Goal: Task Accomplishment & Management: Manage account settings

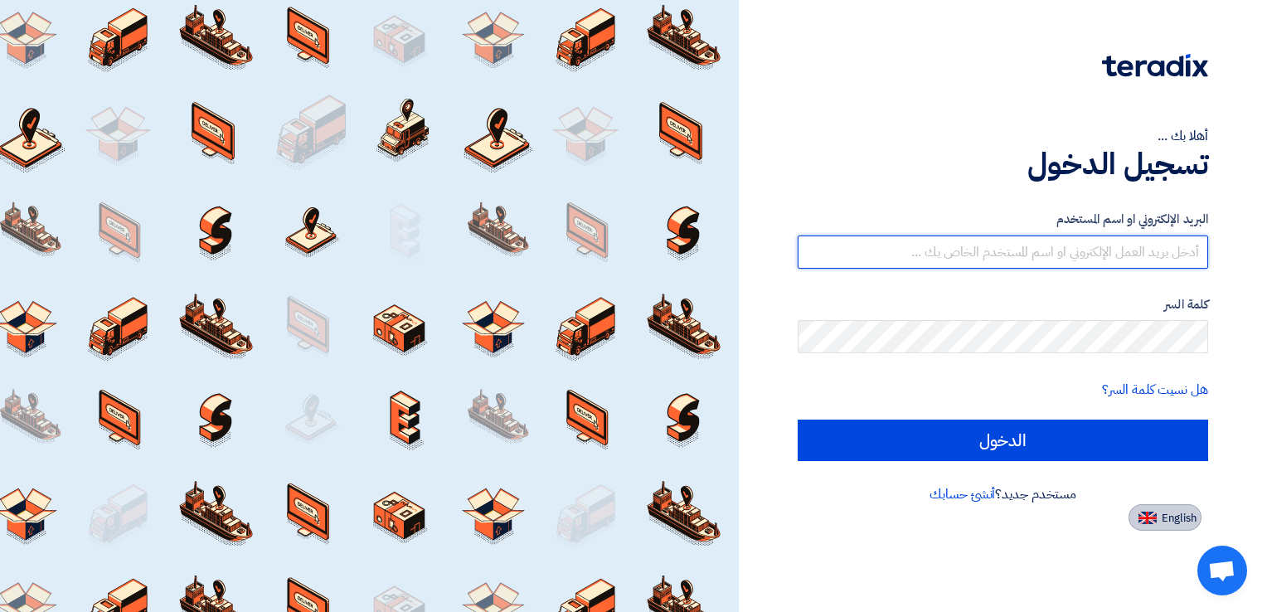
type input "[PERSON_NAME][EMAIL_ADDRESS][DOMAIN_NAME]"
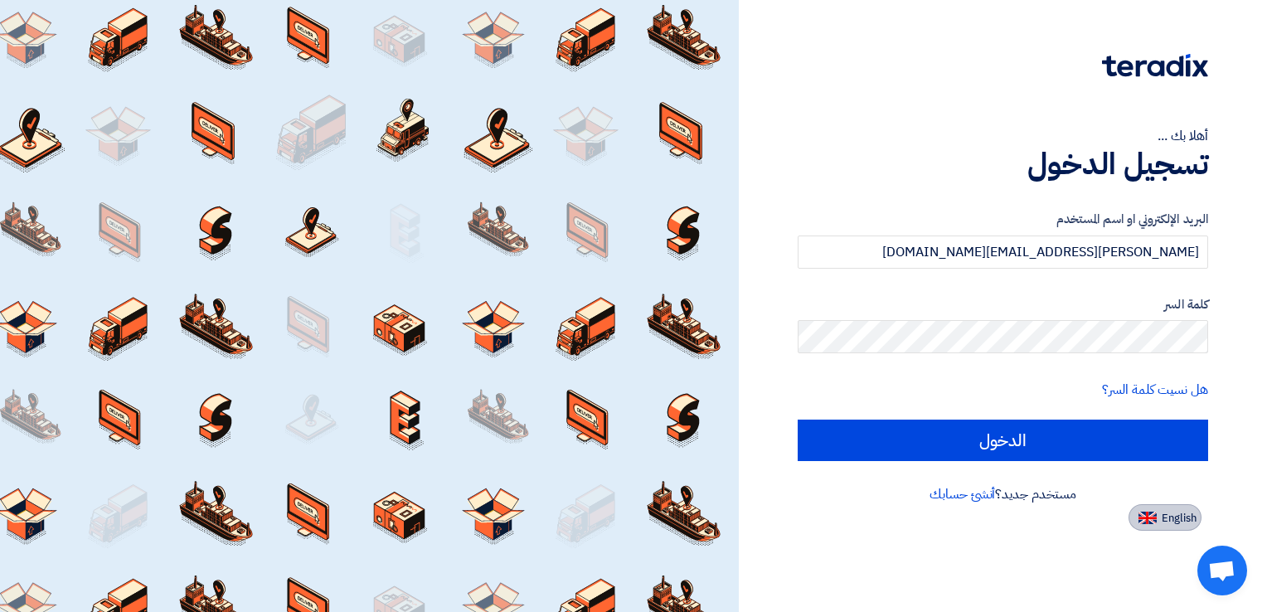
click at [1173, 518] on span "English" at bounding box center [1179, 518] width 35 height 12
type input "Sign in"
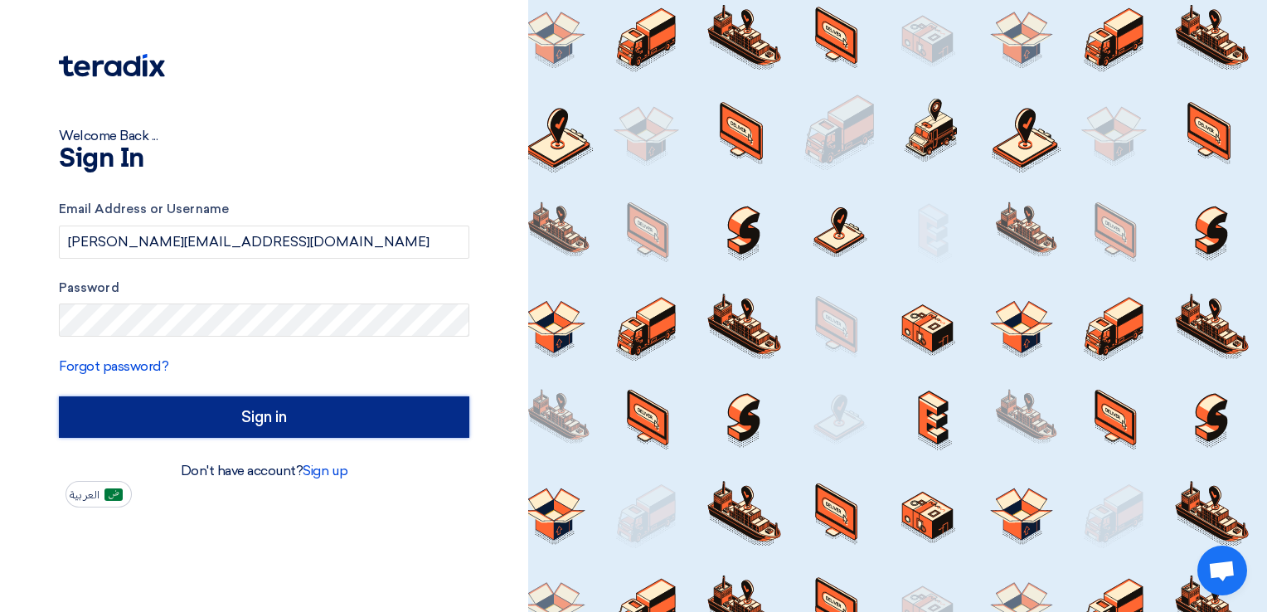
click at [378, 427] on input "Sign in" at bounding box center [264, 416] width 410 height 41
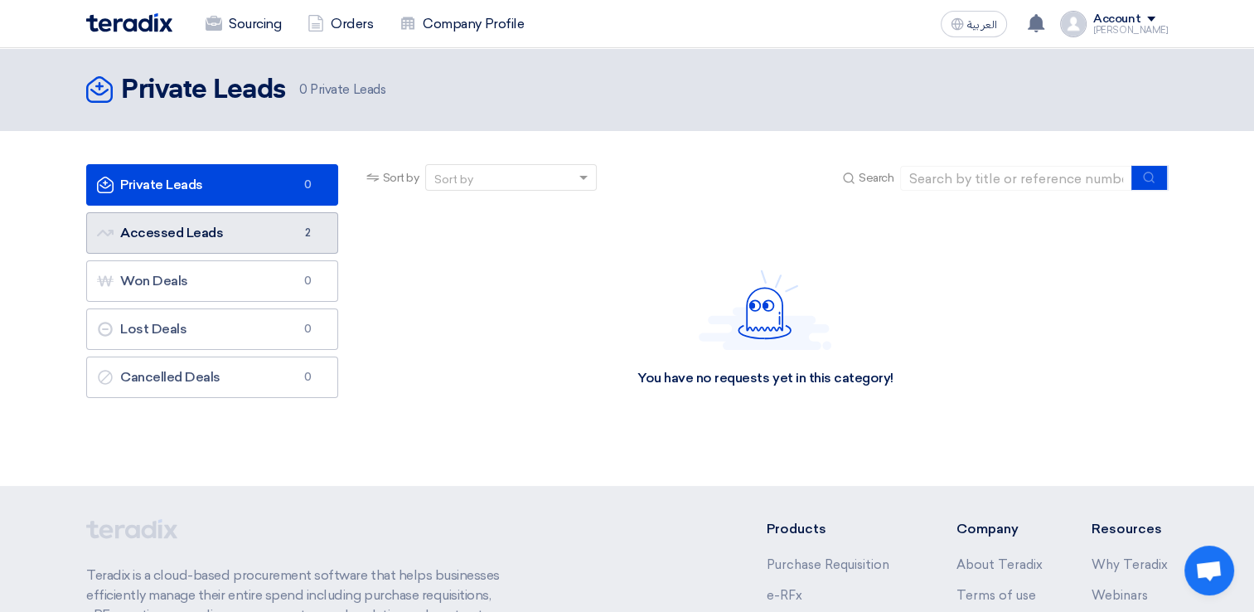
click at [240, 240] on link "Accessed Leads Accessed Leads 2" at bounding box center [212, 232] width 252 height 41
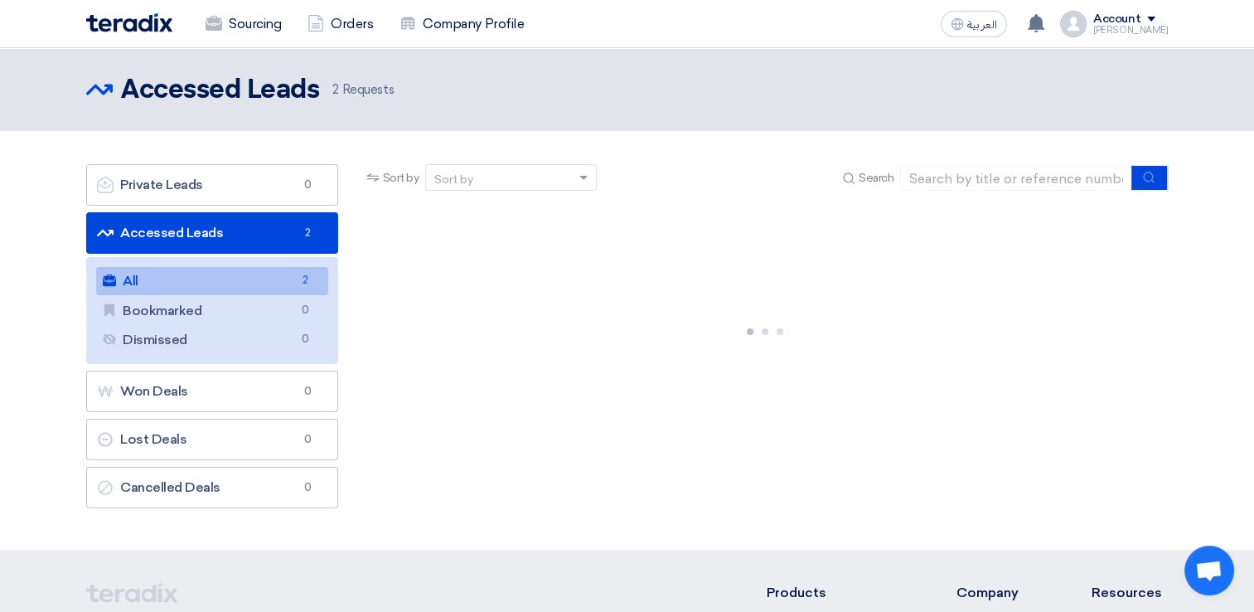
click at [217, 287] on link "All All 2" at bounding box center [212, 281] width 232 height 28
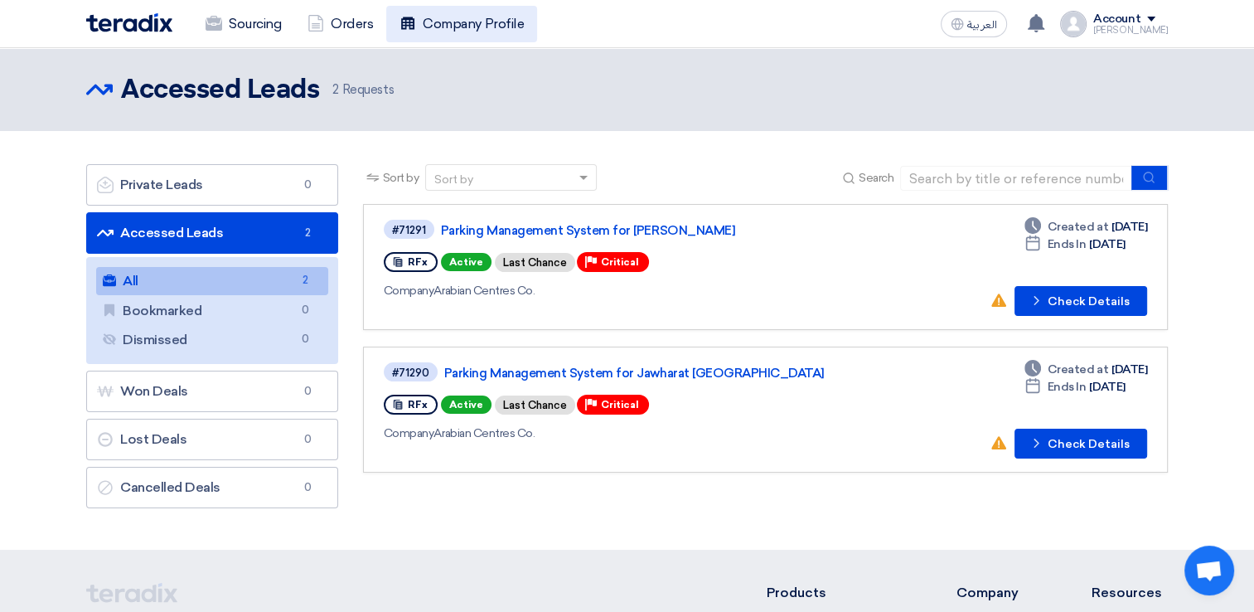
click at [494, 23] on link "Company Profile" at bounding box center [461, 24] width 151 height 36
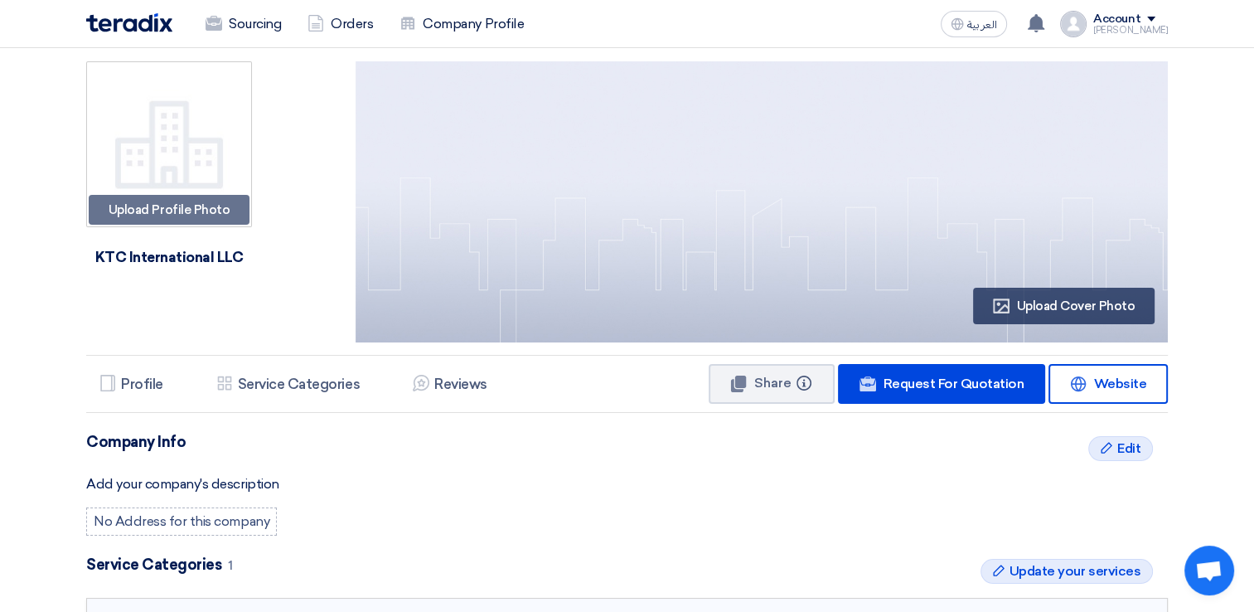
scroll to position [249, 0]
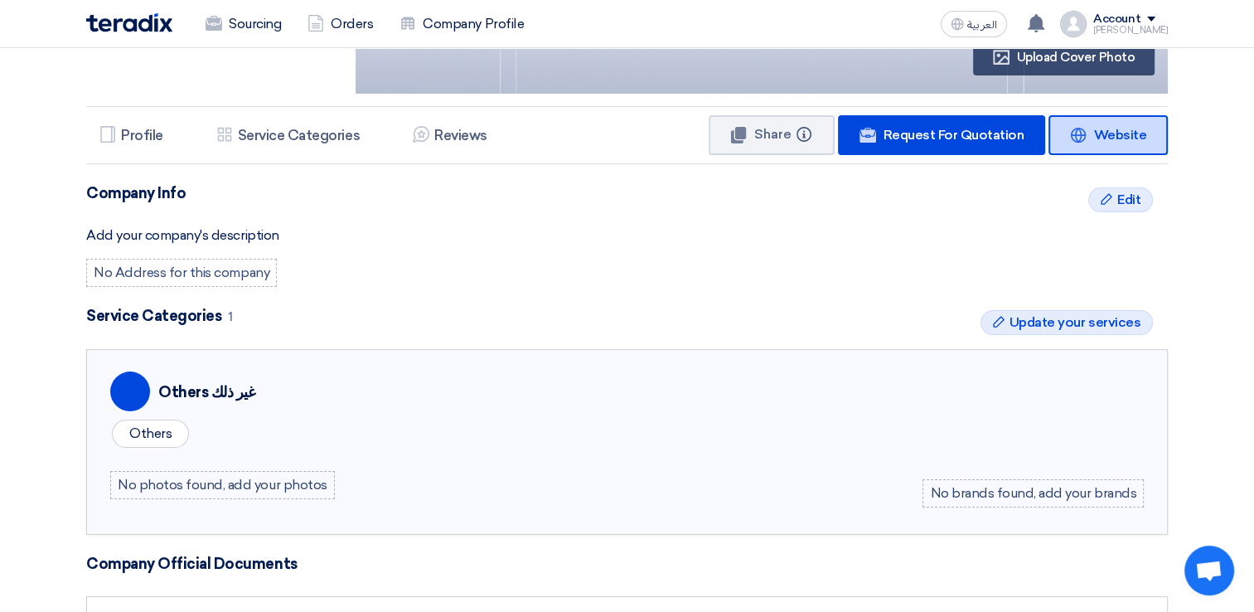
click at [1112, 129] on span "Website" at bounding box center [1120, 135] width 53 height 16
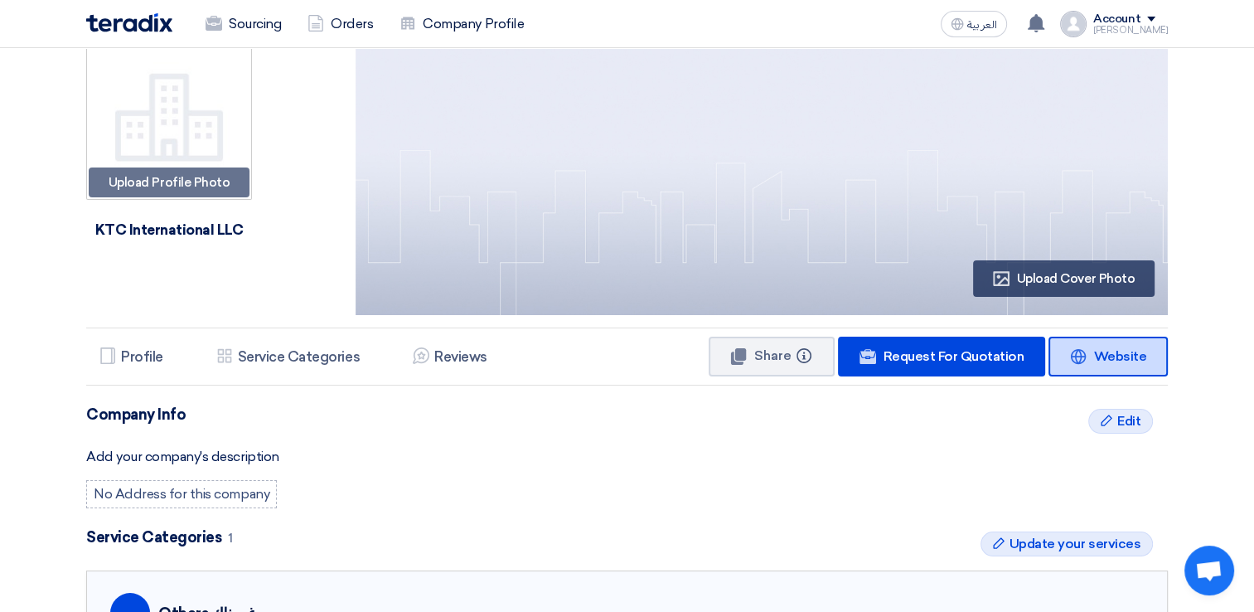
scroll to position [0, 0]
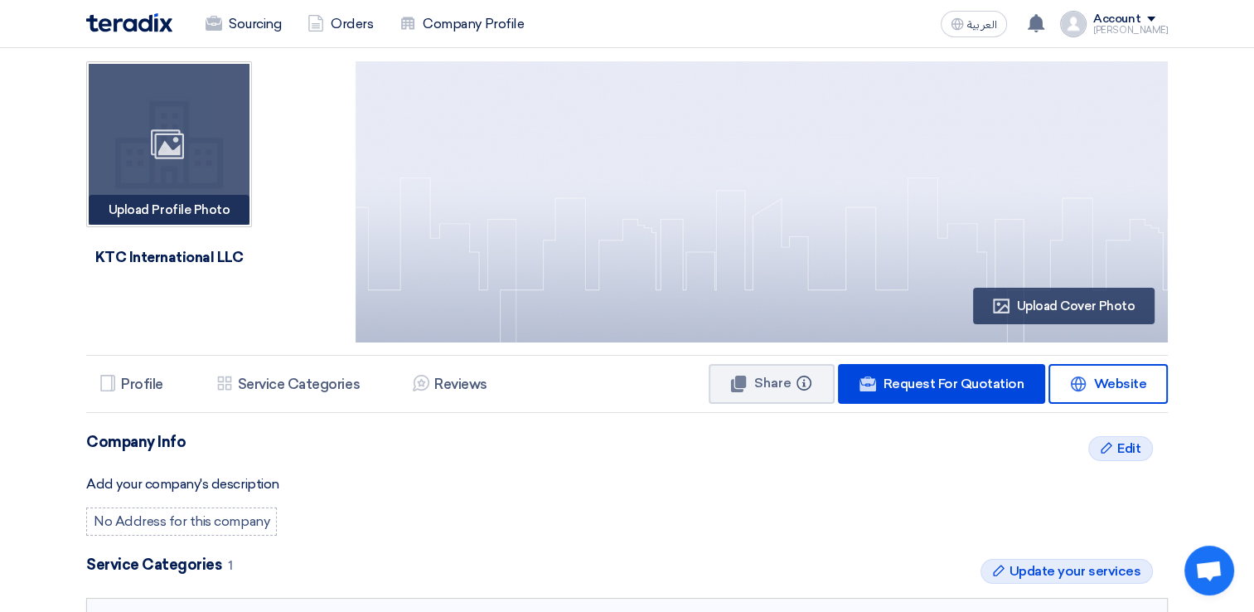
click at [201, 208] on div "Upload Profile Photo Image" at bounding box center [169, 210] width 161 height 30
type input "C:\fakepath\download.jpg"
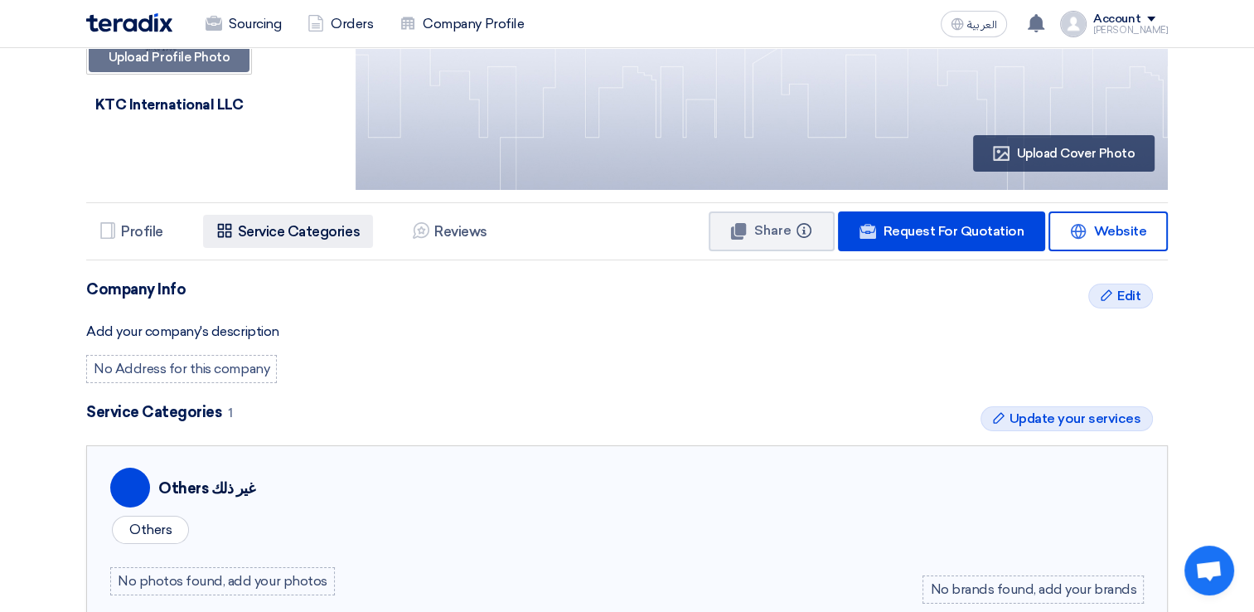
scroll to position [249, 0]
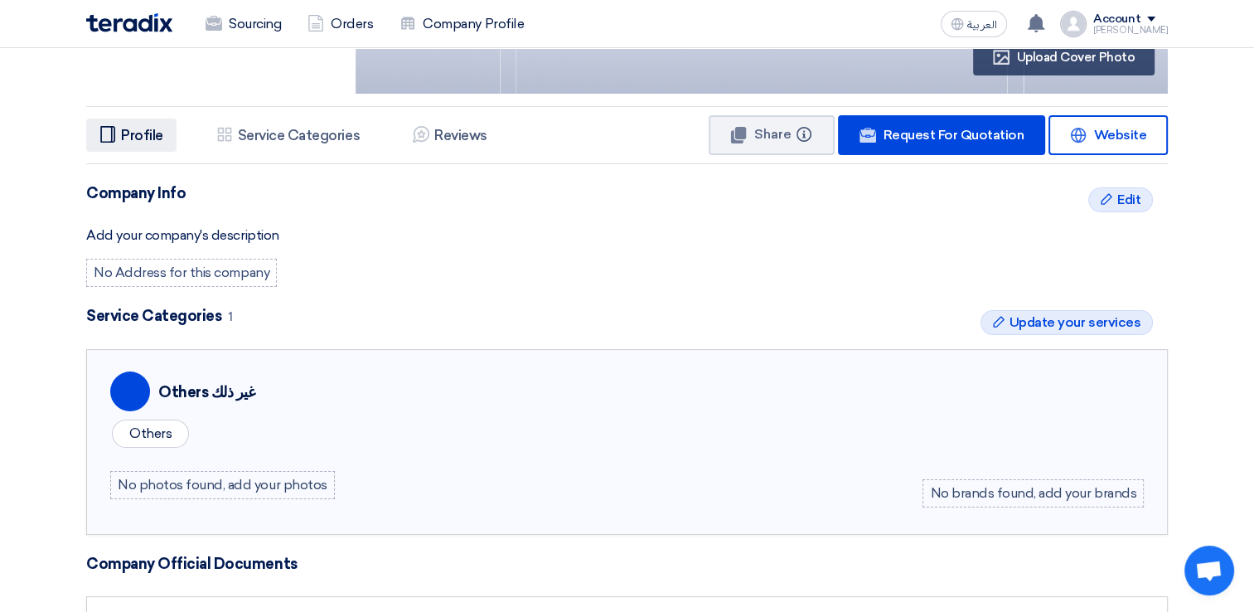
click at [130, 132] on h5 "Profile" at bounding box center [142, 135] width 42 height 17
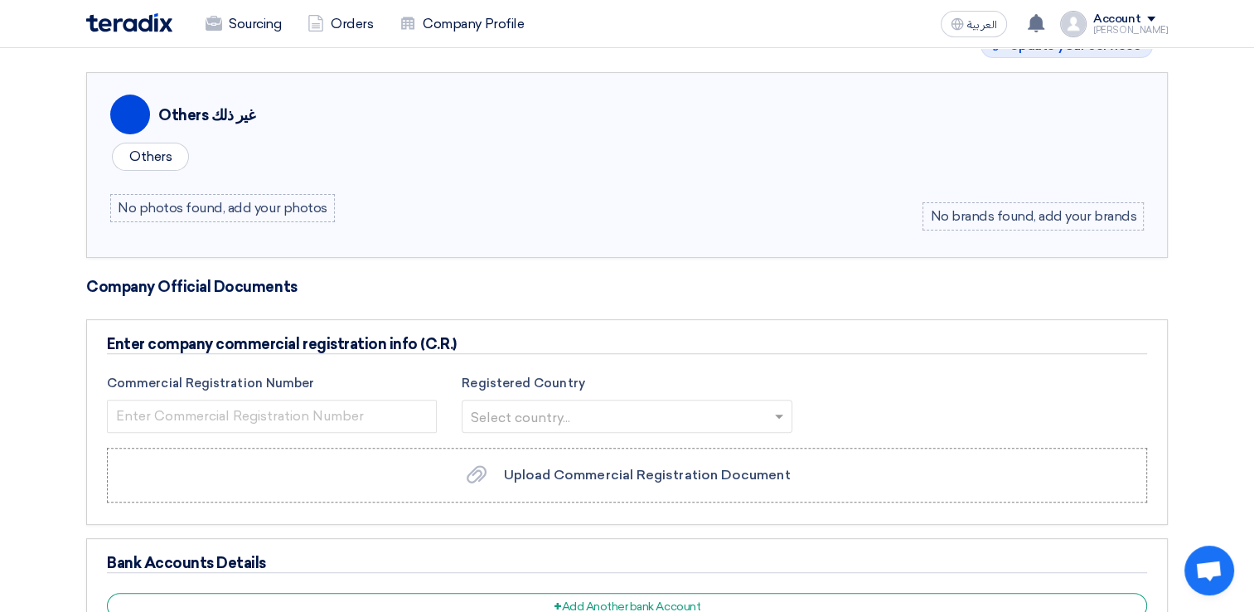
scroll to position [663, 0]
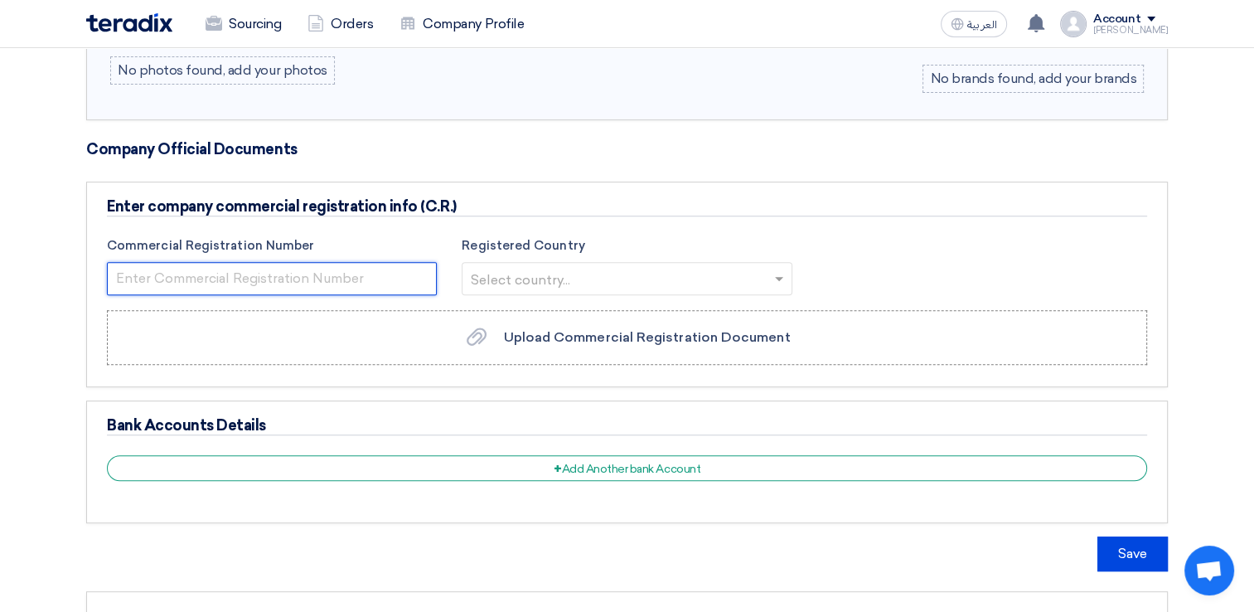
click at [365, 278] on input "number" at bounding box center [272, 278] width 330 height 33
type input "1010614833"
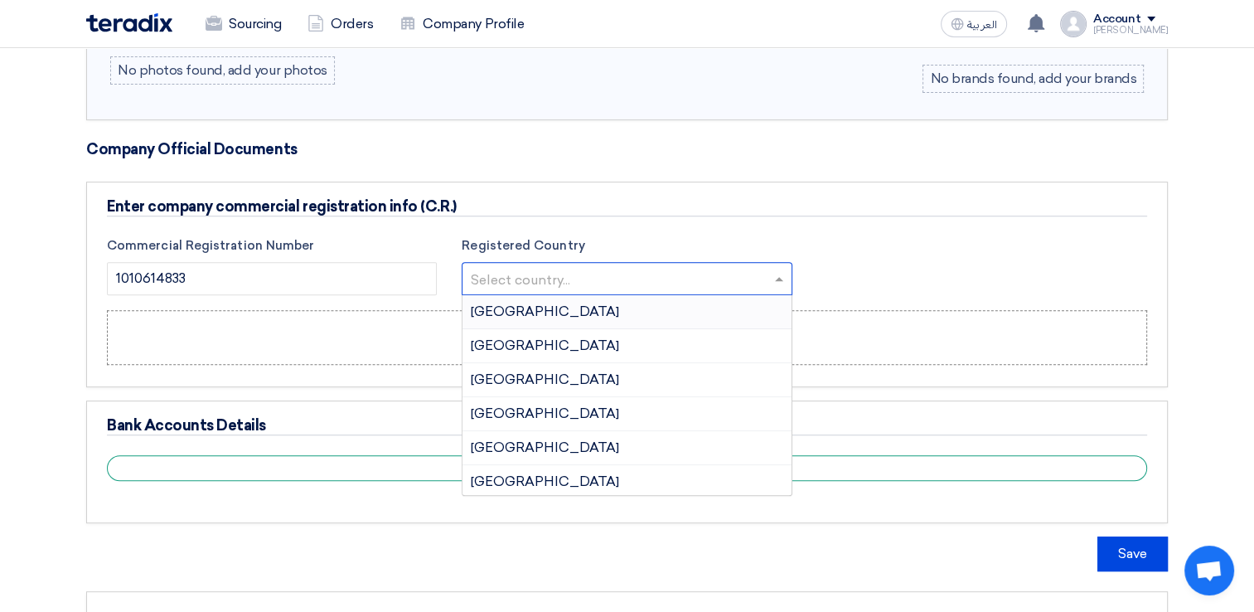
click at [531, 274] on input "text" at bounding box center [618, 279] width 295 height 27
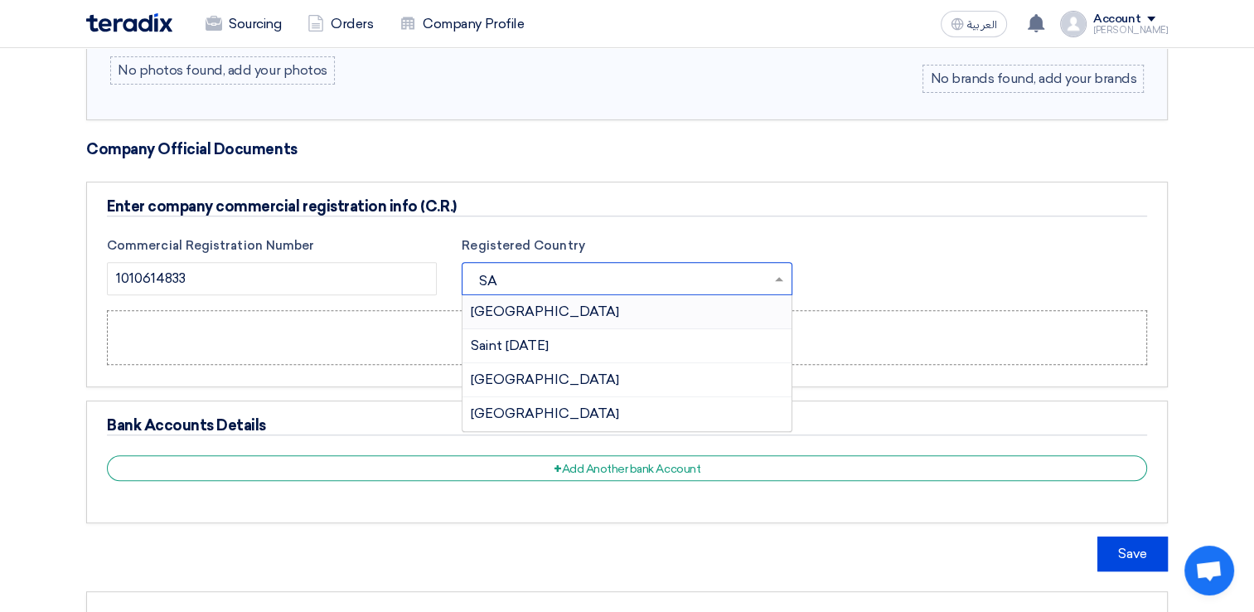
type input "SAU"
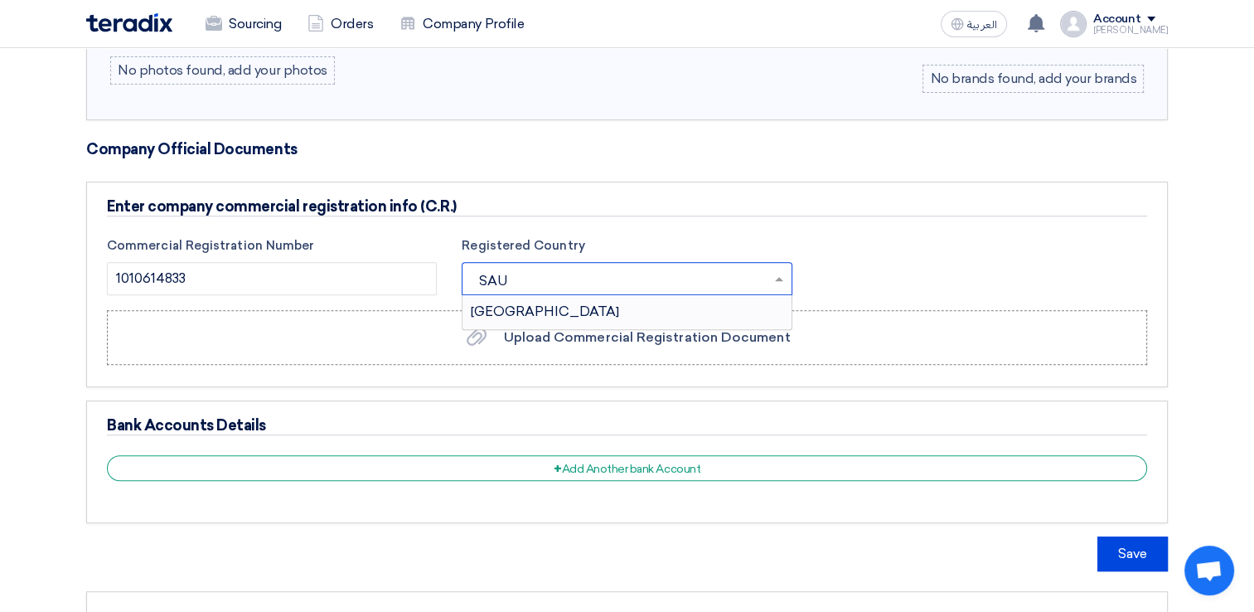
click at [528, 308] on span "[GEOGRAPHIC_DATA]" at bounding box center [545, 311] width 148 height 16
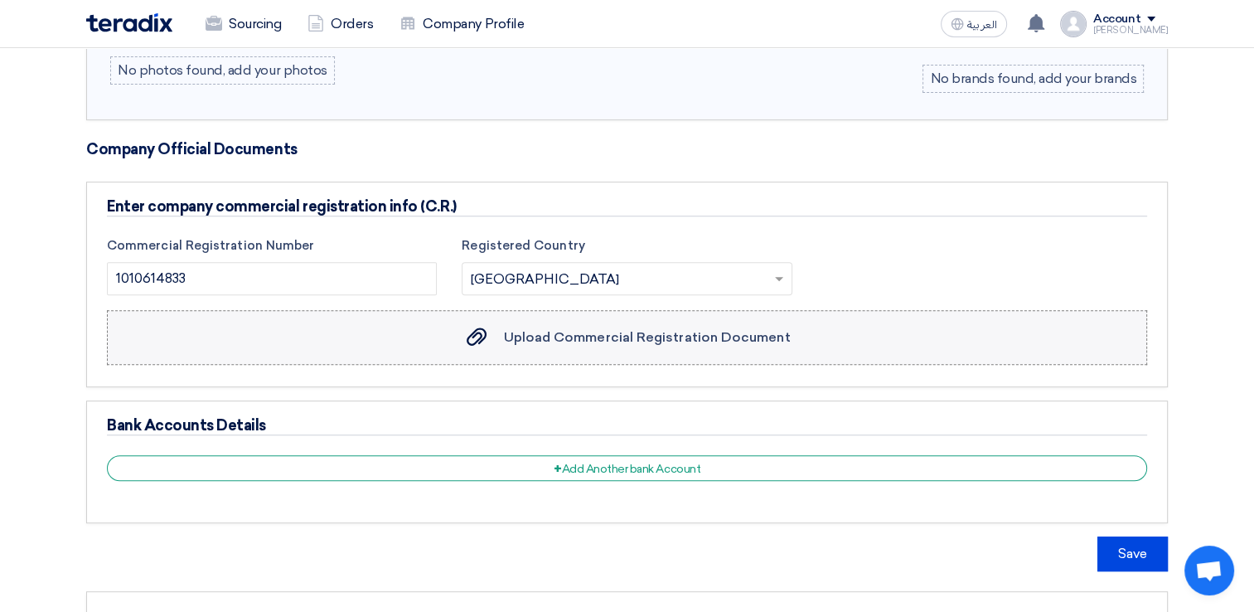
click at [429, 335] on label "Upload Commercial Registration Document Upload Commercial Registration Document" at bounding box center [627, 337] width 1041 height 55
click at [0, 0] on input "Upload Commercial Registration Document Upload Commercial Registration Document" at bounding box center [0, 0] width 0 height 0
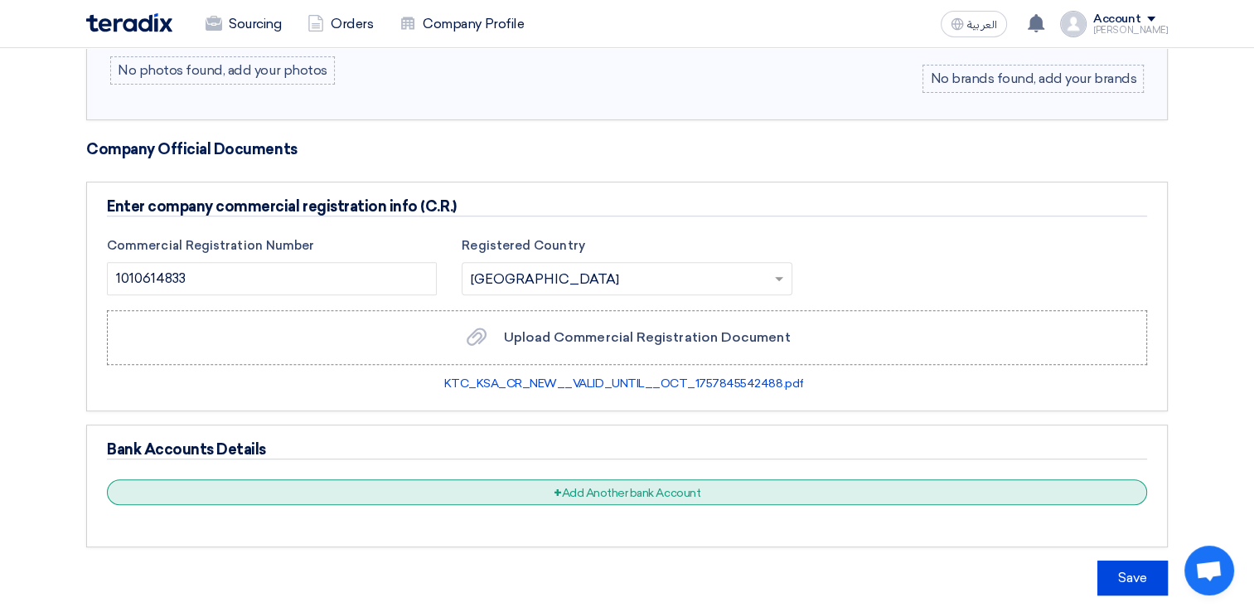
click at [578, 489] on div "+ Add Another bank Account" at bounding box center [627, 492] width 1041 height 26
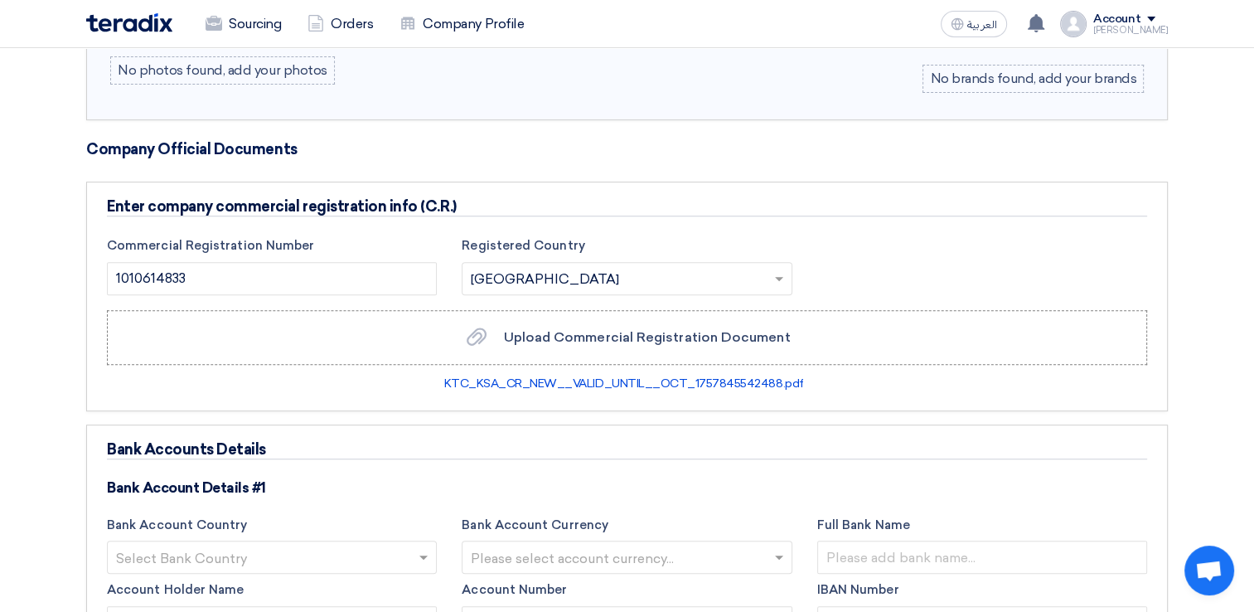
scroll to position [829, 0]
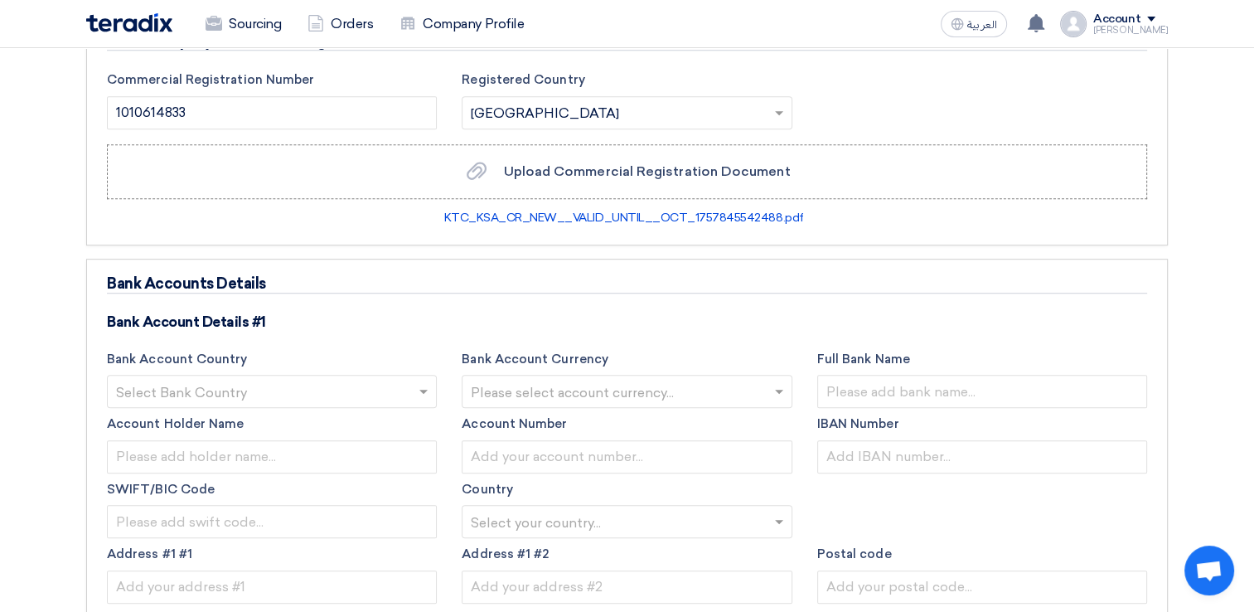
click at [274, 391] on input "text" at bounding box center [263, 393] width 295 height 27
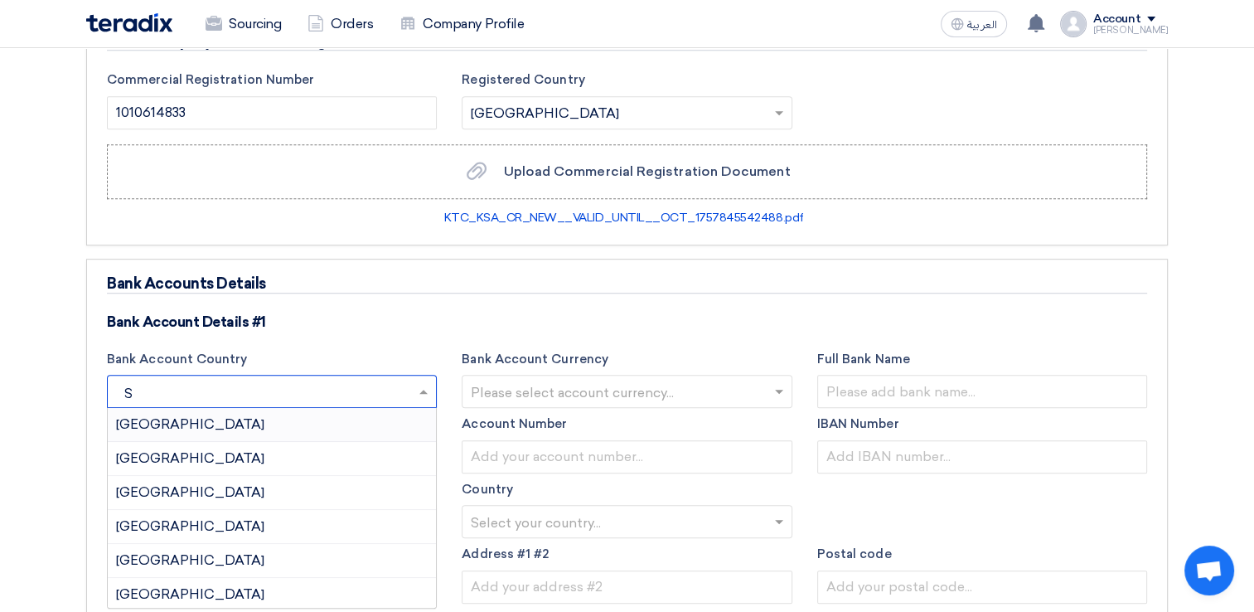
type input "SA"
click at [188, 528] on span "[GEOGRAPHIC_DATA]" at bounding box center [190, 526] width 148 height 16
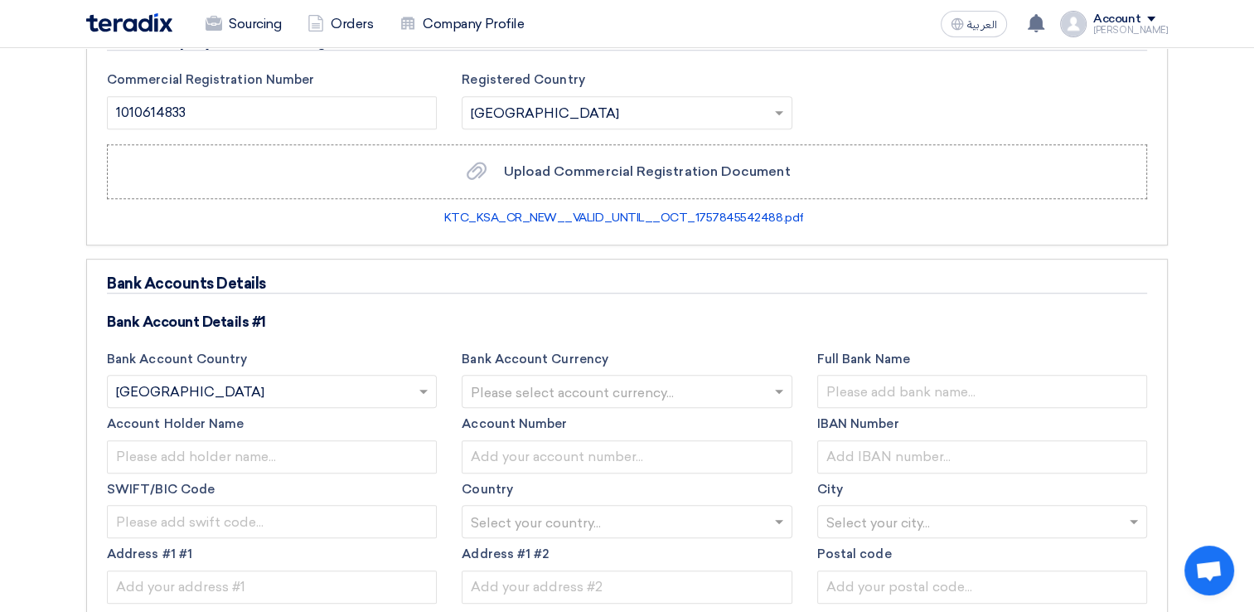
click at [503, 386] on input "text" at bounding box center [618, 393] width 295 height 27
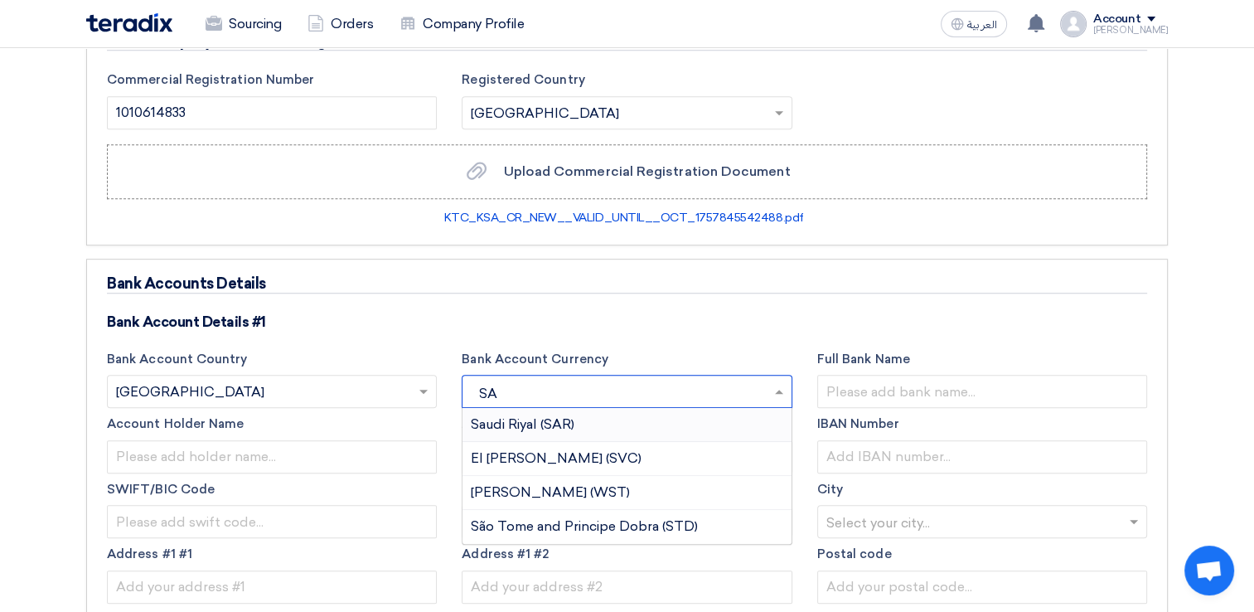
type input "SAR"
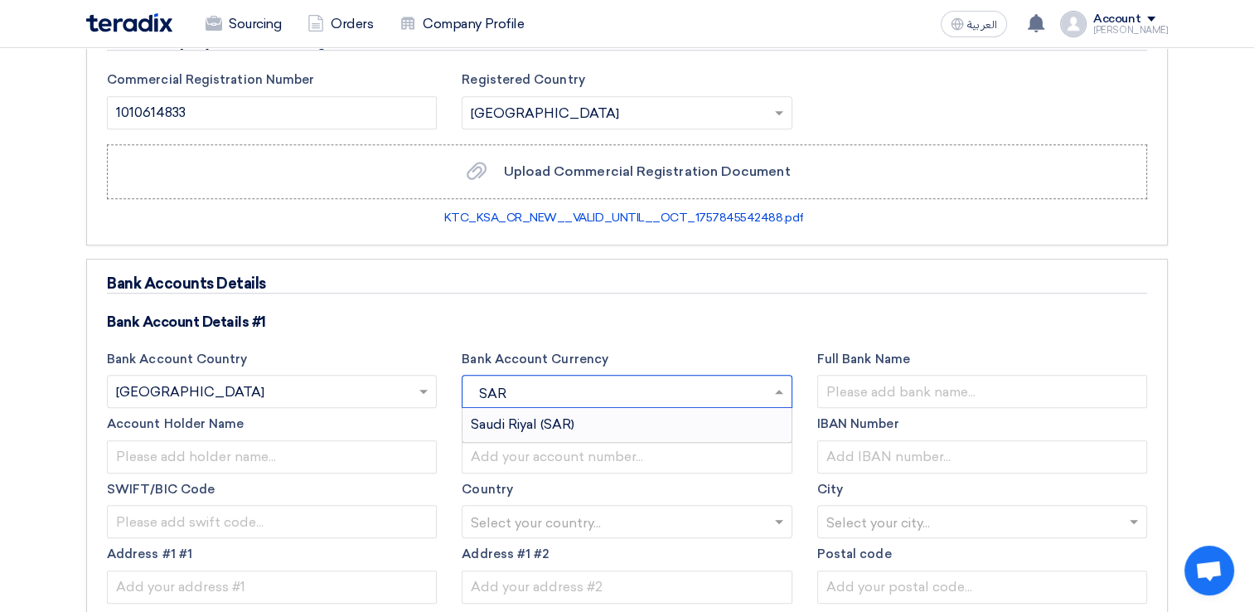
click at [511, 422] on span "Saudi Riyal (SAR)" at bounding box center [523, 424] width 104 height 16
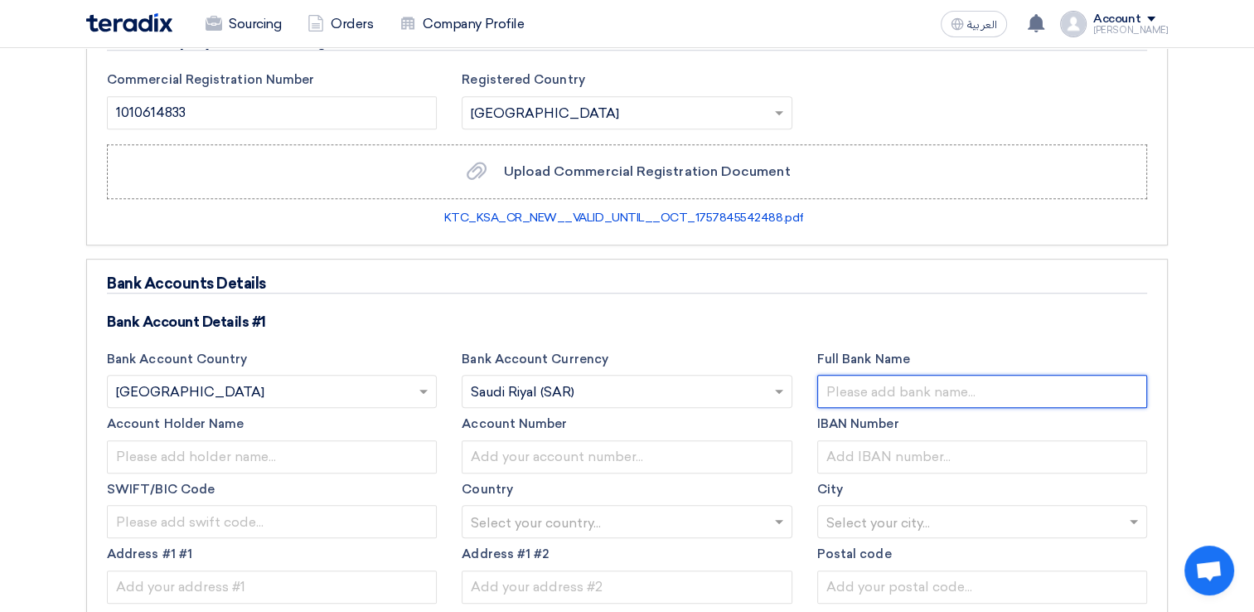
click at [912, 383] on input "text" at bounding box center [983, 391] width 330 height 33
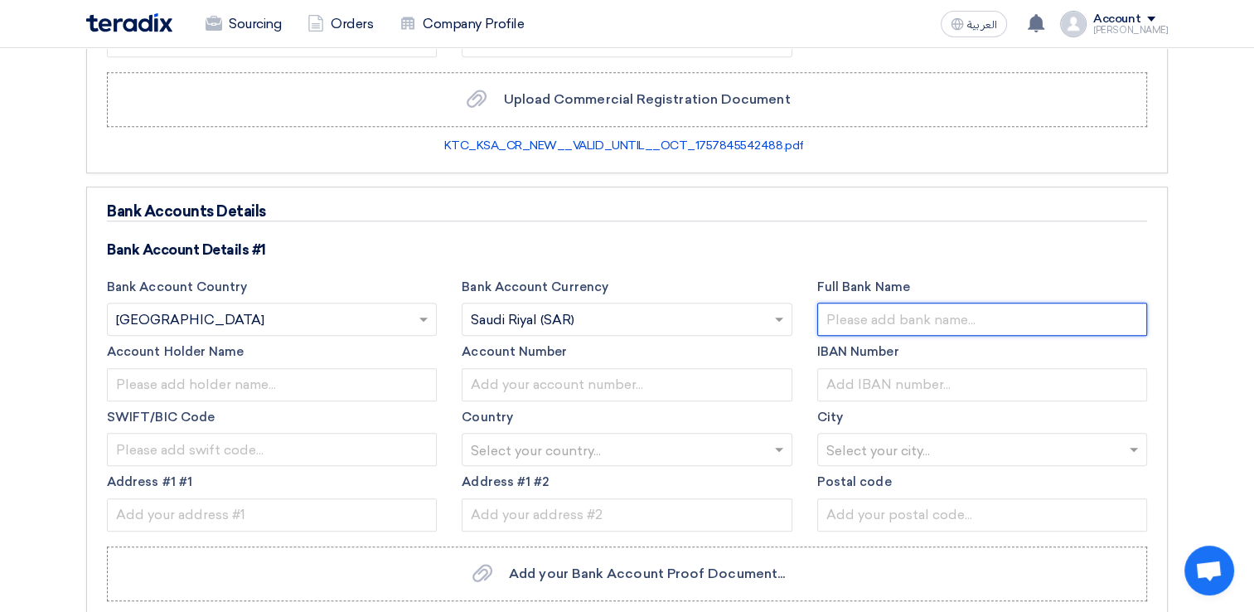
scroll to position [995, 0]
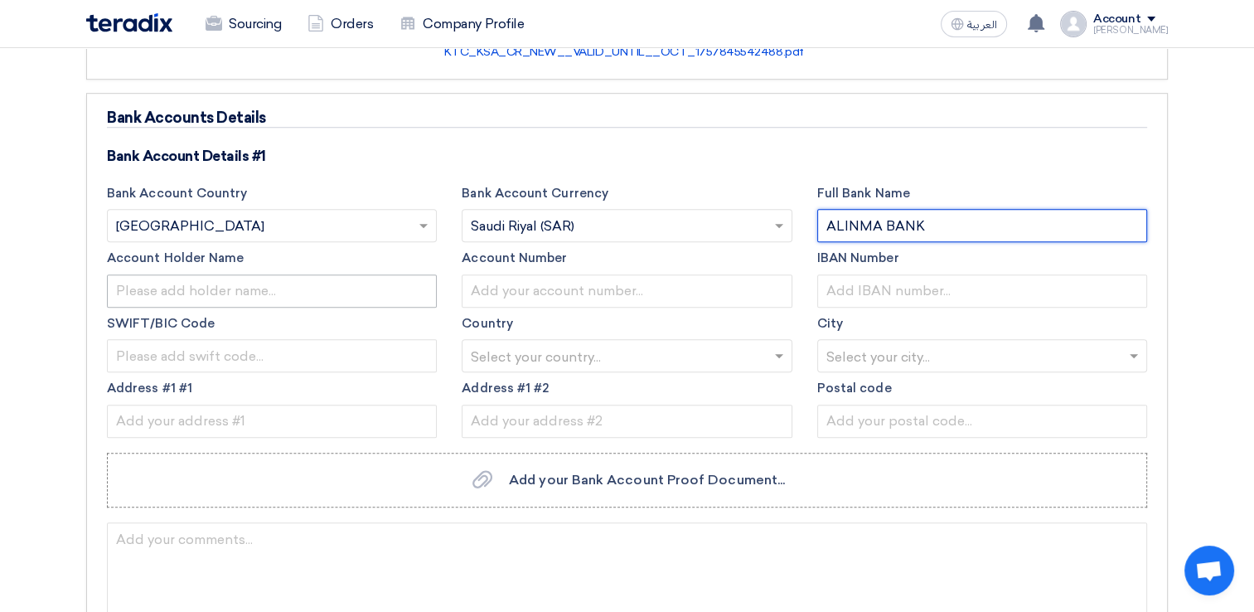
type input "ALINMA BANK"
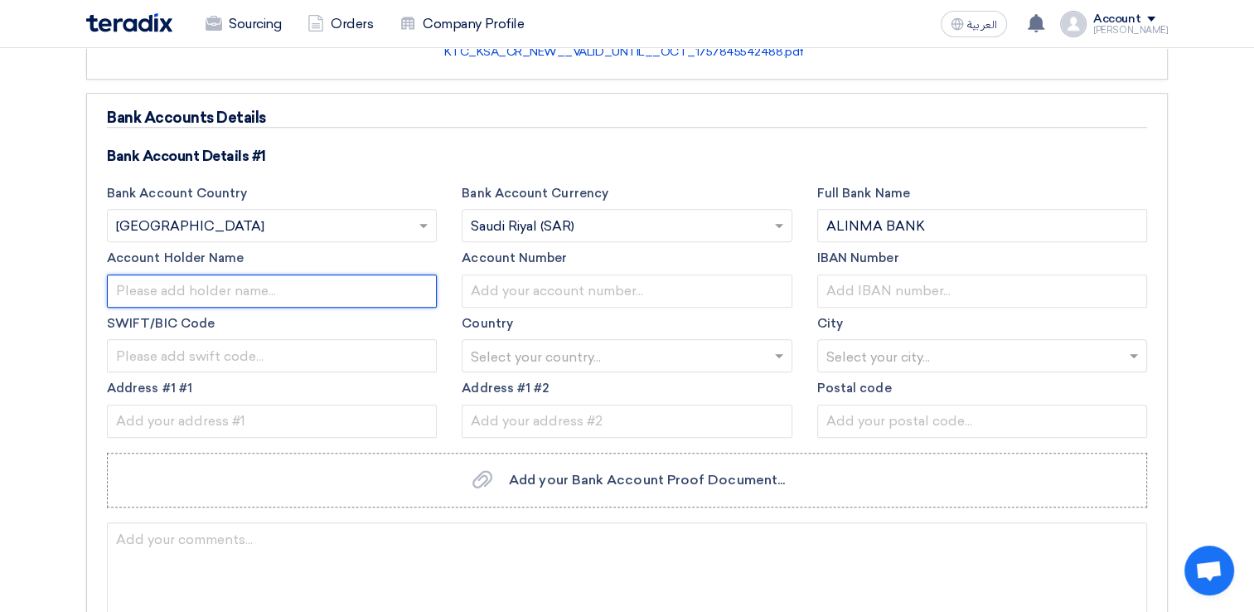
click at [182, 280] on input "text" at bounding box center [272, 290] width 330 height 33
type input "KTC INTERNATIONAL CO."
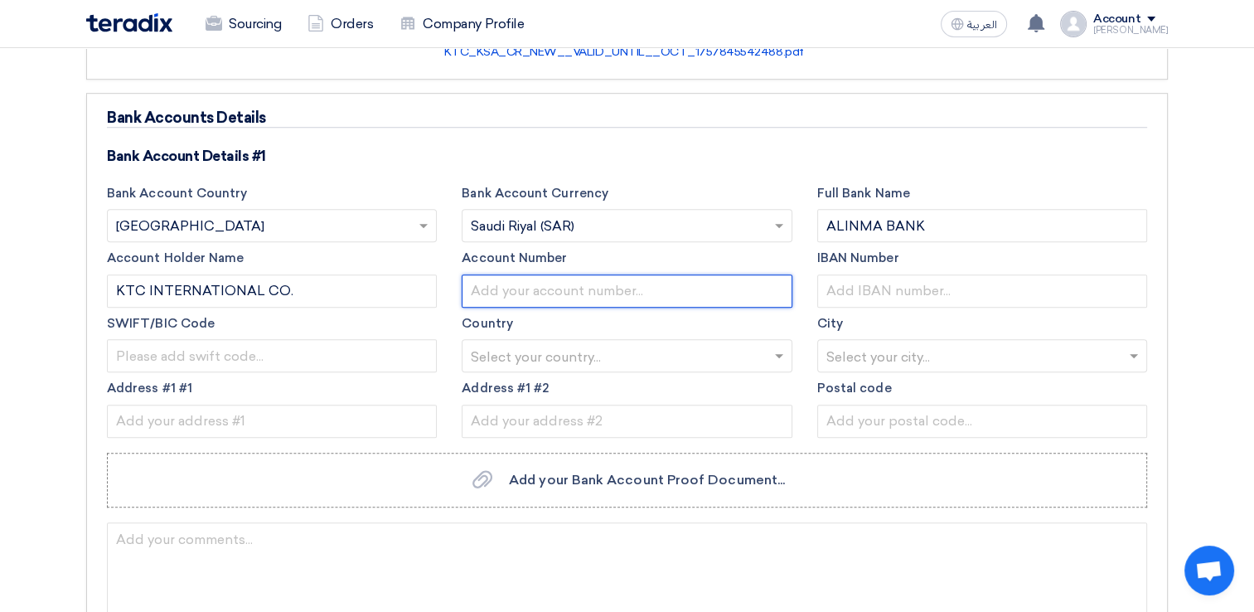
click at [493, 282] on input "text" at bounding box center [627, 290] width 330 height 33
type input "68202568379000"
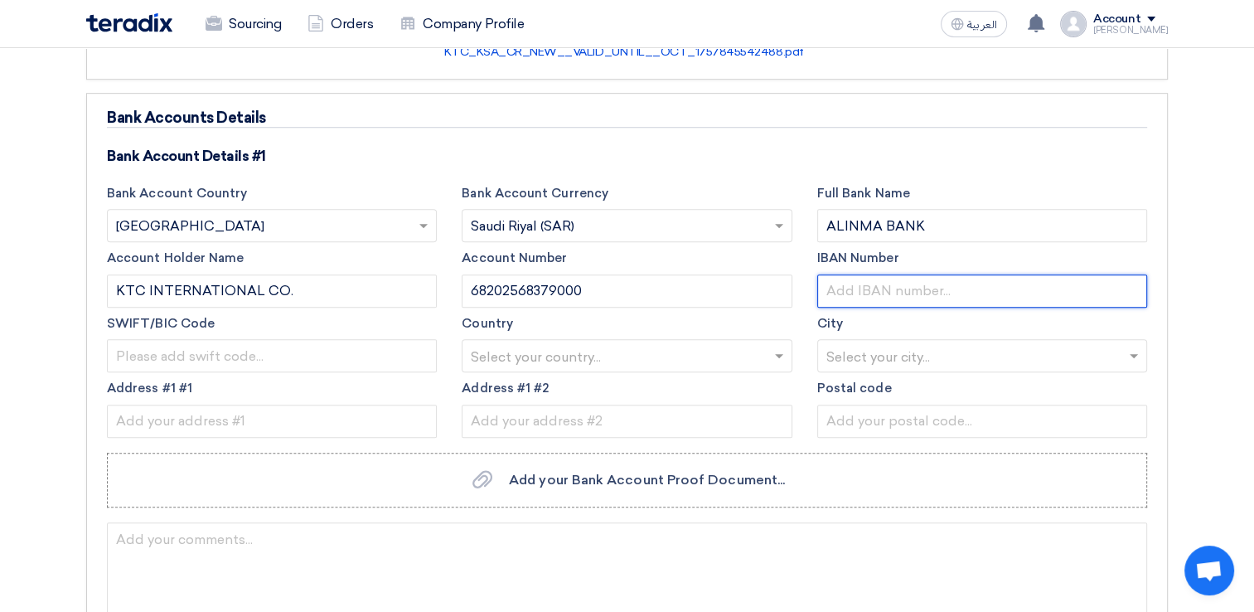
click at [869, 278] on input "text" at bounding box center [983, 290] width 330 height 33
type input "[FINANCIAL_ID]"
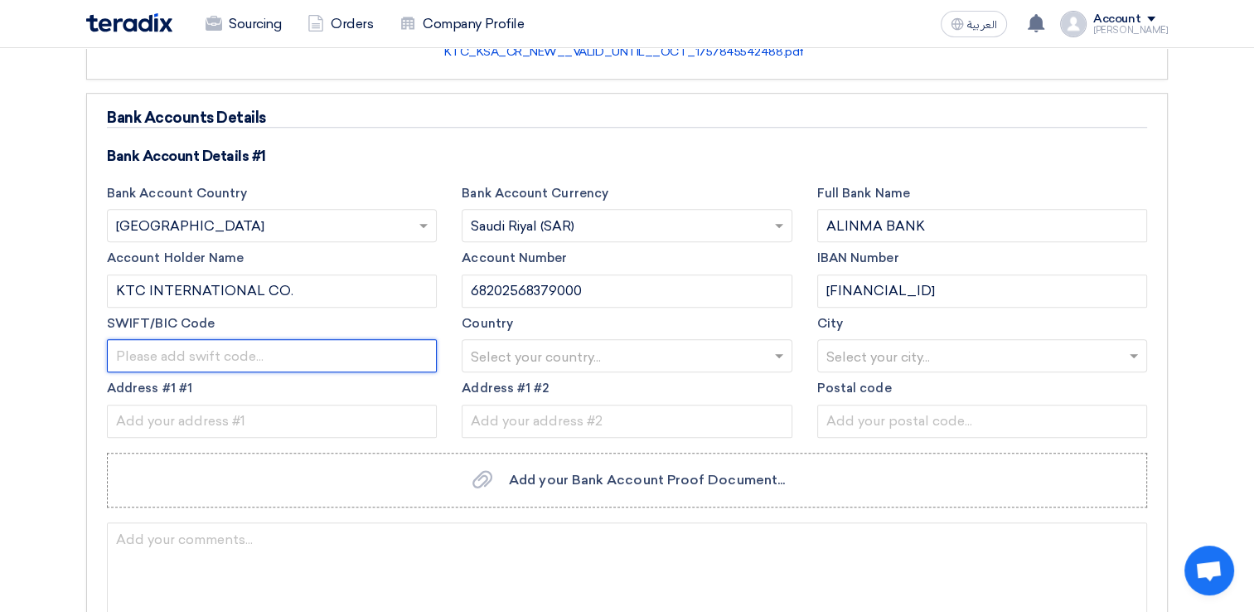
click at [185, 360] on input "text" at bounding box center [272, 355] width 330 height 33
type input "[SWIFT_CODE]"
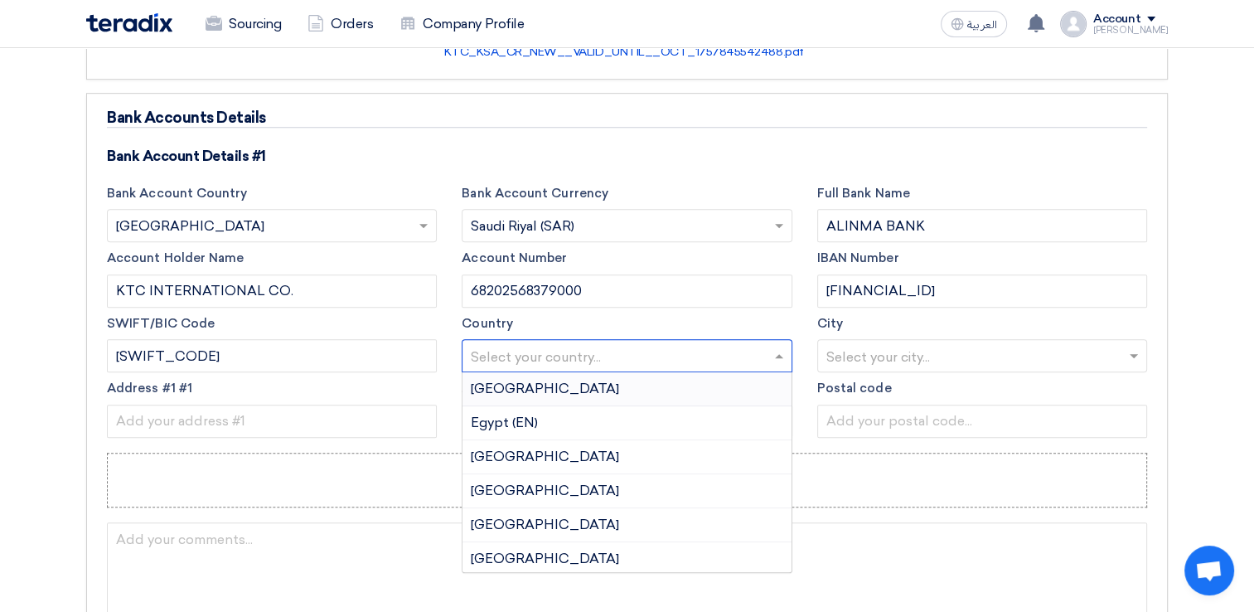
click at [666, 351] on input "text" at bounding box center [618, 357] width 295 height 27
type input "SAU"
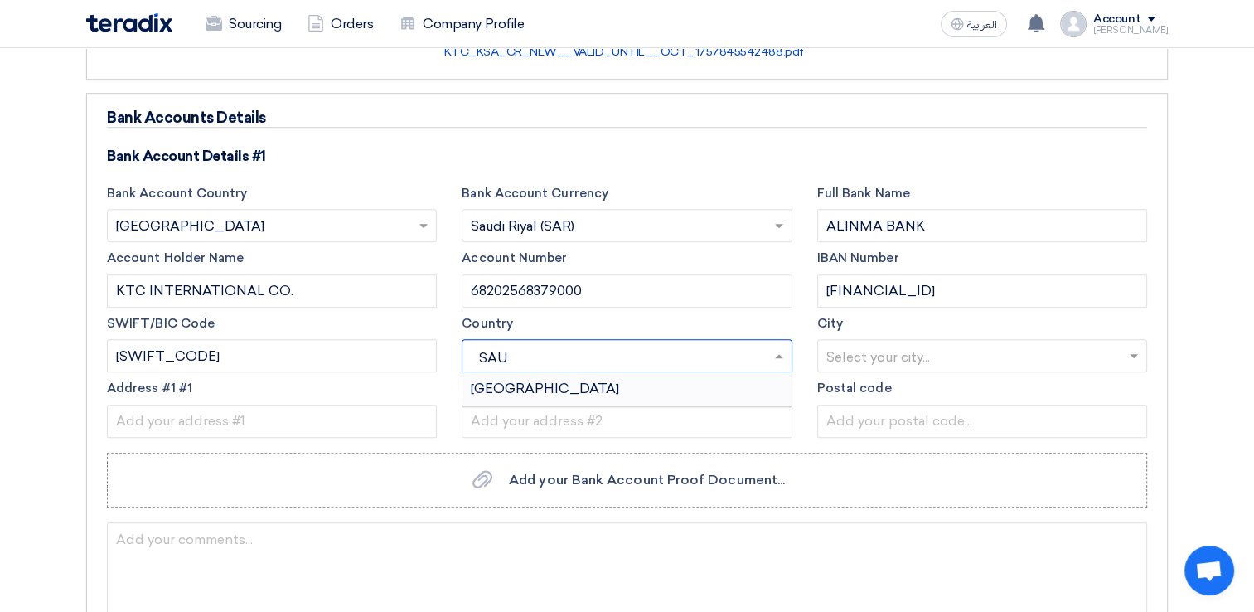
click at [565, 383] on div "[GEOGRAPHIC_DATA]" at bounding box center [627, 388] width 328 height 33
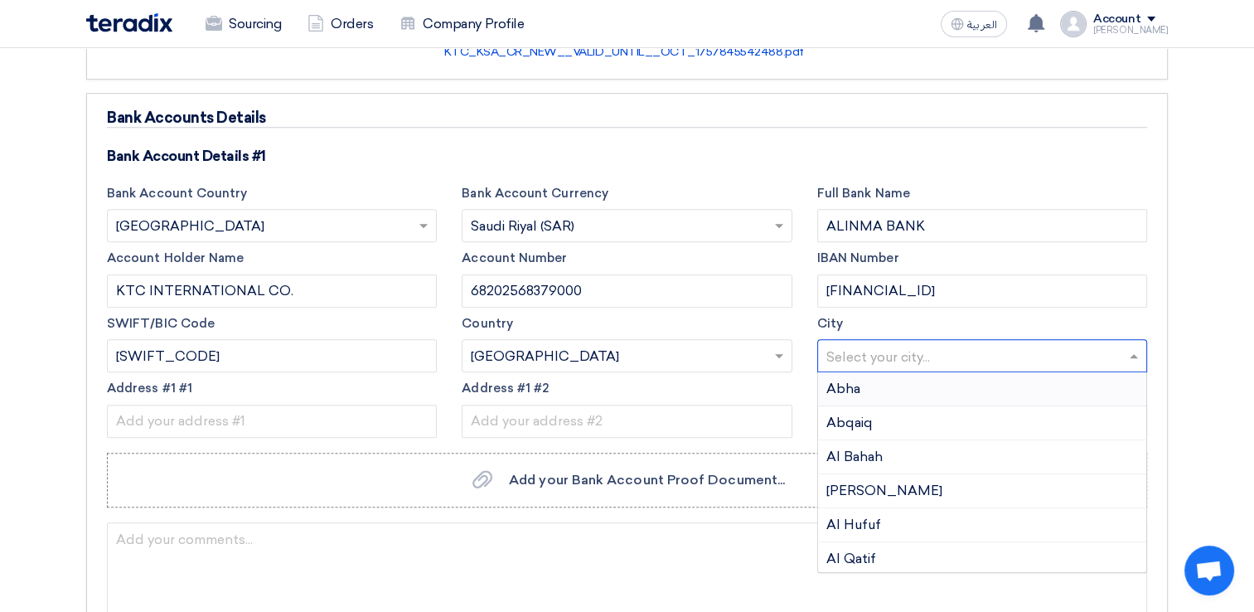
click at [857, 352] on input "text" at bounding box center [974, 357] width 295 height 27
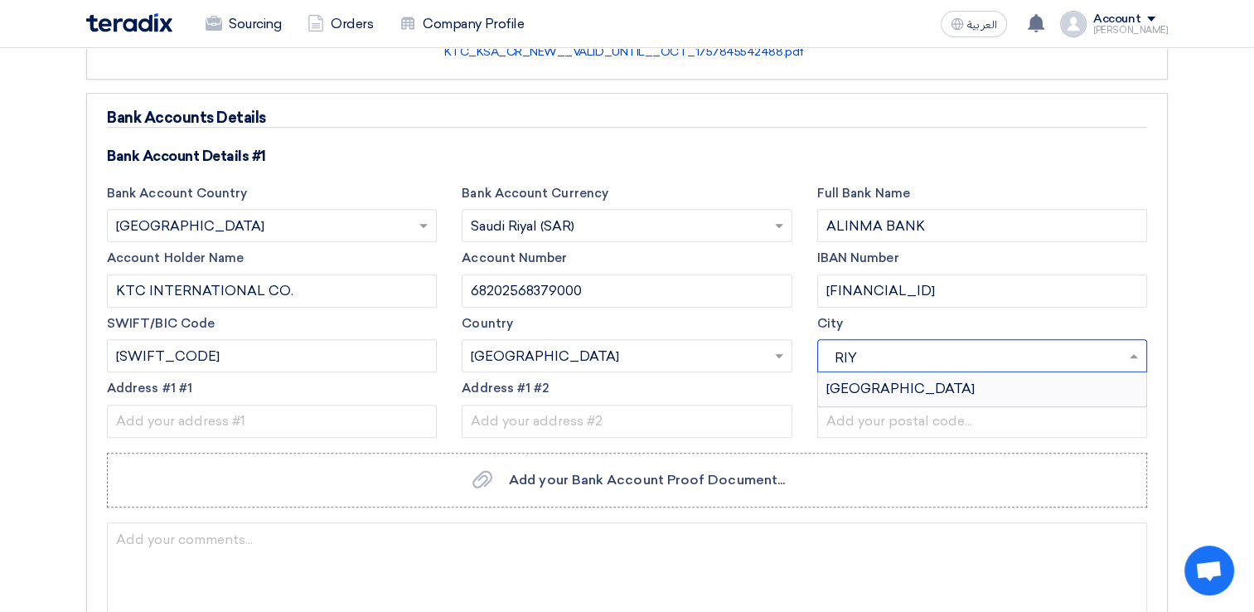
type input "[PERSON_NAME]"
click at [840, 389] on span "[GEOGRAPHIC_DATA]" at bounding box center [901, 389] width 148 height 16
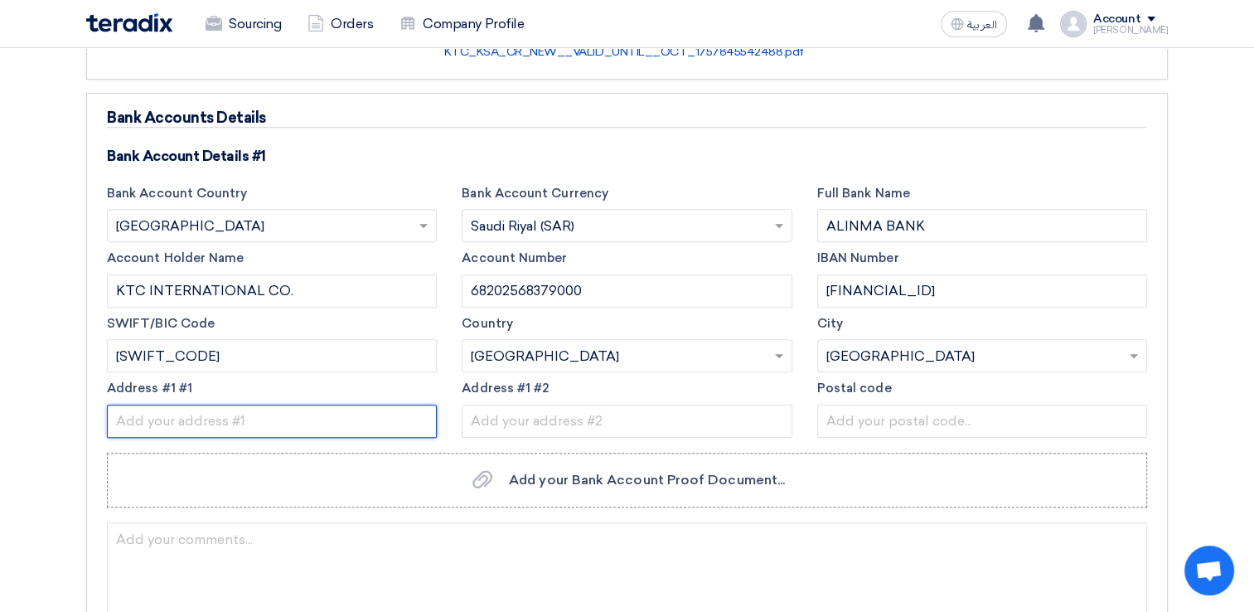
click at [227, 420] on input "text" at bounding box center [272, 421] width 330 height 33
type input "[PERSON_NAME][GEOGRAPHIC_DATA]"
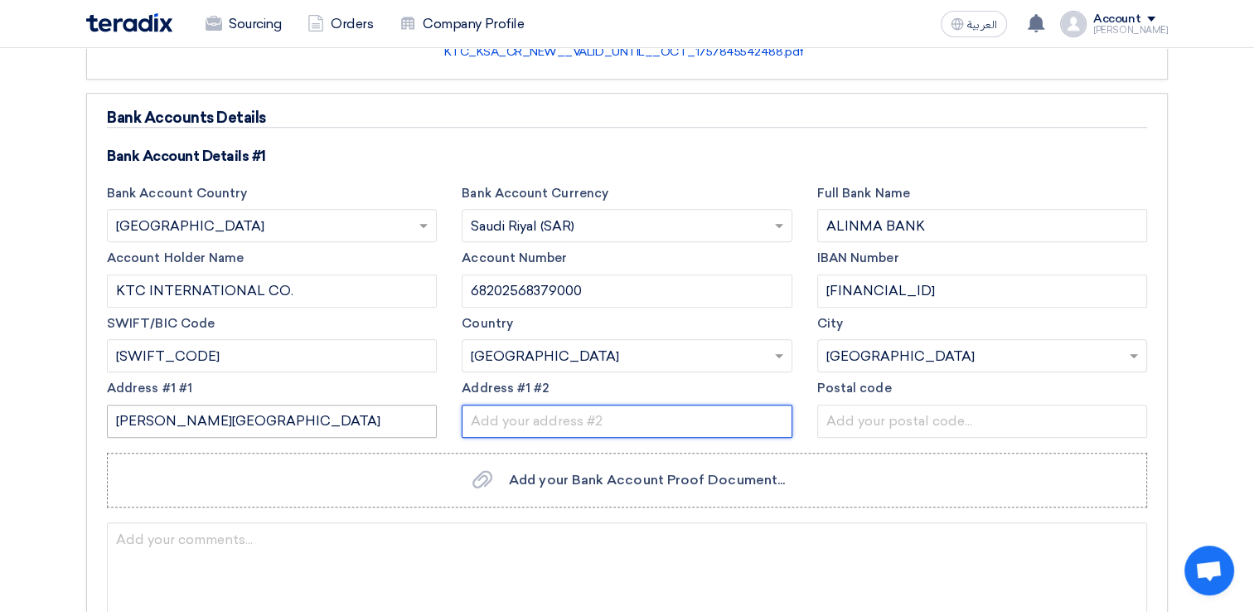
type input "Office No: 25, First Floor"
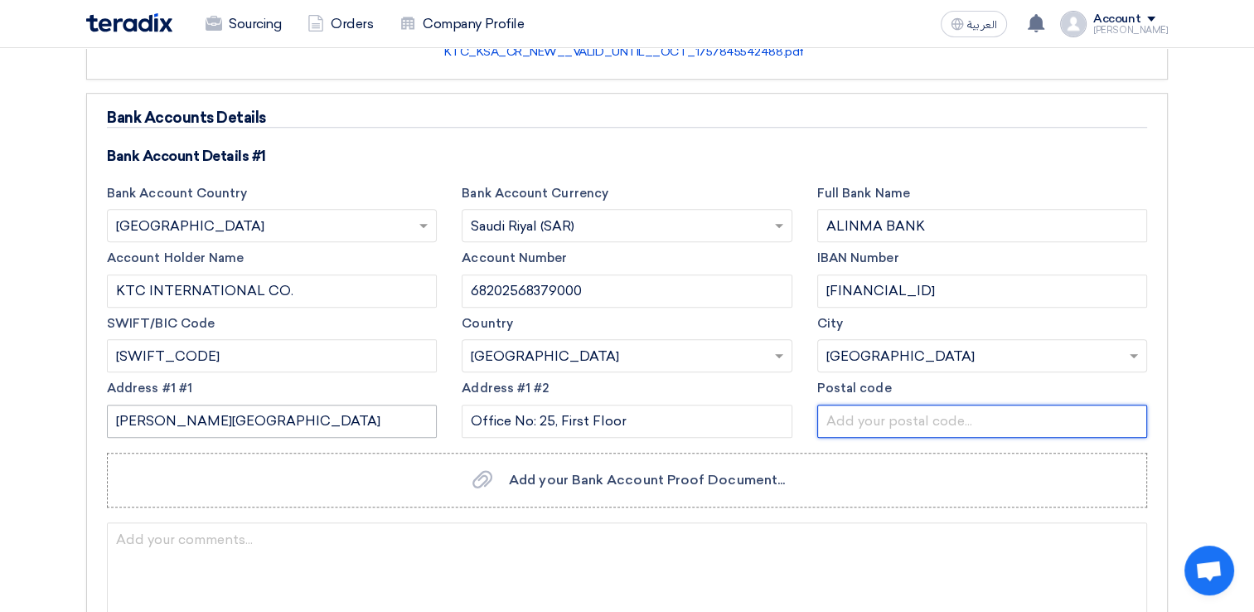
type input "12274"
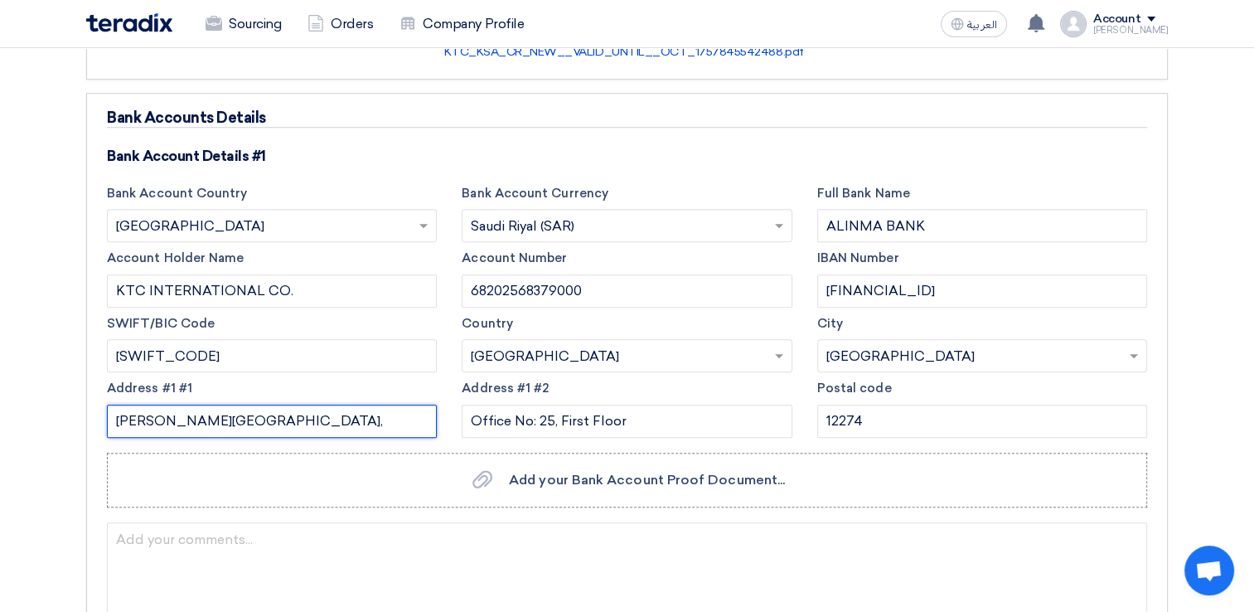
type input "[PERSON_NAME][GEOGRAPHIC_DATA], [GEOGRAPHIC_DATA]"
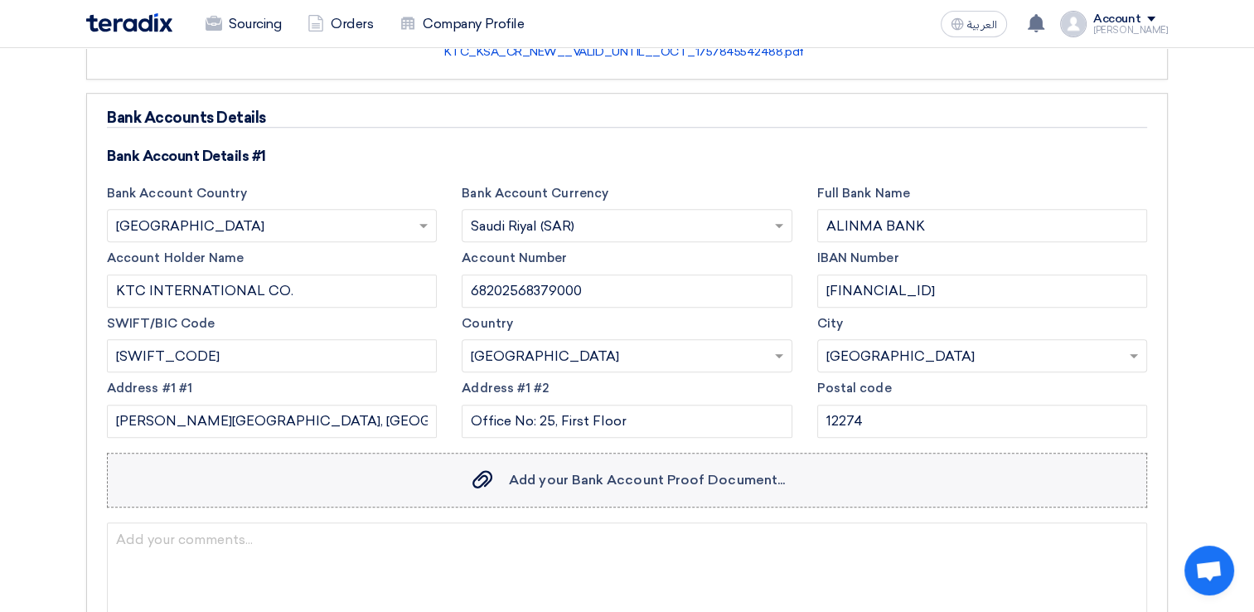
click at [580, 480] on span "Add your Bank Account Proof Document..." at bounding box center [647, 480] width 276 height 16
click at [0, 0] on input "Add your Bank Account Proof Document... Add your Bank Account Proof Document..." at bounding box center [0, 0] width 0 height 0
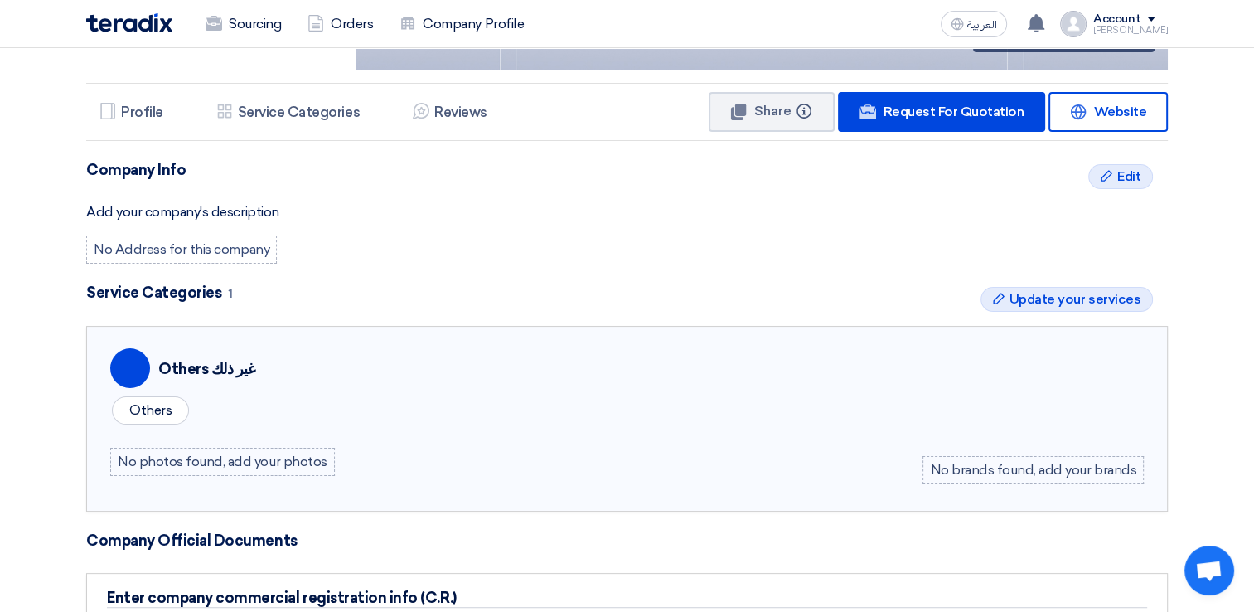
scroll to position [166, 0]
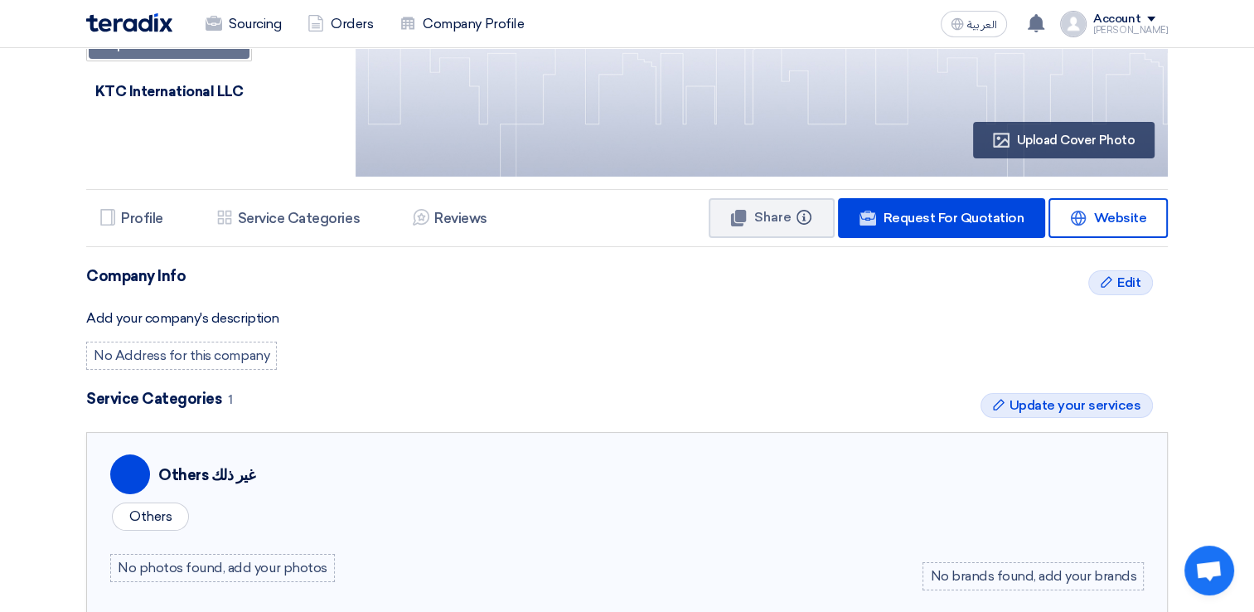
click at [166, 355] on div "No Address for this company" at bounding box center [181, 356] width 191 height 28
click at [1119, 277] on span "Edit" at bounding box center [1129, 283] width 23 height 20
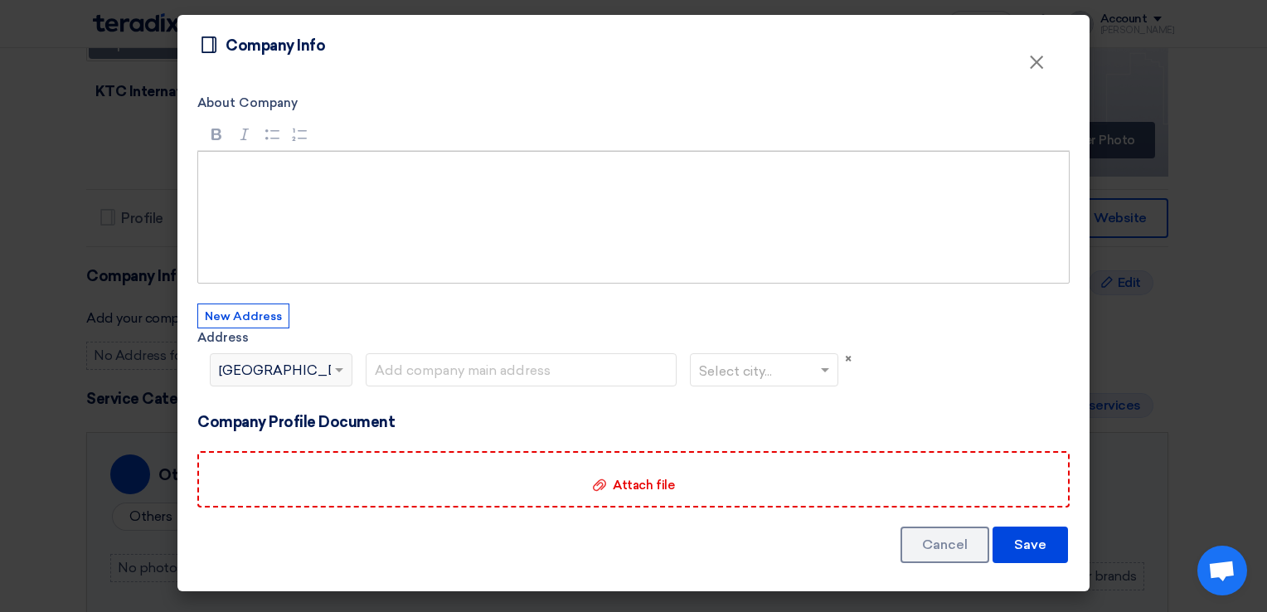
click at [233, 164] on p "Rich Text Editor, main" at bounding box center [639, 173] width 842 height 20
click at [338, 376] on span at bounding box center [341, 370] width 21 height 20
click at [252, 317] on button "New Address" at bounding box center [243, 315] width 92 height 25
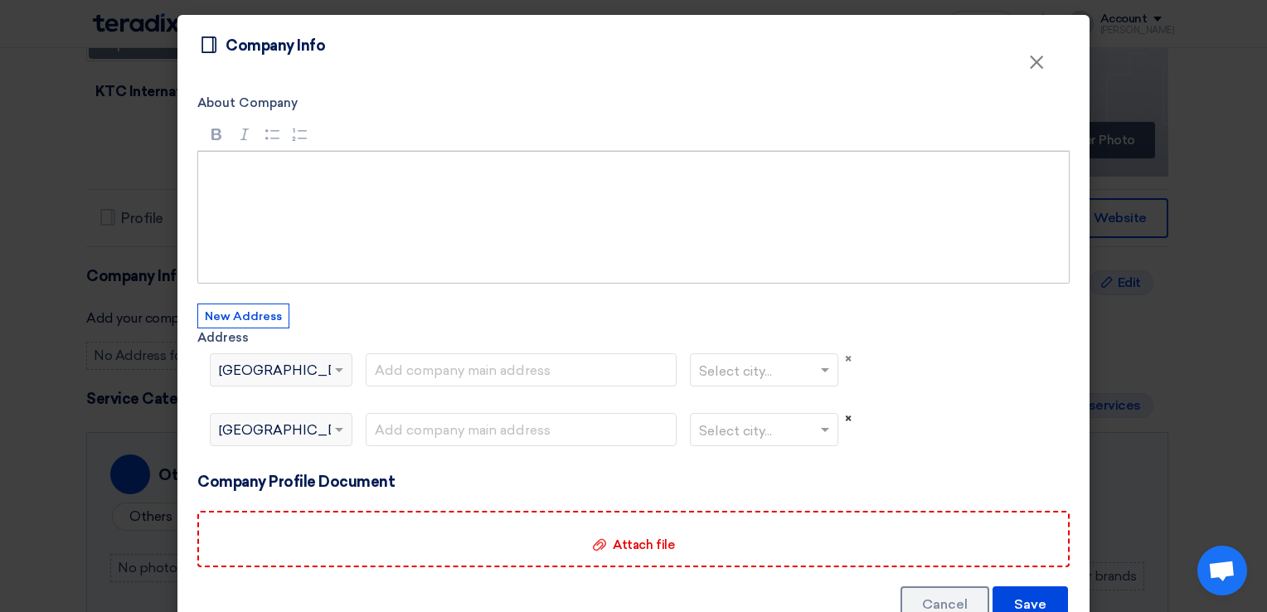
click at [845, 416] on span "×" at bounding box center [848, 418] width 7 height 15
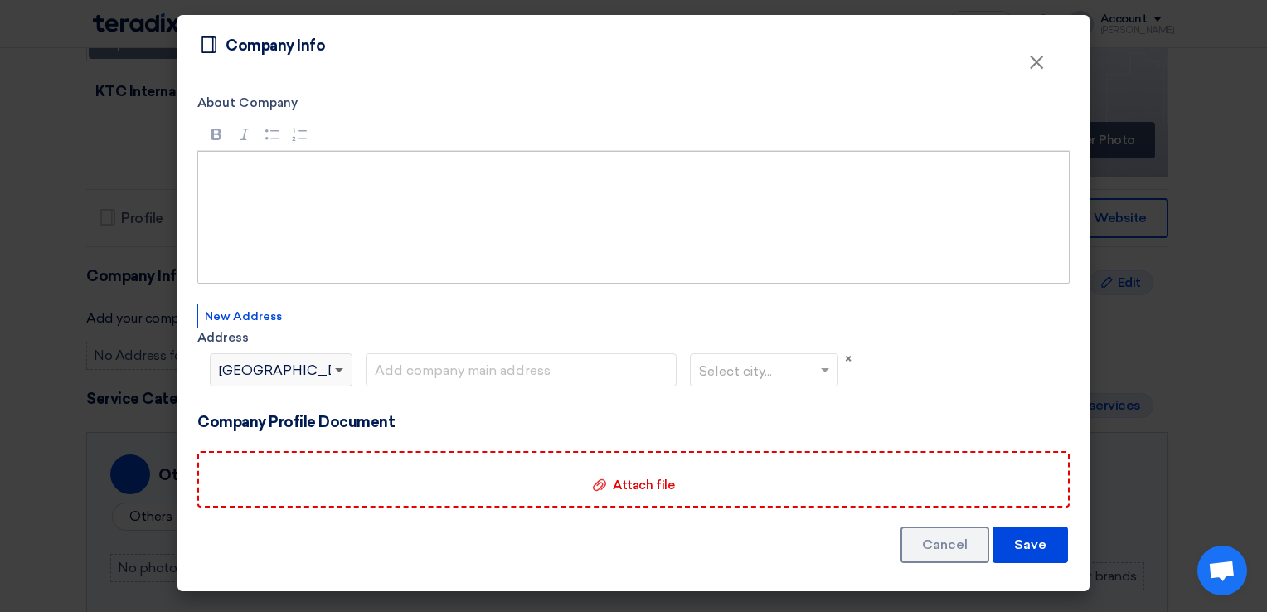
click at [335, 371] on span at bounding box center [339, 371] width 8 height 6
click at [274, 373] on div "Select country... × [GEOGRAPHIC_DATA]" at bounding box center [271, 370] width 120 height 20
click at [851, 356] on span "×" at bounding box center [848, 359] width 7 height 15
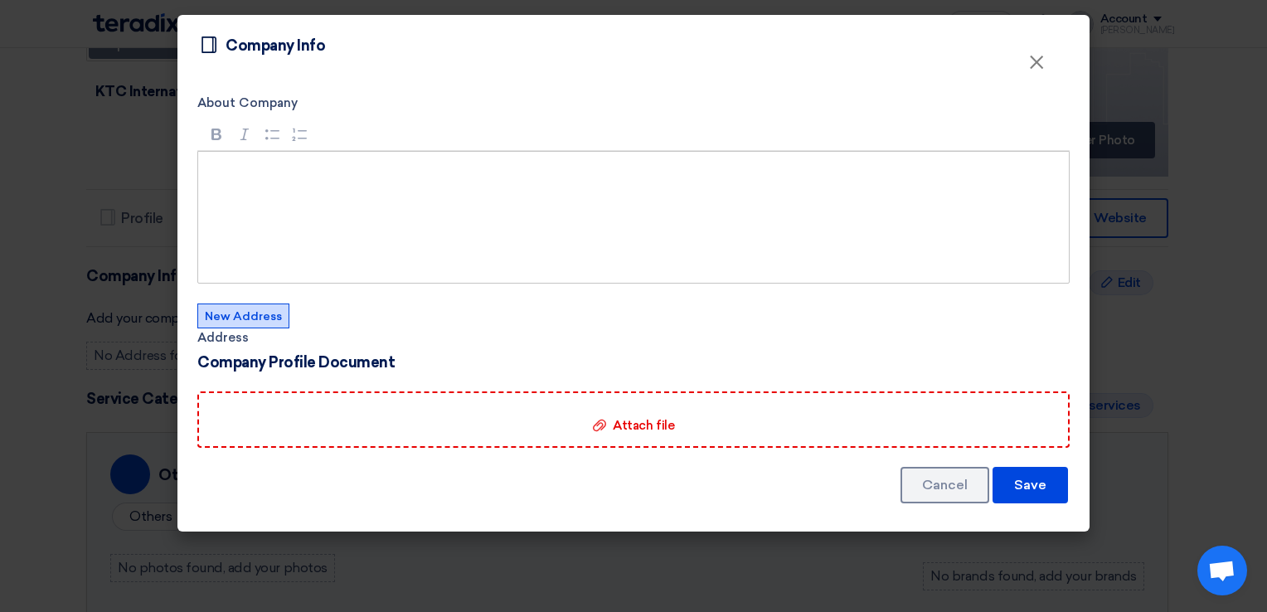
click at [251, 320] on button "New Address" at bounding box center [243, 315] width 92 height 25
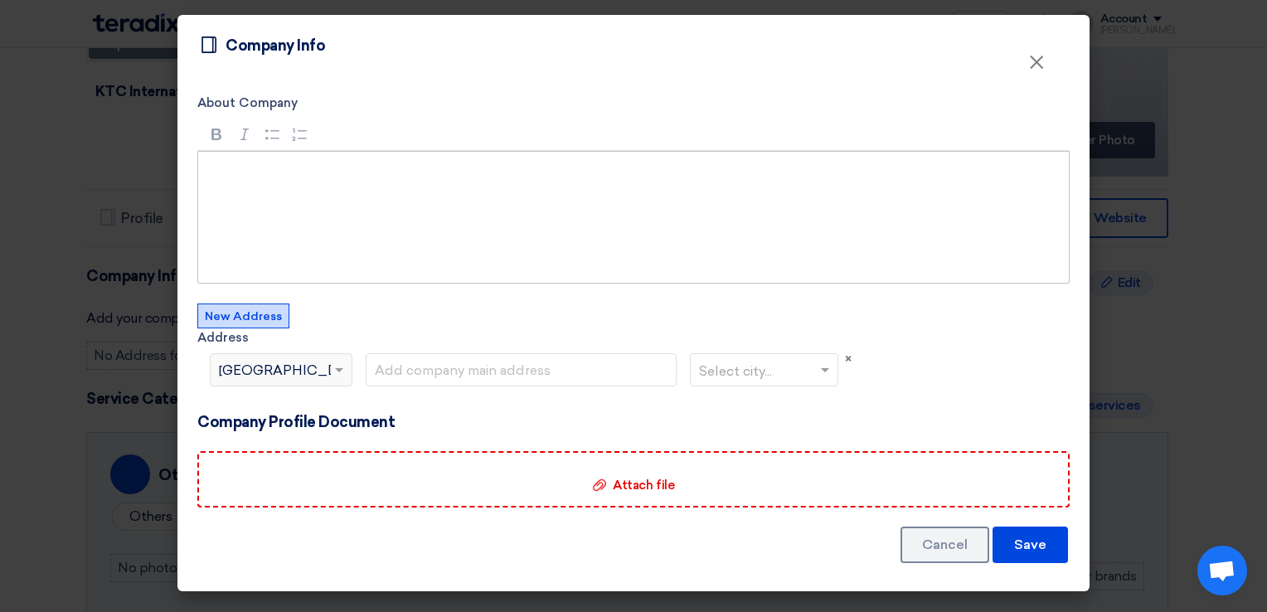
click at [235, 373] on span "[GEOGRAPHIC_DATA]" at bounding box center [293, 371] width 148 height 20
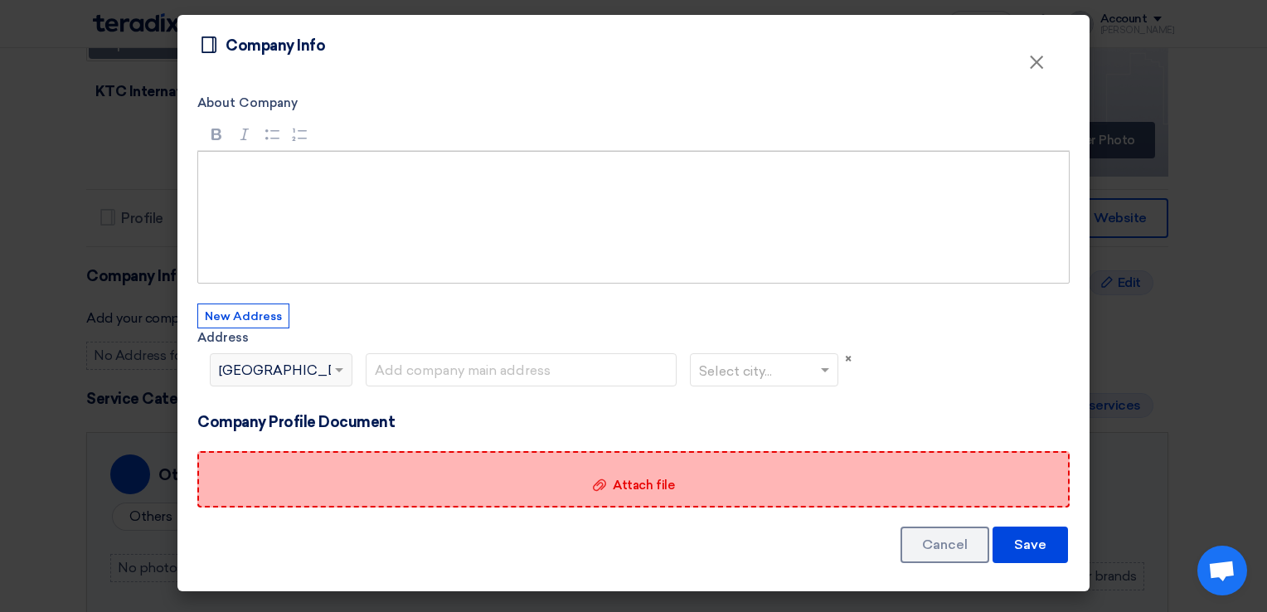
click at [648, 486] on span "Attach file" at bounding box center [643, 485] width 61 height 15
click at [0, 0] on input "Attach file Attach file" at bounding box center [0, 0] width 0 height 0
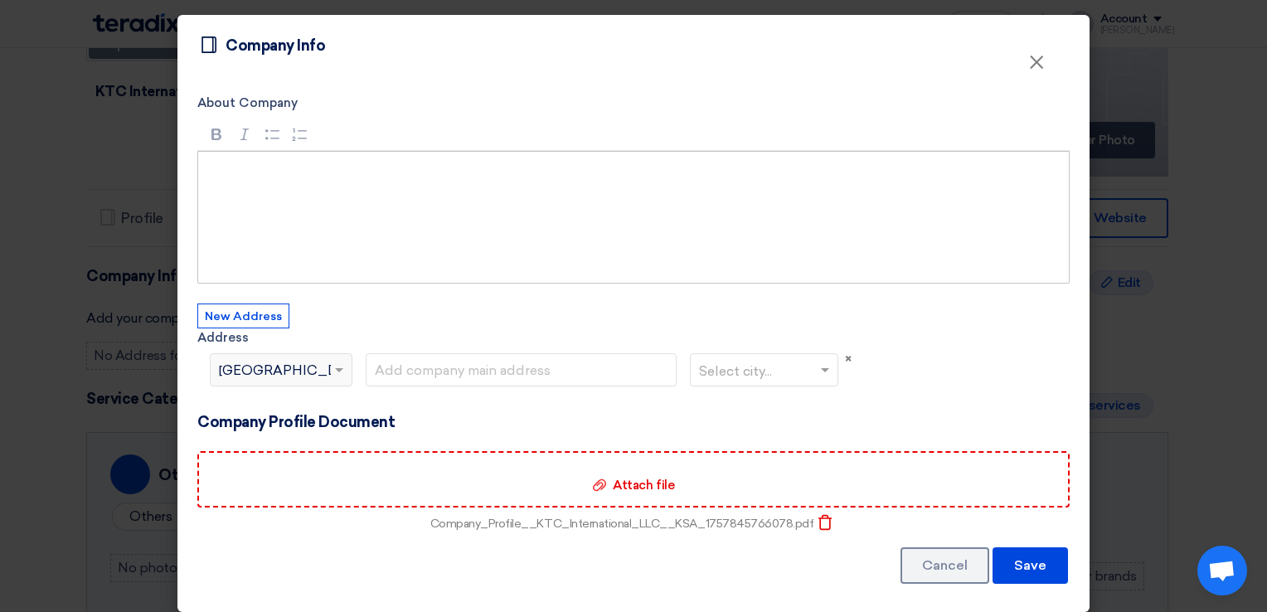
click at [264, 174] on p "Rich Text Editor, main" at bounding box center [639, 173] width 842 height 20
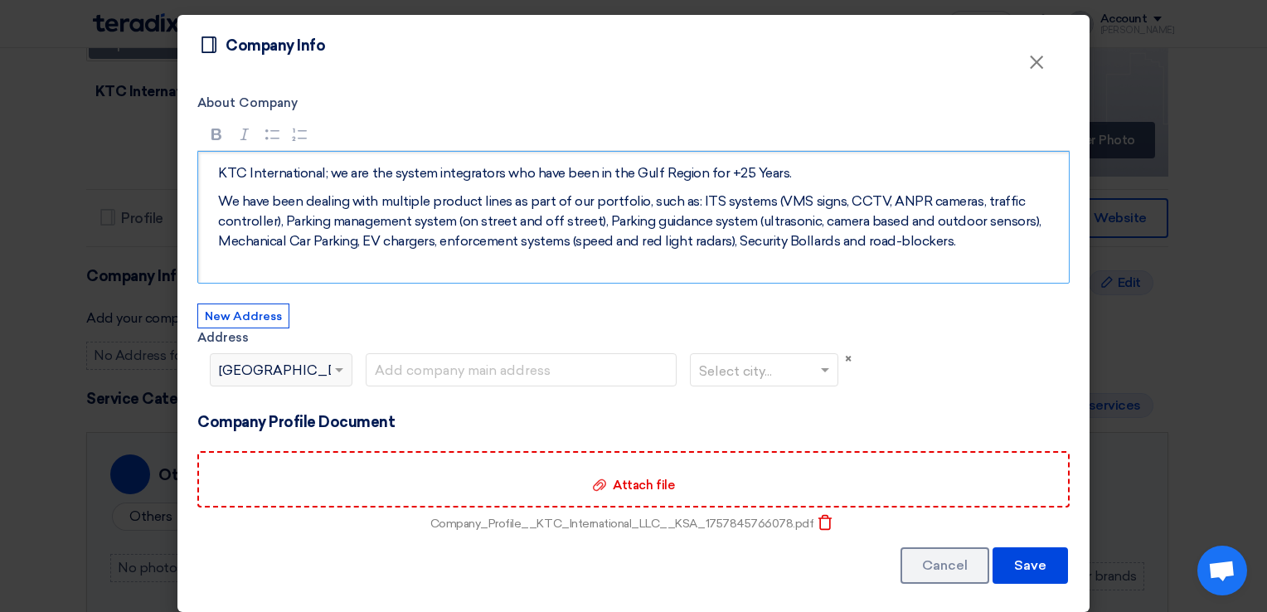
click at [323, 177] on p "KTC International; we are the system integrators who have been in the Gulf Regi…" at bounding box center [639, 173] width 842 height 20
click at [218, 206] on p "We have been dealing with multiple product lines as part of our portfolio, such…" at bounding box center [639, 222] width 842 height 60
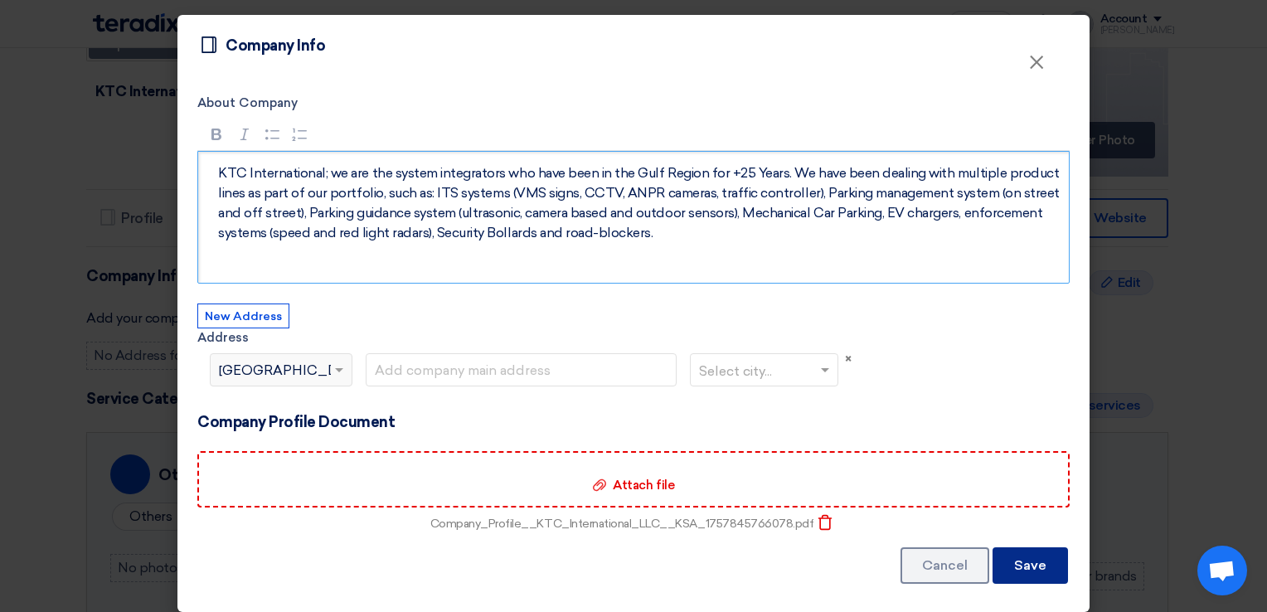
click at [1033, 577] on button "Save" at bounding box center [1029, 565] width 75 height 36
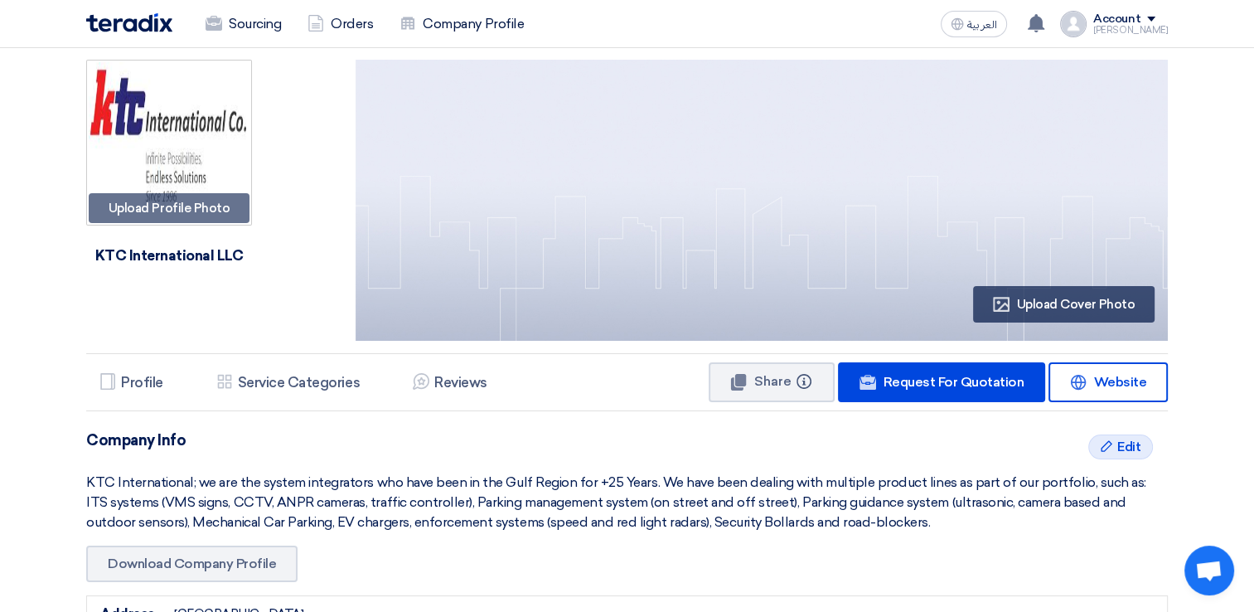
scroll to position [0, 0]
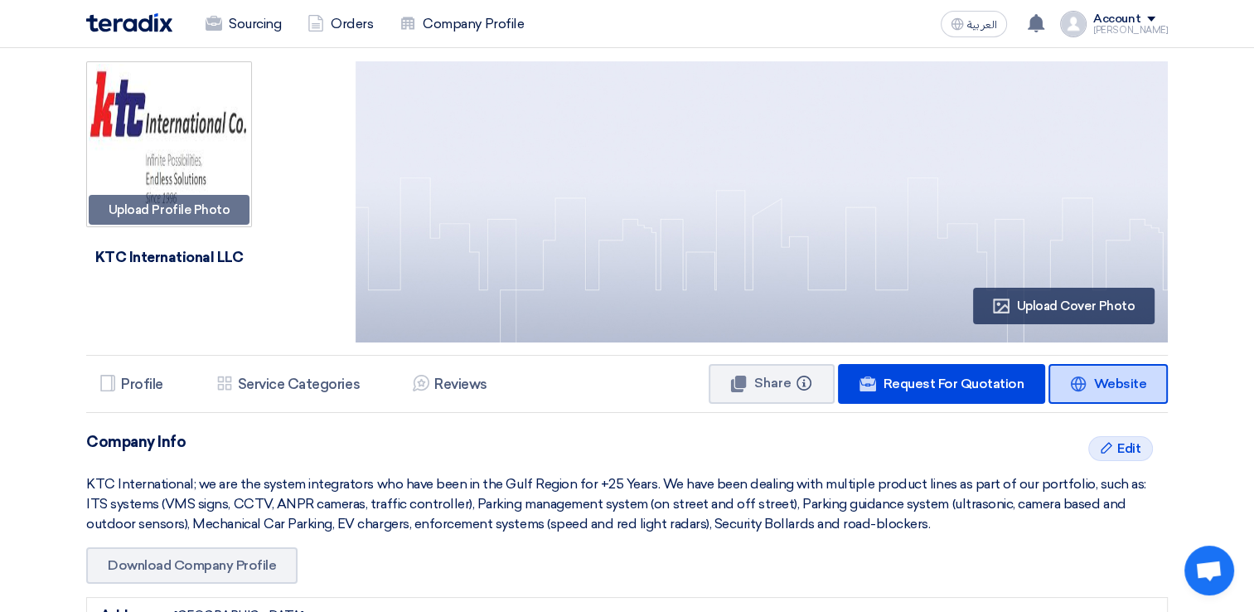
click at [1125, 394] on link "Website Website" at bounding box center [1108, 384] width 119 height 40
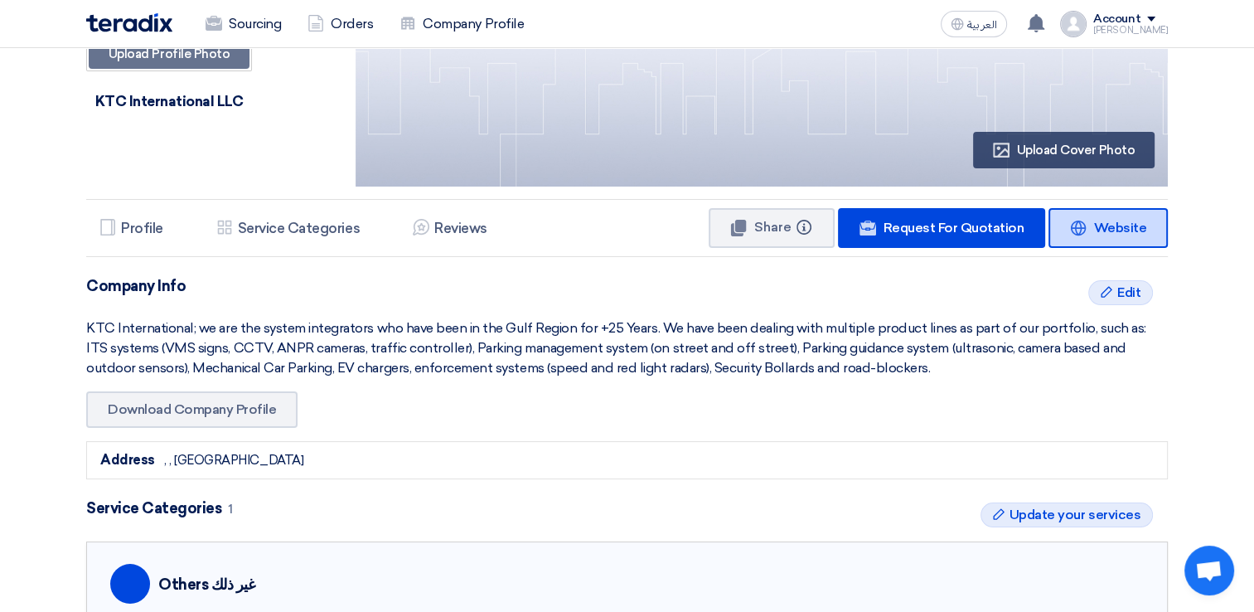
scroll to position [166, 0]
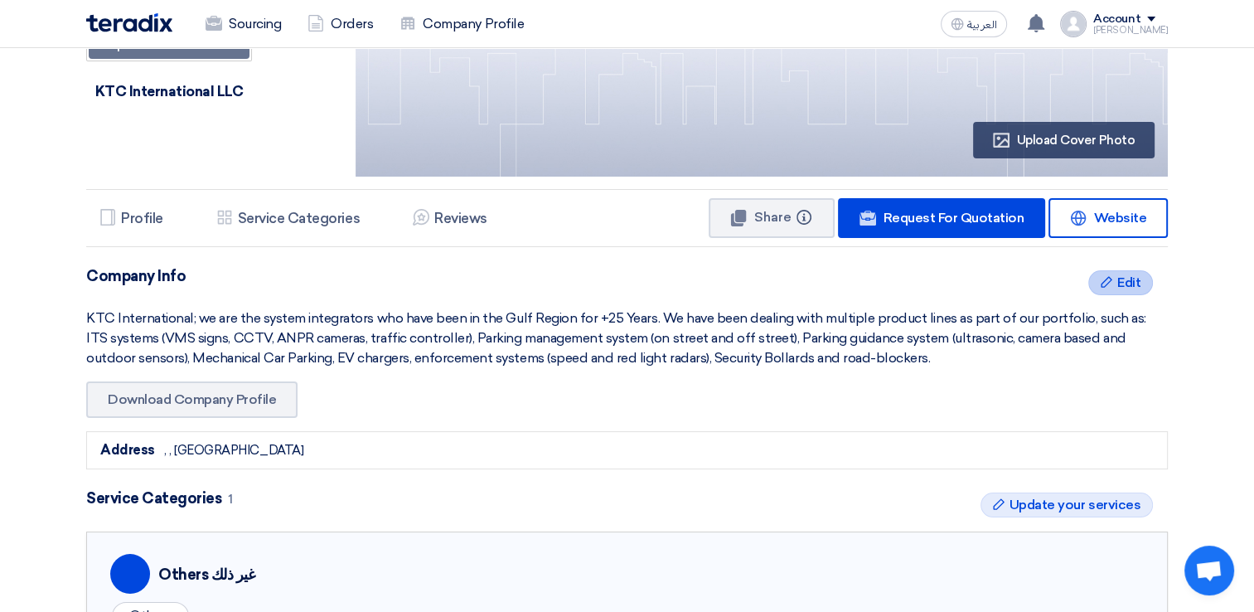
click at [1124, 282] on span "Edit" at bounding box center [1129, 283] width 23 height 20
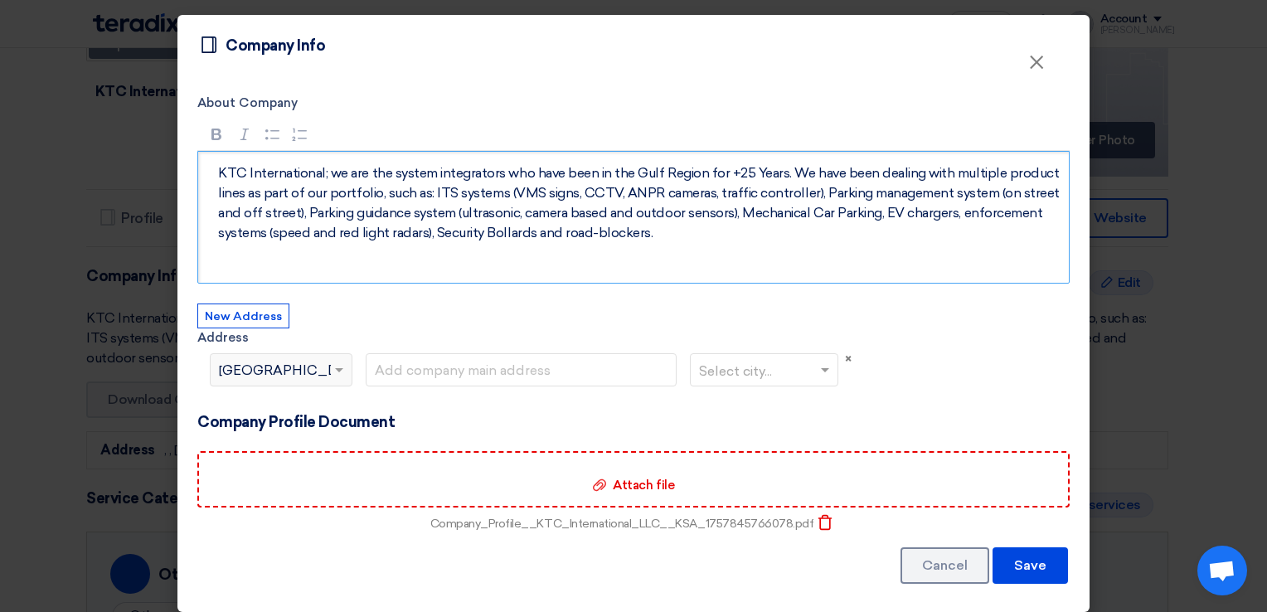
click at [739, 174] on p "KTC International; we are the system integrators who have been in the Gulf Regi…" at bounding box center [639, 203] width 842 height 80
click at [246, 377] on span "[GEOGRAPHIC_DATA]" at bounding box center [293, 371] width 148 height 20
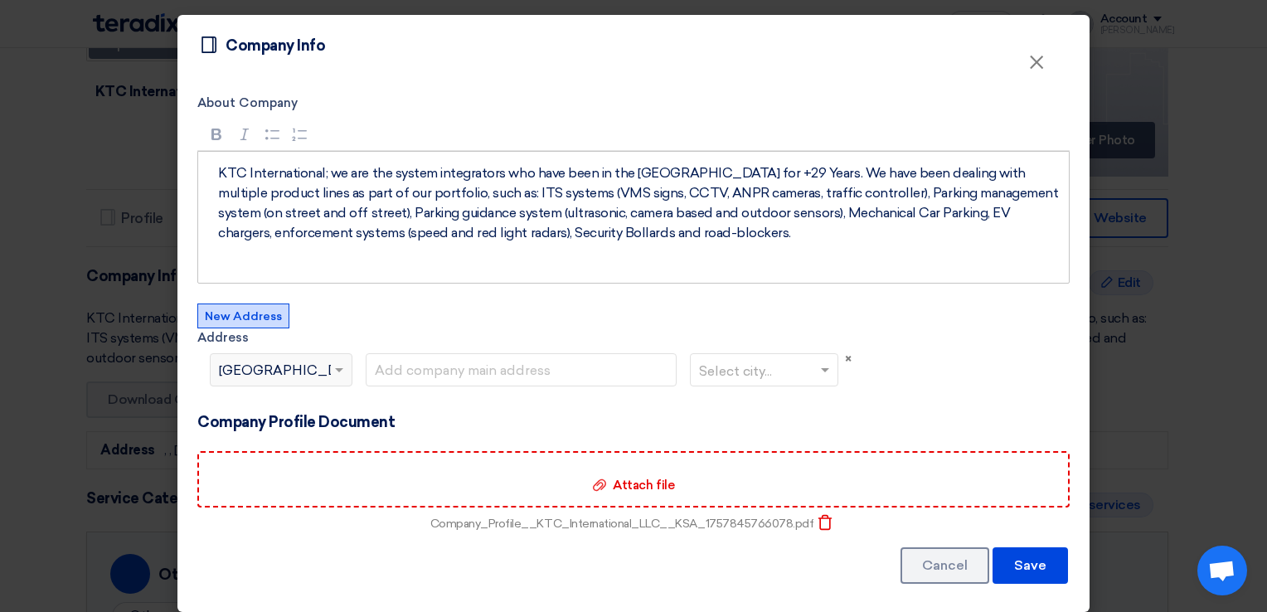
click at [245, 324] on button "New Address" at bounding box center [243, 315] width 92 height 25
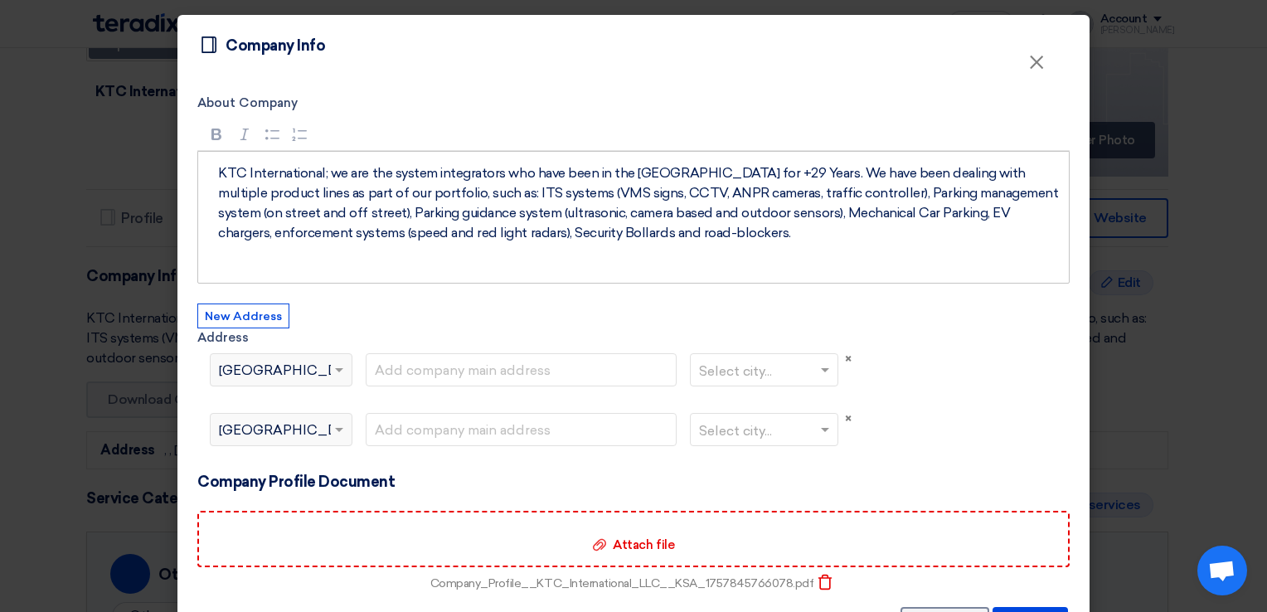
drag, startPoint x: 247, startPoint y: 389, endPoint x: 248, endPoint y: 379, distance: 10.0
click at [248, 386] on div "Select country... × [GEOGRAPHIC_DATA]" at bounding box center [278, 383] width 162 height 60
click at [249, 378] on span "[GEOGRAPHIC_DATA]" at bounding box center [293, 371] width 148 height 20
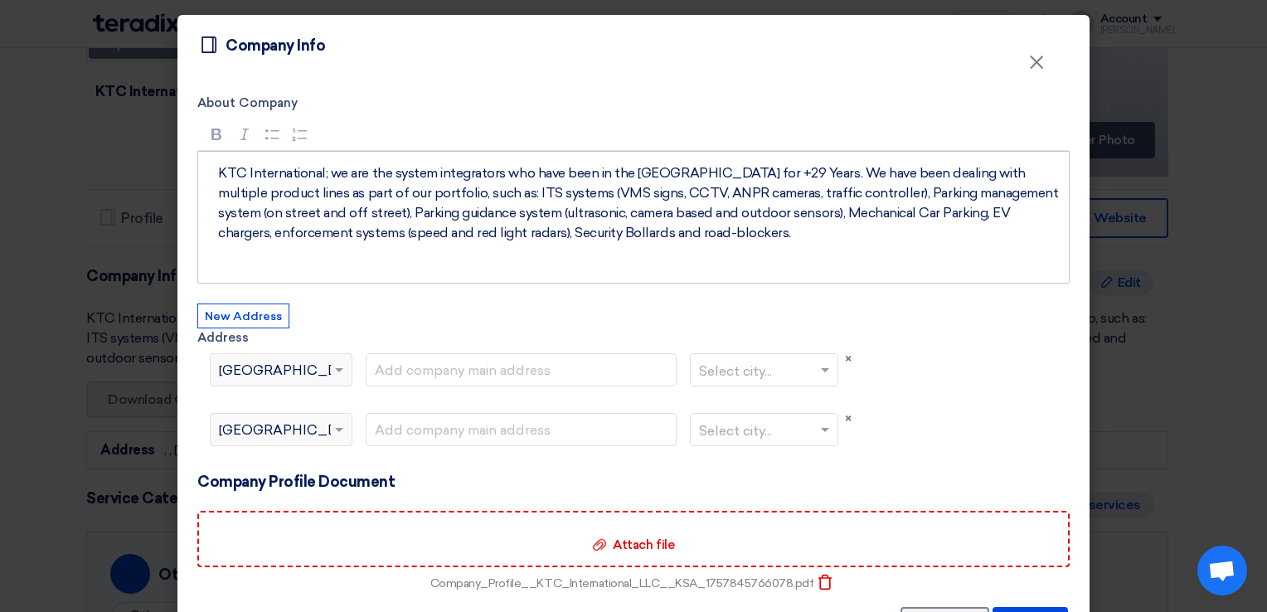
click at [271, 433] on div "Select country... × [GEOGRAPHIC_DATA]" at bounding box center [271, 430] width 120 height 20
click at [269, 433] on div "Select country... × [GEOGRAPHIC_DATA]" at bounding box center [271, 430] width 120 height 20
click at [845, 417] on span "×" at bounding box center [848, 418] width 7 height 15
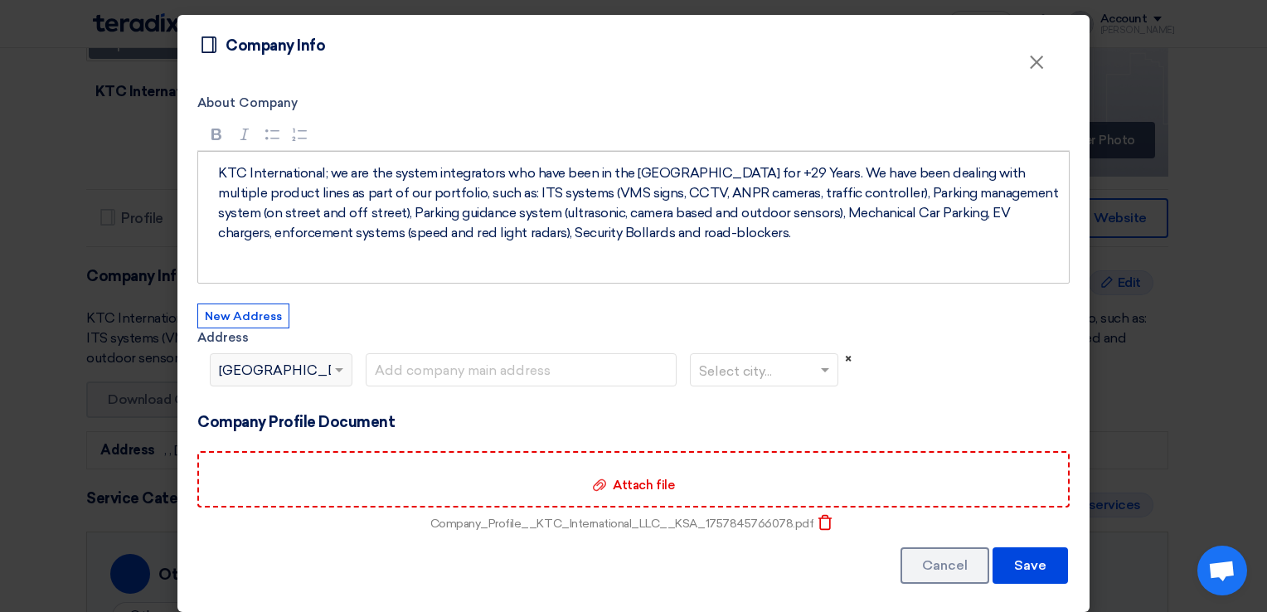
click at [845, 359] on span "×" at bounding box center [848, 359] width 7 height 15
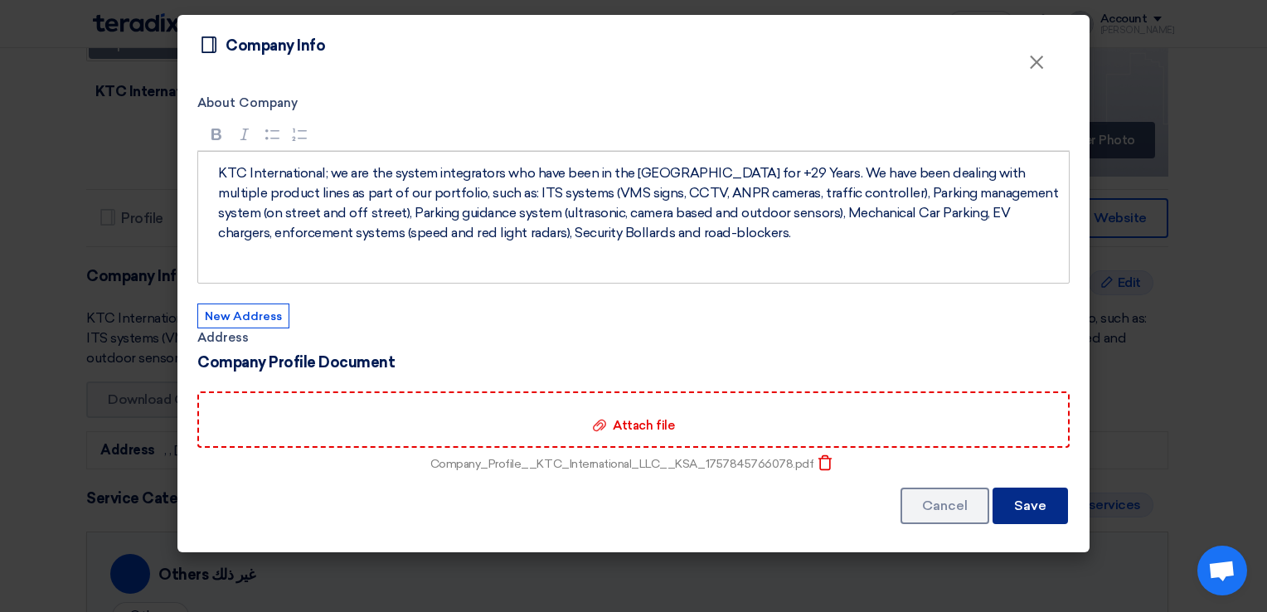
click at [1032, 512] on button "Save" at bounding box center [1029, 506] width 75 height 36
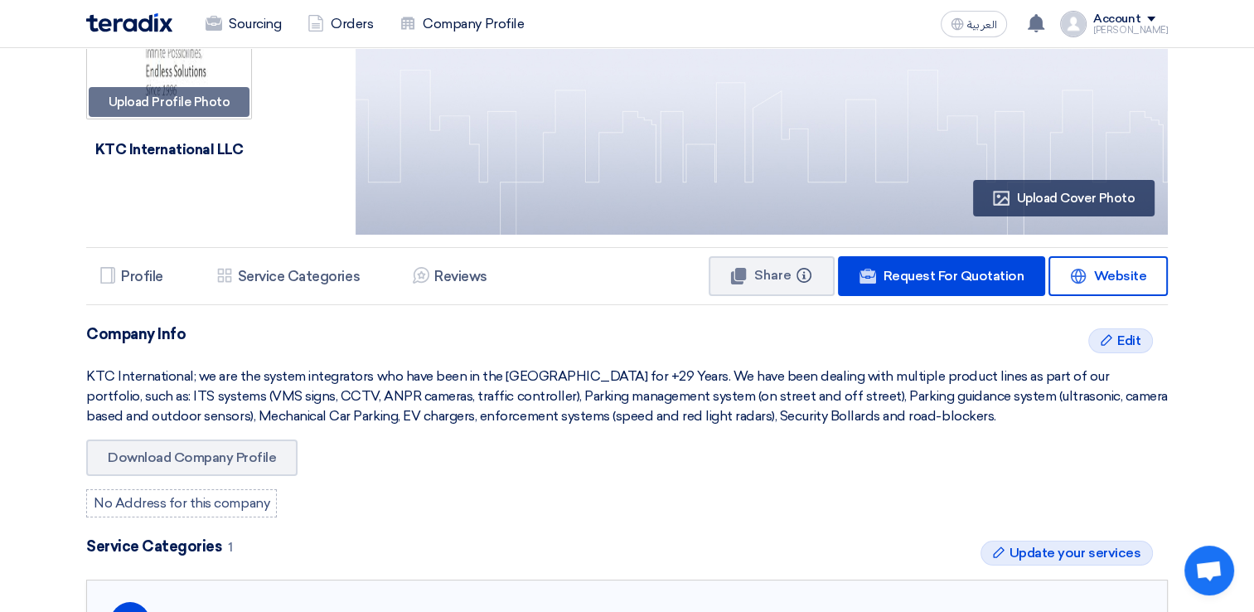
scroll to position [0, 0]
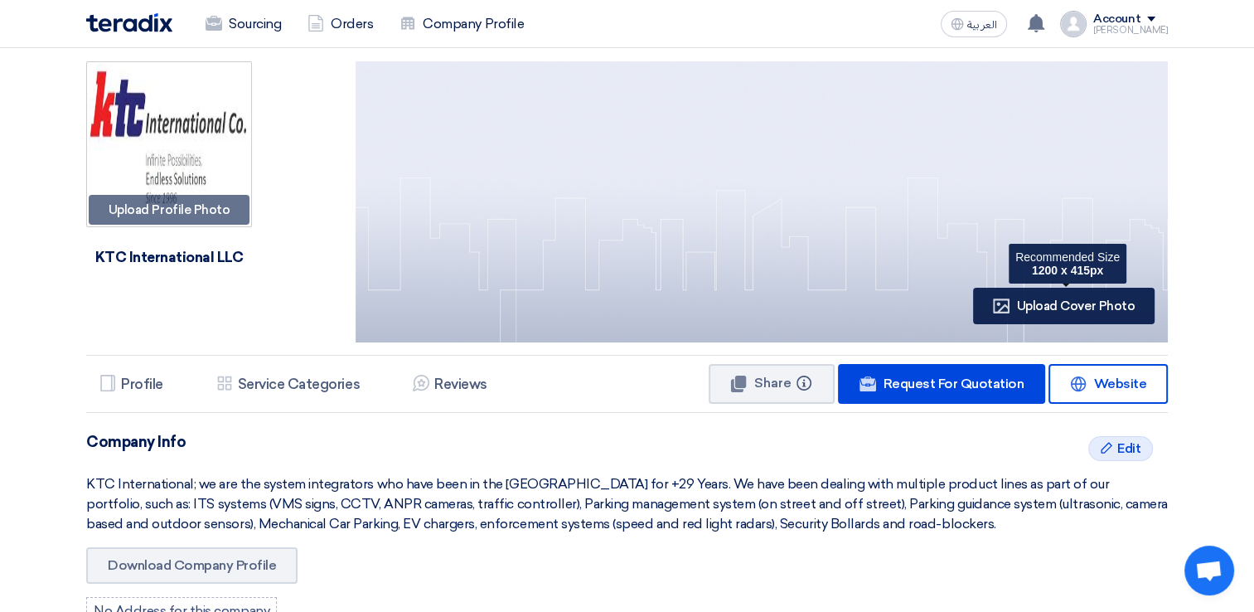
click at [1061, 306] on span "Upload Cover Photo" at bounding box center [1076, 305] width 118 height 15
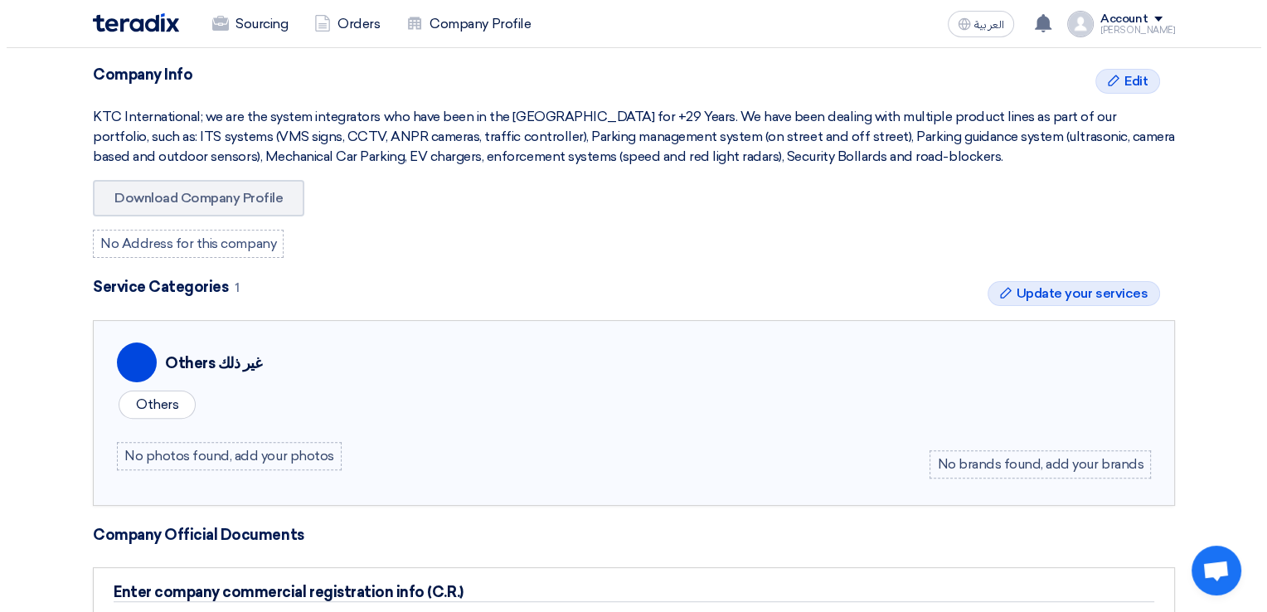
scroll to position [497, 0]
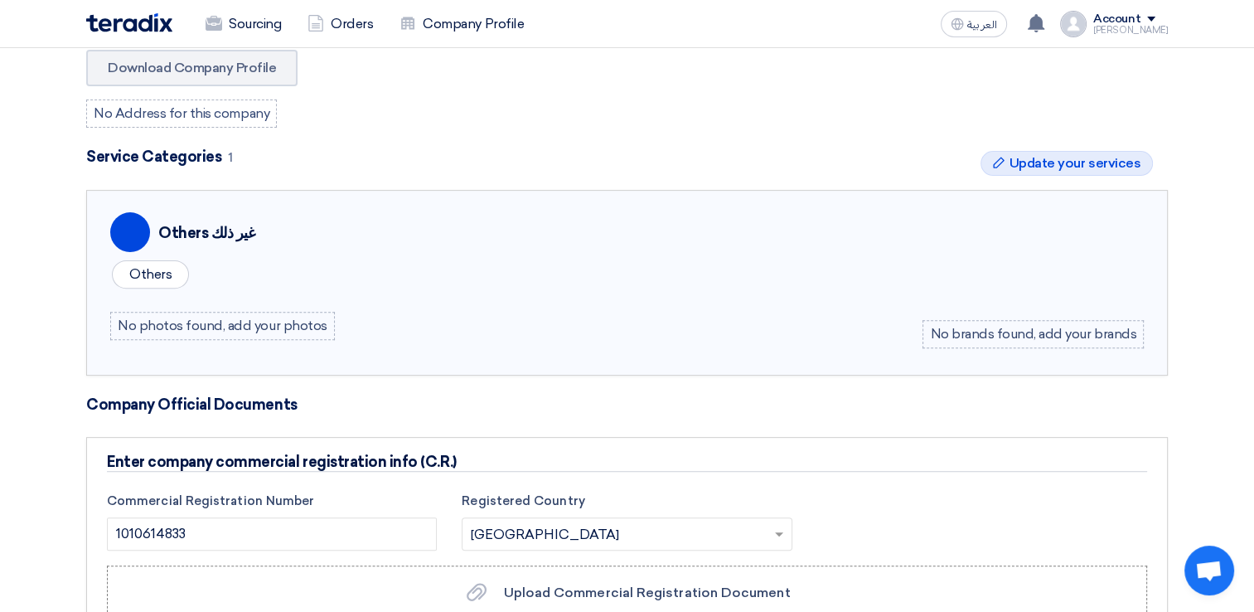
click at [231, 328] on div "No photos found, add your photos" at bounding box center [222, 326] width 225 height 28
drag, startPoint x: 959, startPoint y: 325, endPoint x: 890, endPoint y: 326, distance: 69.7
click at [960, 326] on div "No brands found, add your brands" at bounding box center [1033, 334] width 221 height 28
click at [175, 270] on div "Others" at bounding box center [150, 274] width 77 height 28
click at [1099, 154] on span "Update your services" at bounding box center [1075, 163] width 131 height 20
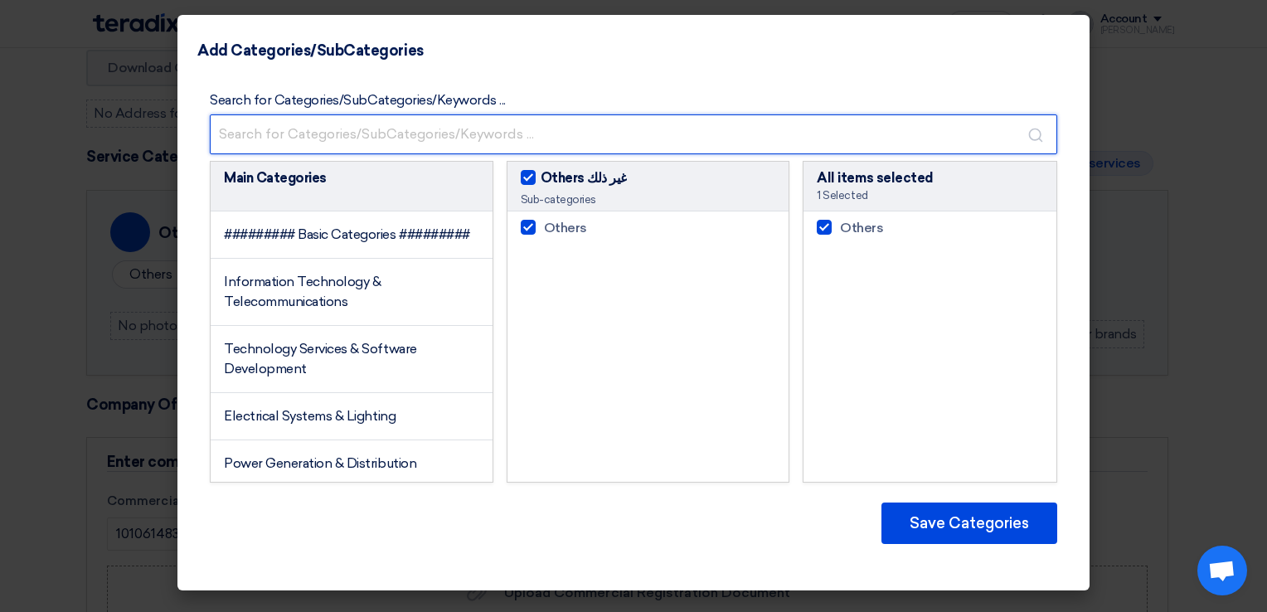
click at [409, 128] on input "text" at bounding box center [633, 134] width 847 height 40
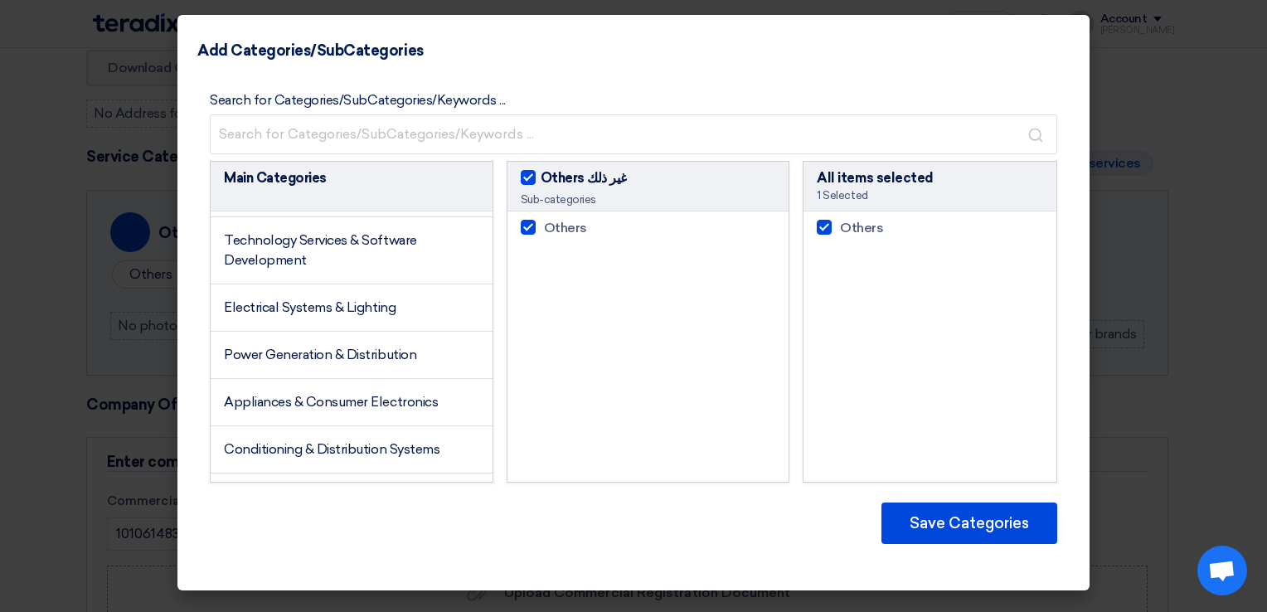
scroll to position [146, 0]
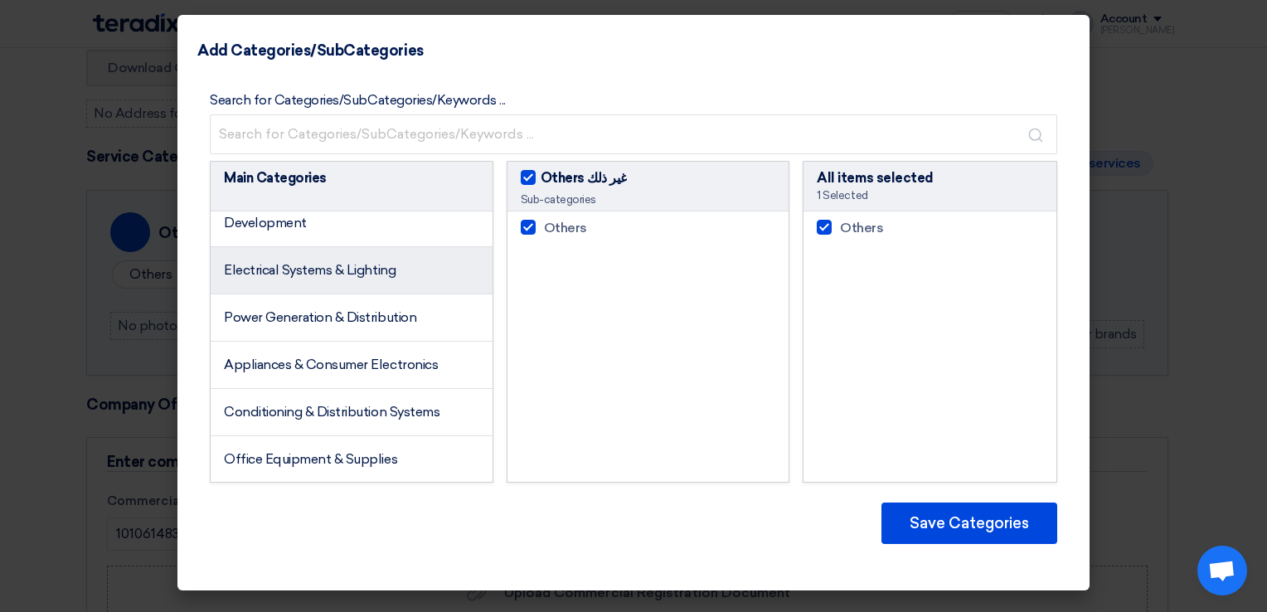
click at [411, 290] on li "Electrical Systems & Lighting" at bounding box center [352, 270] width 282 height 47
checkbox input "false"
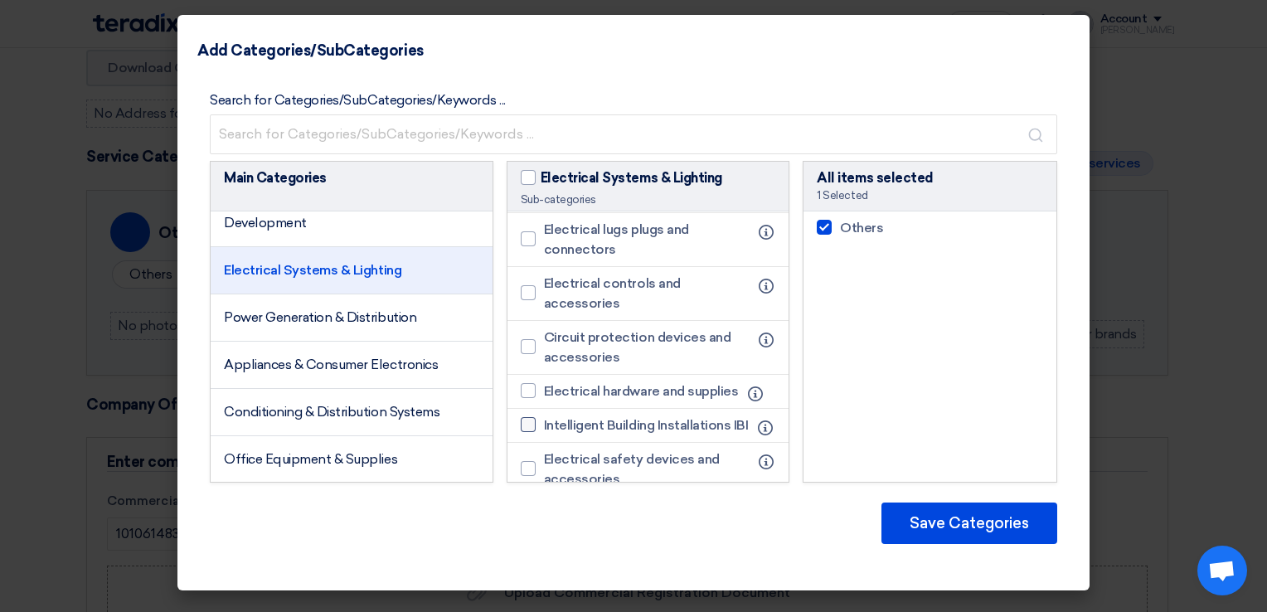
scroll to position [912, 0]
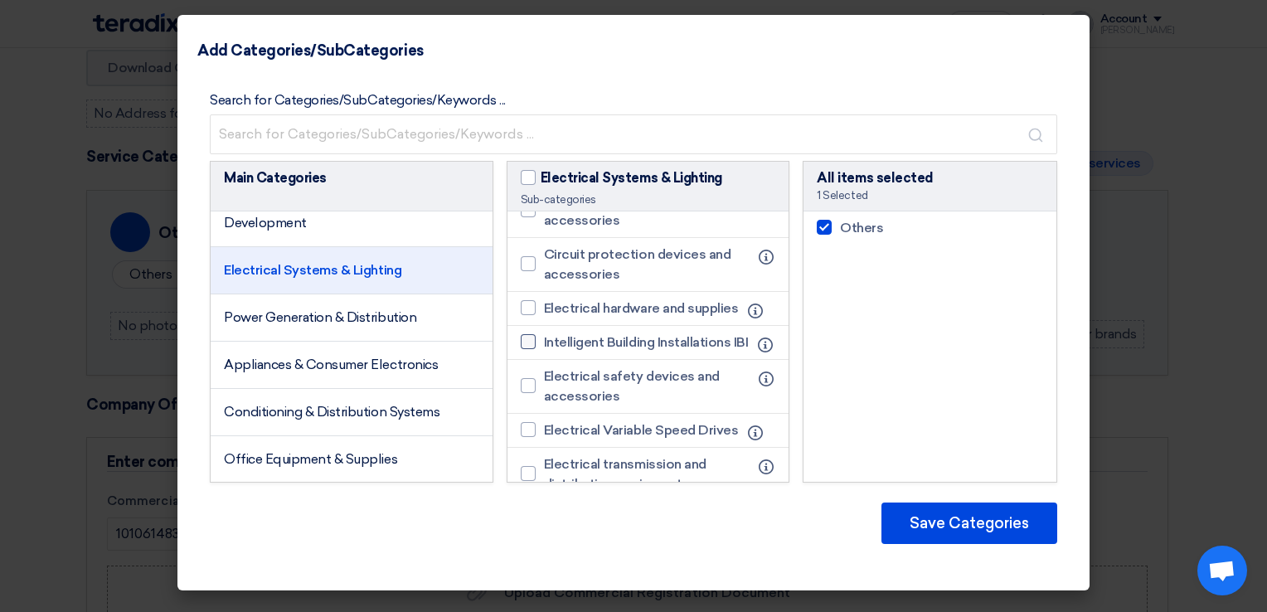
click at [524, 347] on div at bounding box center [528, 341] width 15 height 15
click at [544, 347] on input "Intelligent Building Installations IBI" at bounding box center [549, 342] width 11 height 11
checkbox input "true"
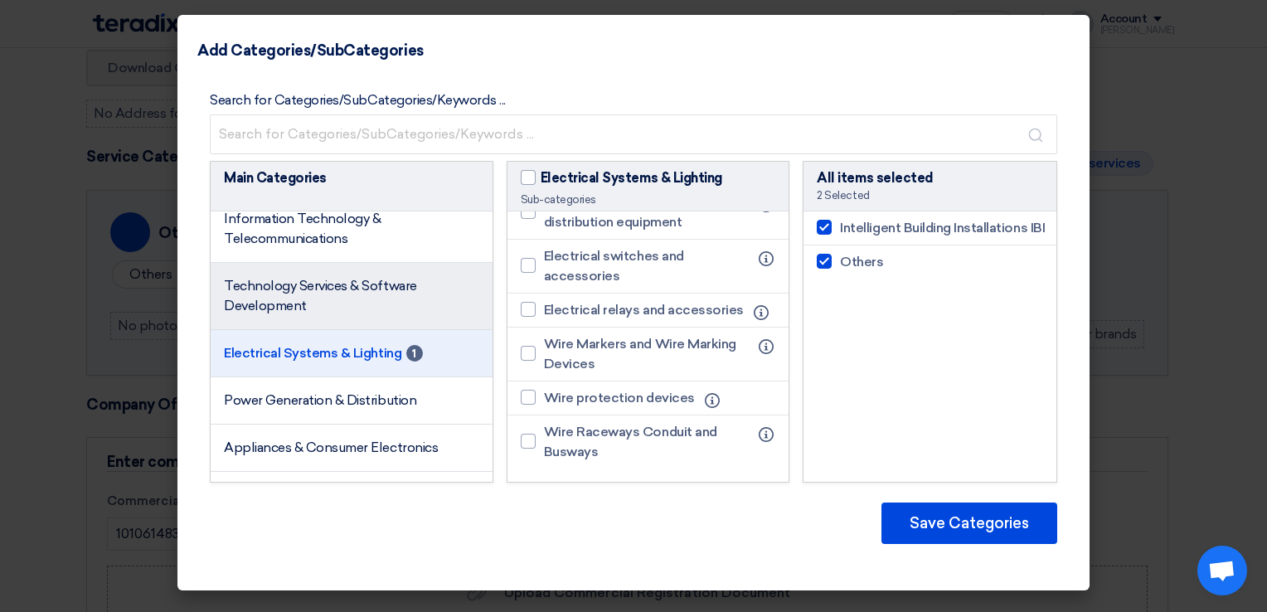
scroll to position [0, 0]
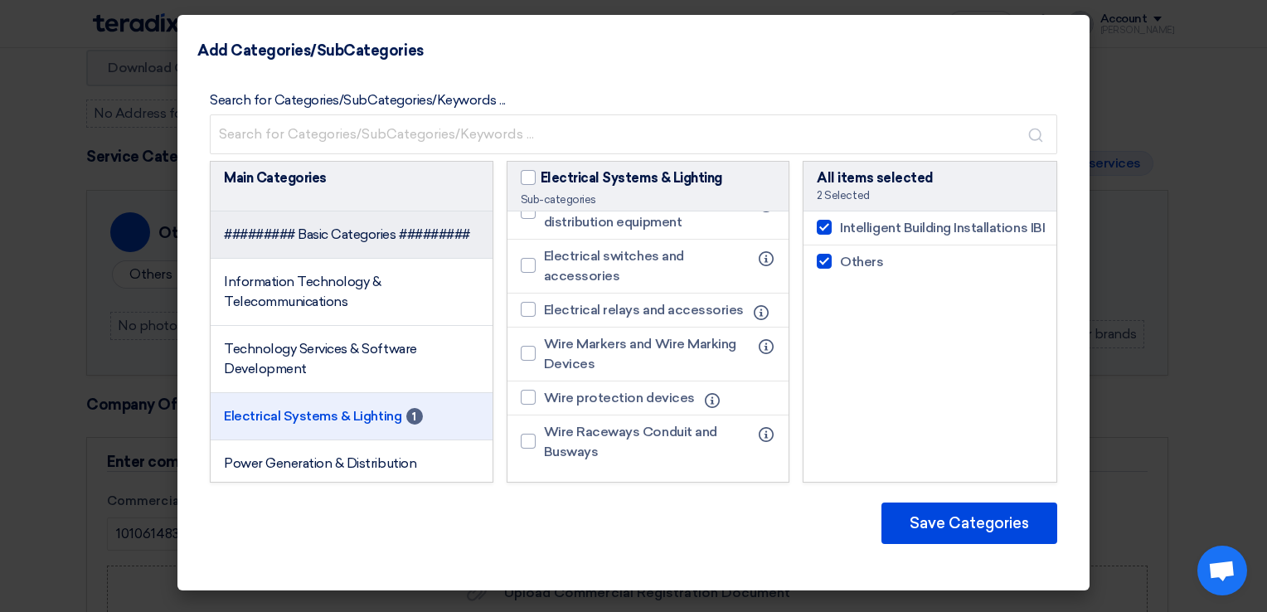
click at [335, 248] on li "######### Basic Categories #########" at bounding box center [352, 234] width 282 height 47
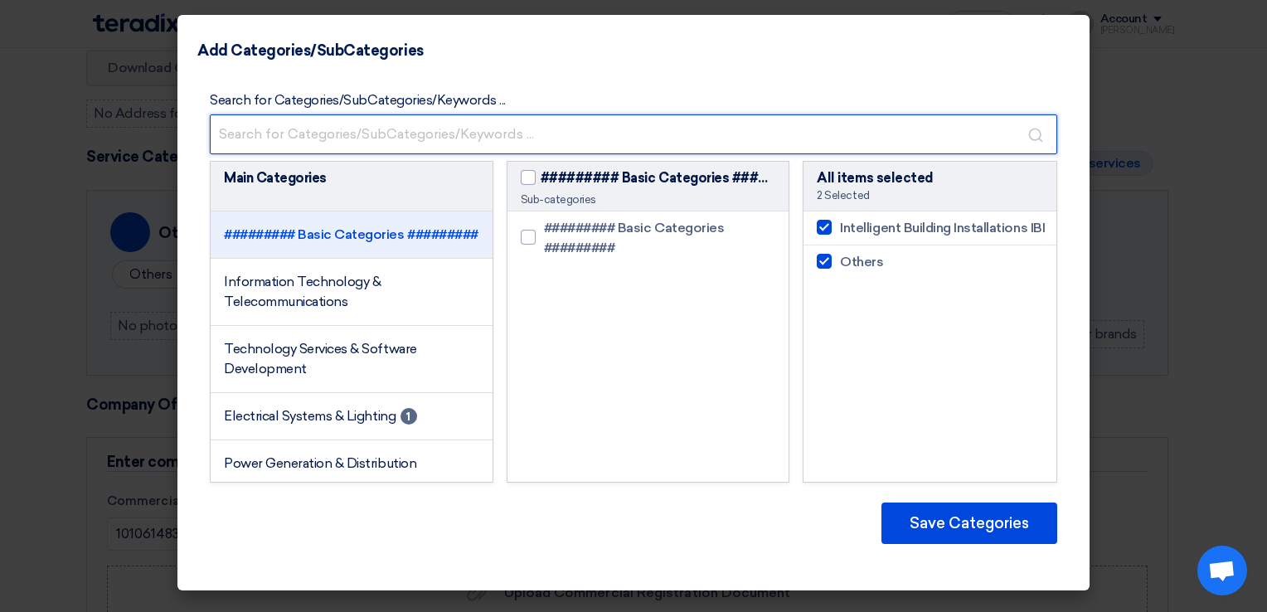
click at [299, 142] on input "text" at bounding box center [633, 134] width 847 height 40
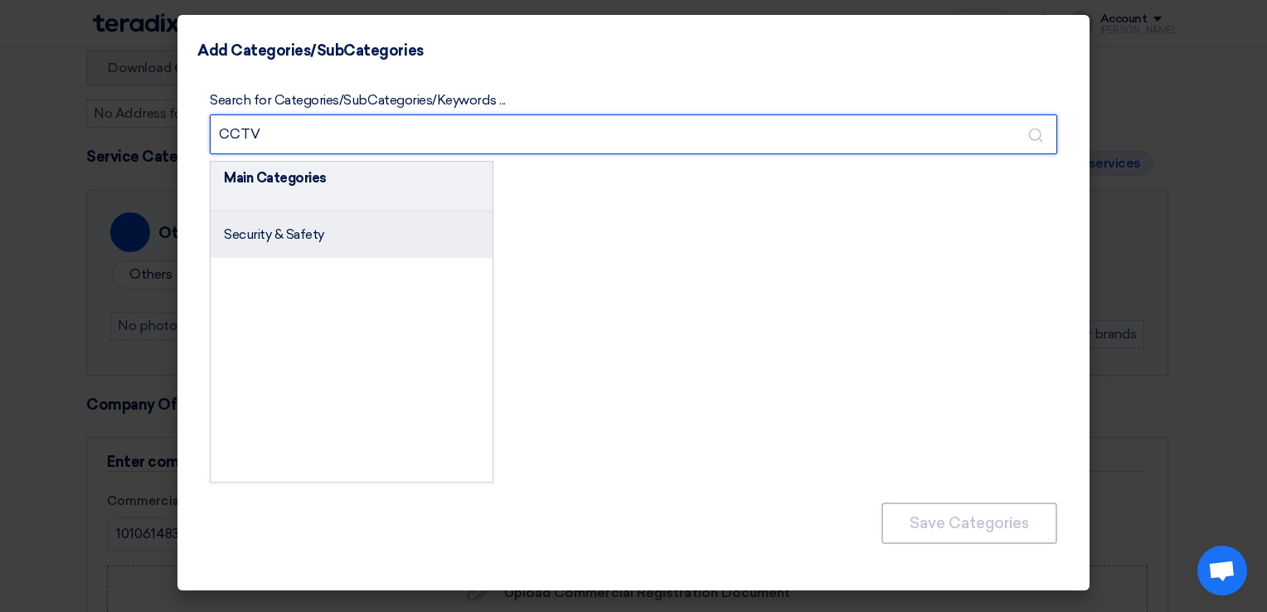
type input "CCTV"
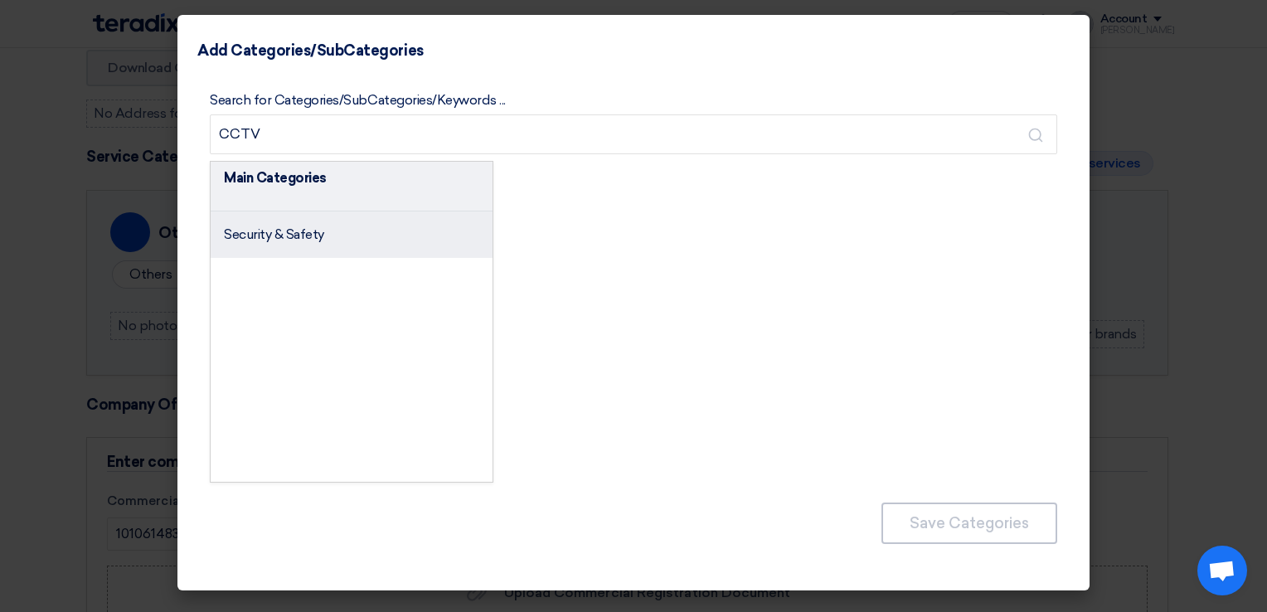
click at [283, 242] on li "Security & Safety" at bounding box center [352, 234] width 282 height 46
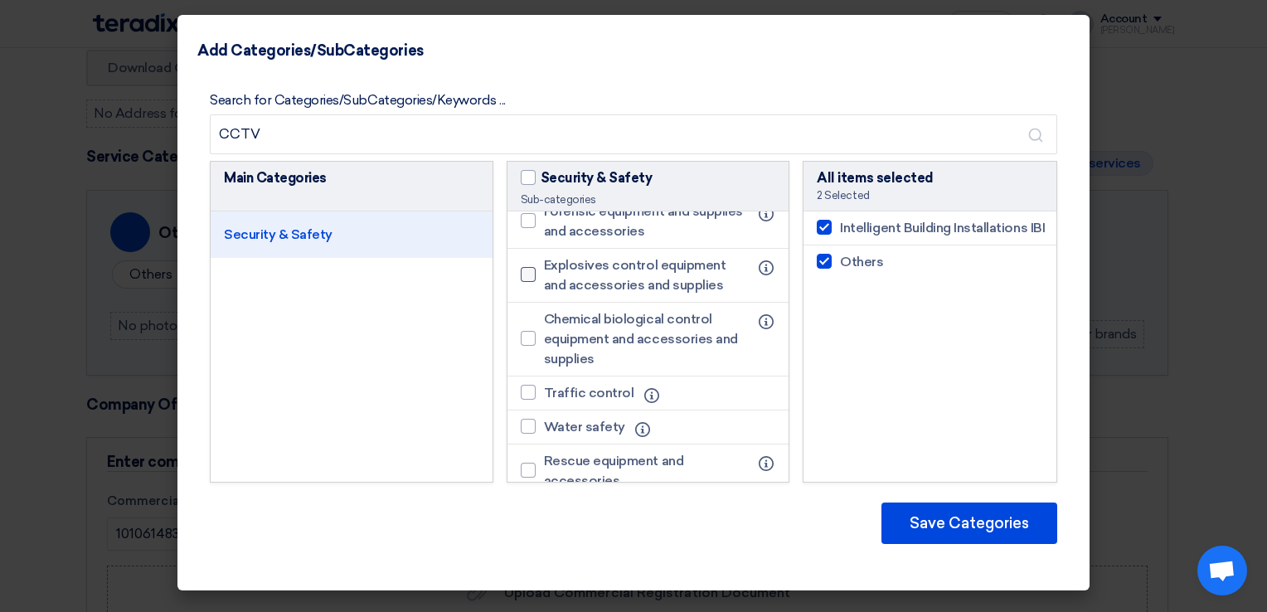
scroll to position [663, 0]
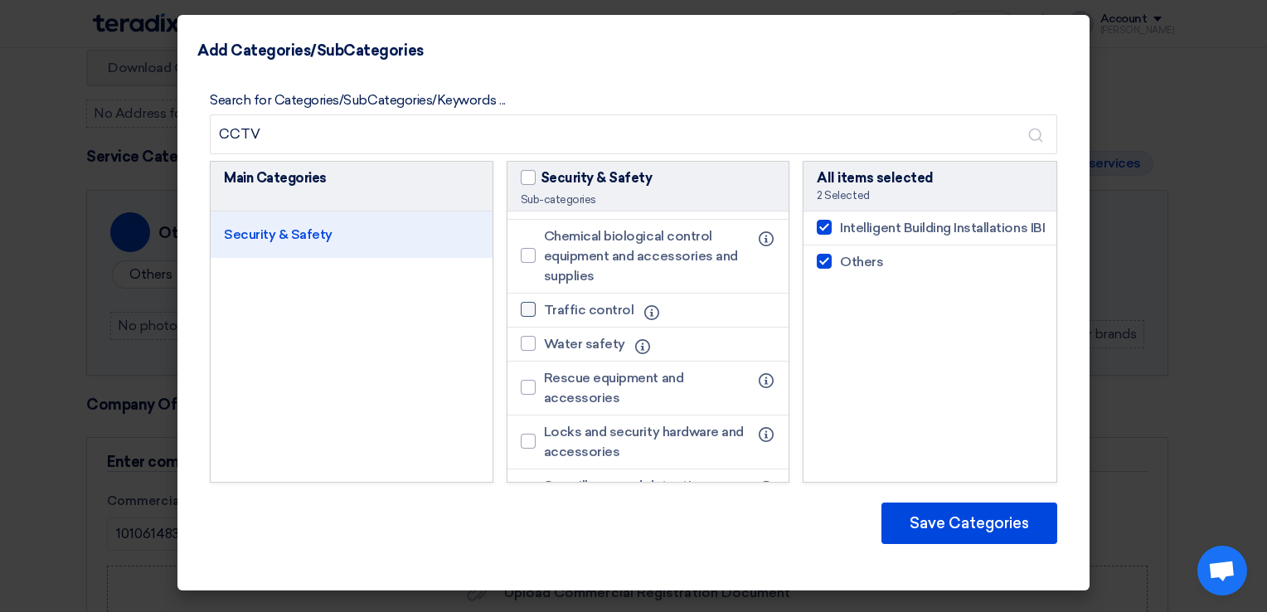
click at [531, 317] on div at bounding box center [528, 309] width 15 height 15
click at [544, 315] on input "Traffic control" at bounding box center [549, 309] width 11 height 11
checkbox input "true"
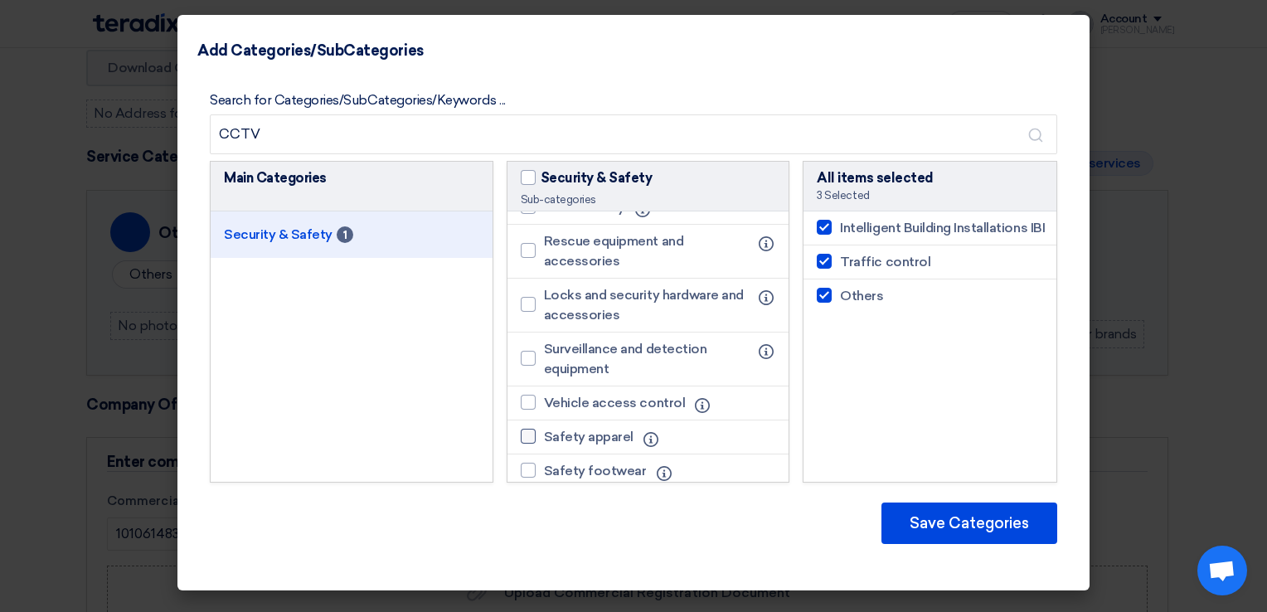
scroll to position [829, 0]
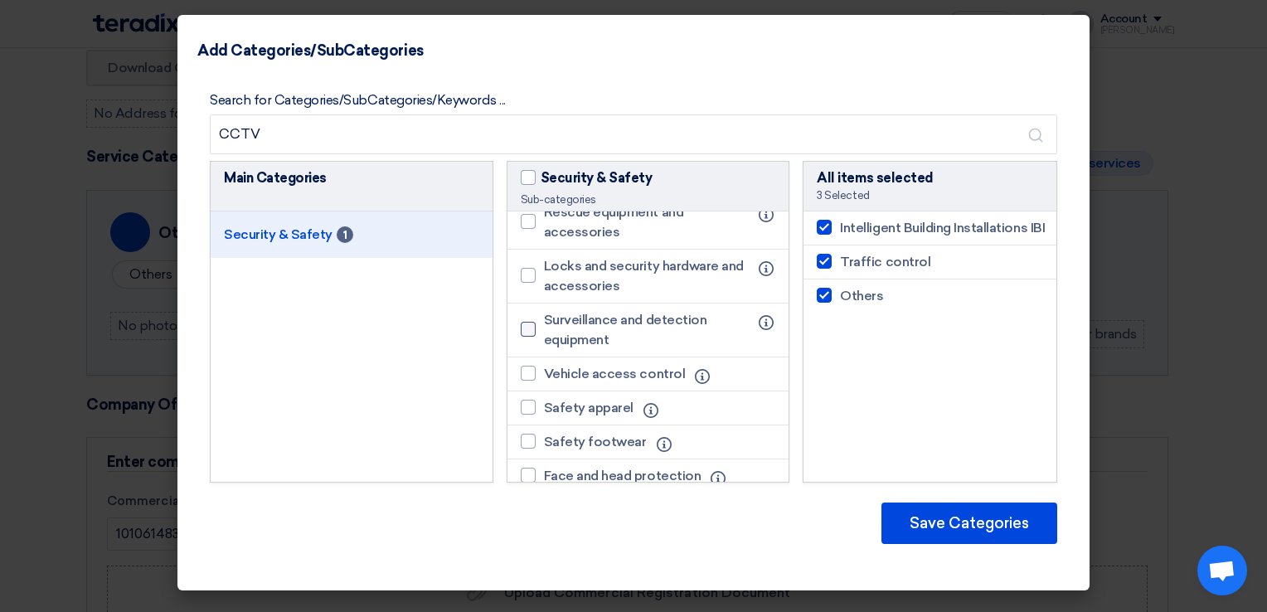
click at [528, 337] on div at bounding box center [528, 329] width 15 height 15
click at [544, 335] on input "Surveillance and detection equipment" at bounding box center [549, 329] width 11 height 11
checkbox input "true"
click at [533, 381] on div at bounding box center [528, 373] width 15 height 15
click at [544, 379] on input "Vehicle access control" at bounding box center [549, 373] width 11 height 11
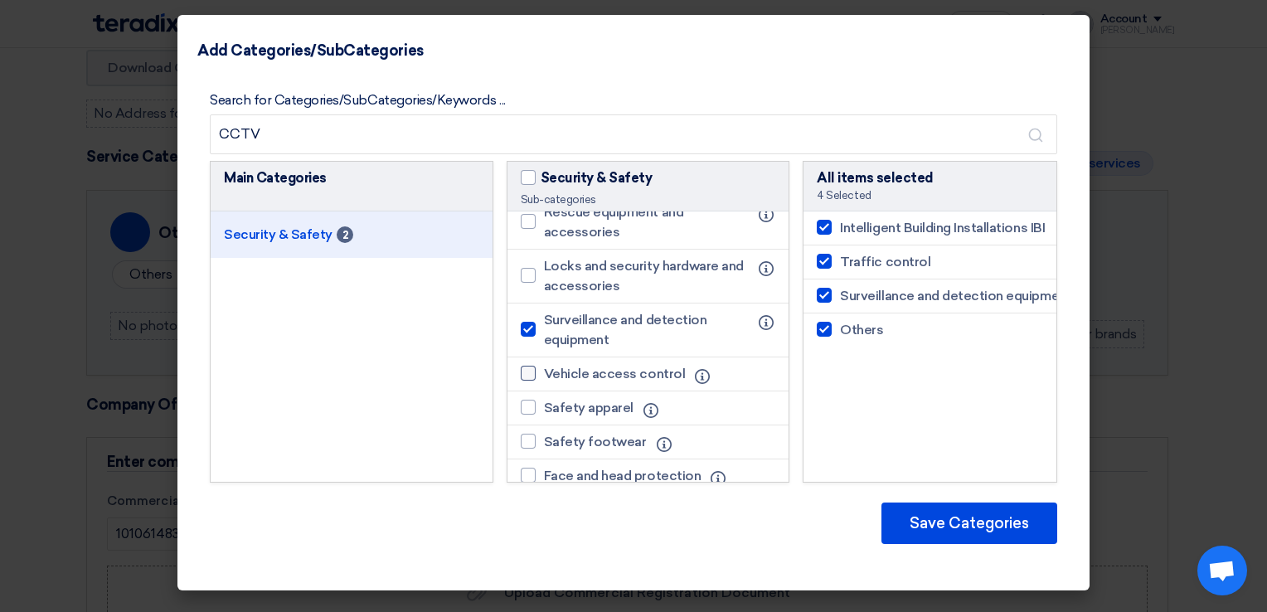
checkbox input "true"
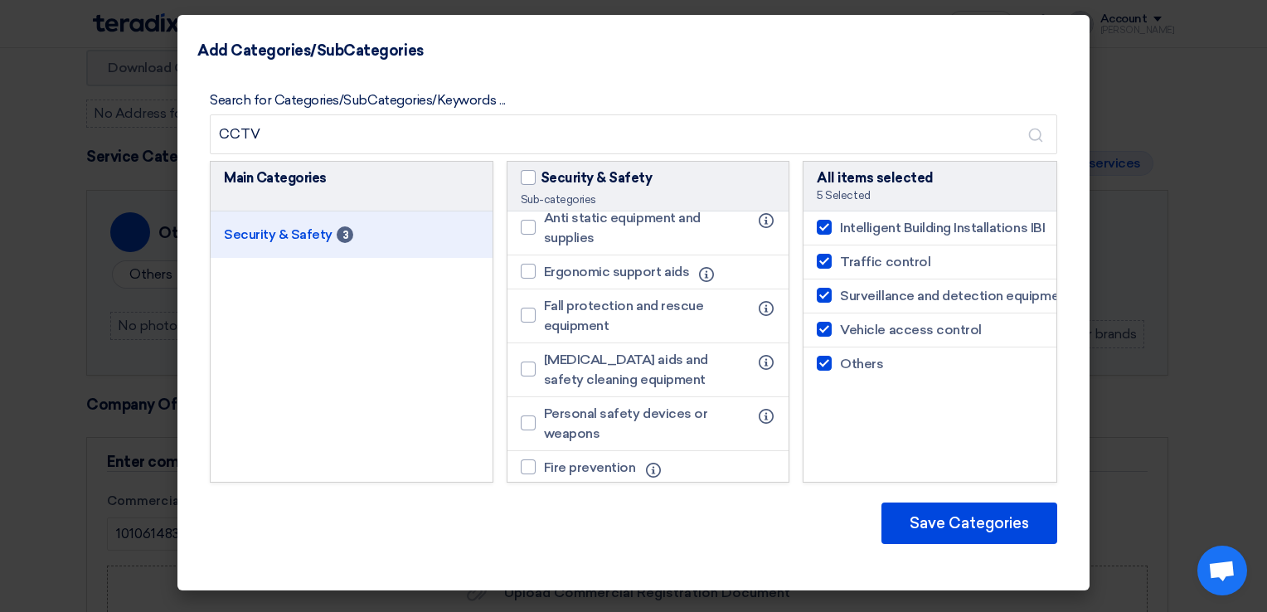
scroll to position [994, 0]
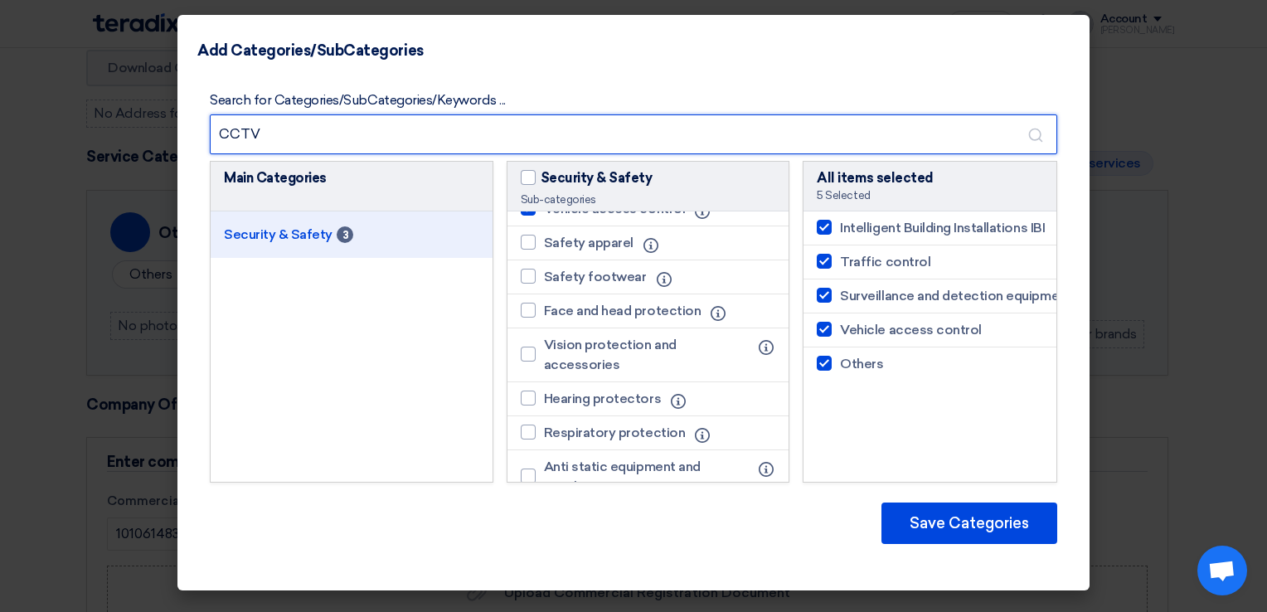
drag, startPoint x: 355, startPoint y: 136, endPoint x: 208, endPoint y: 138, distance: 146.8
click at [208, 138] on div "Search for Categories/SubCategories/Keywords ... CCTV Main Categories Security …" at bounding box center [633, 324] width 872 height 480
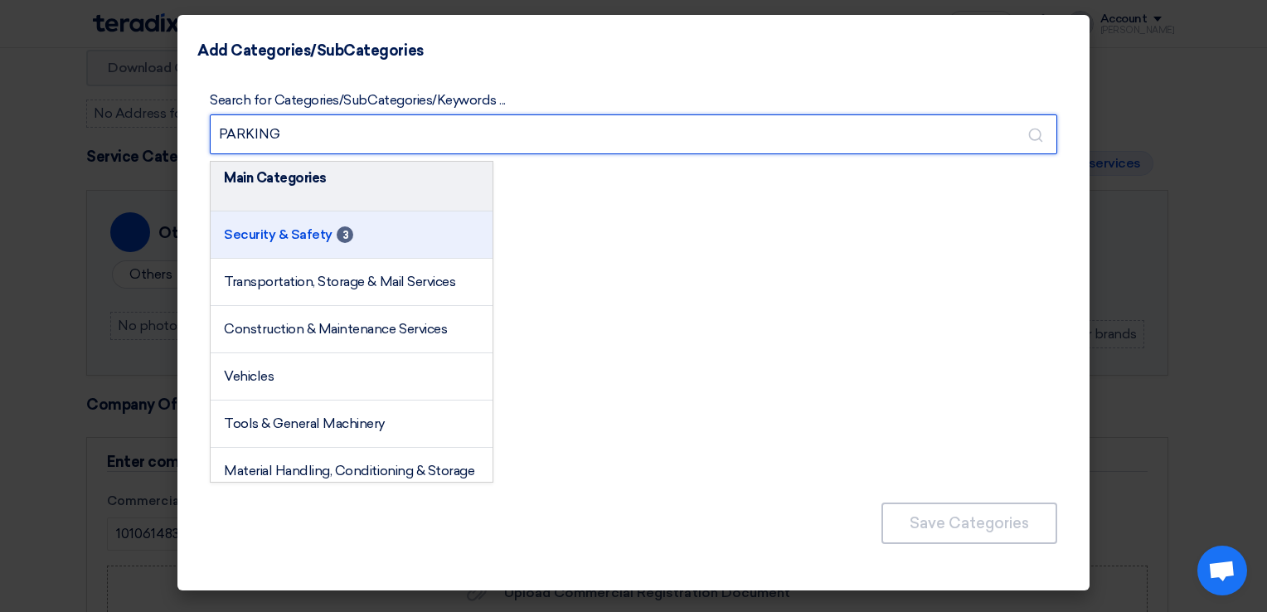
type input "PARKING"
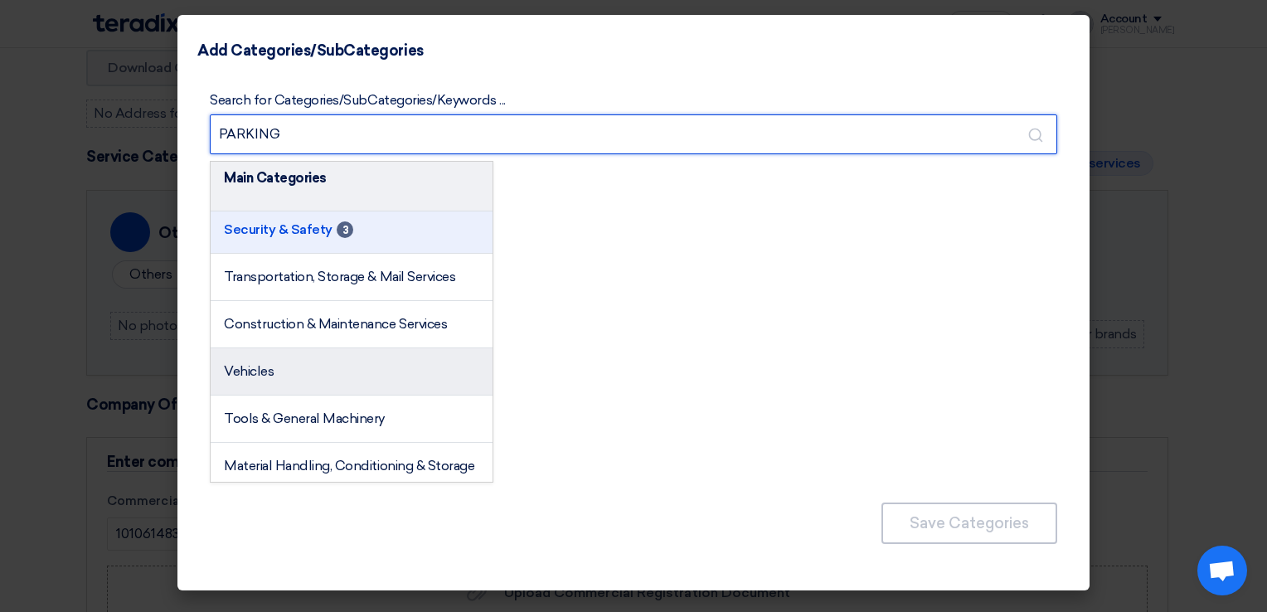
scroll to position [0, 0]
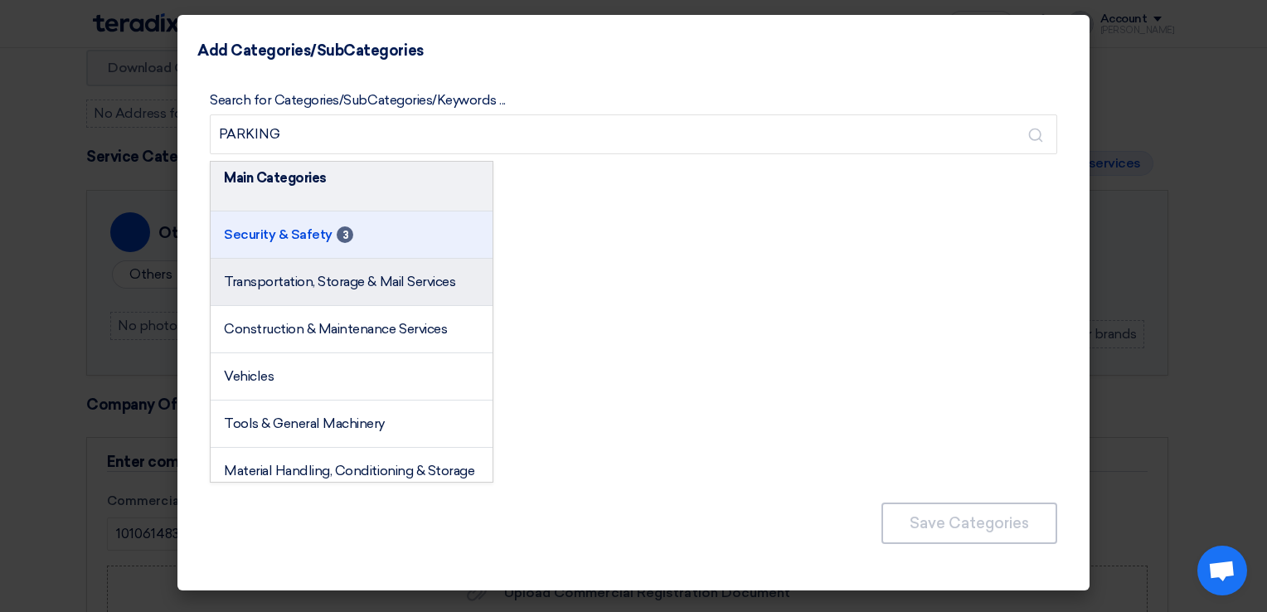
click at [314, 289] on li "Transportation, Storage & Mail Services" at bounding box center [352, 282] width 282 height 47
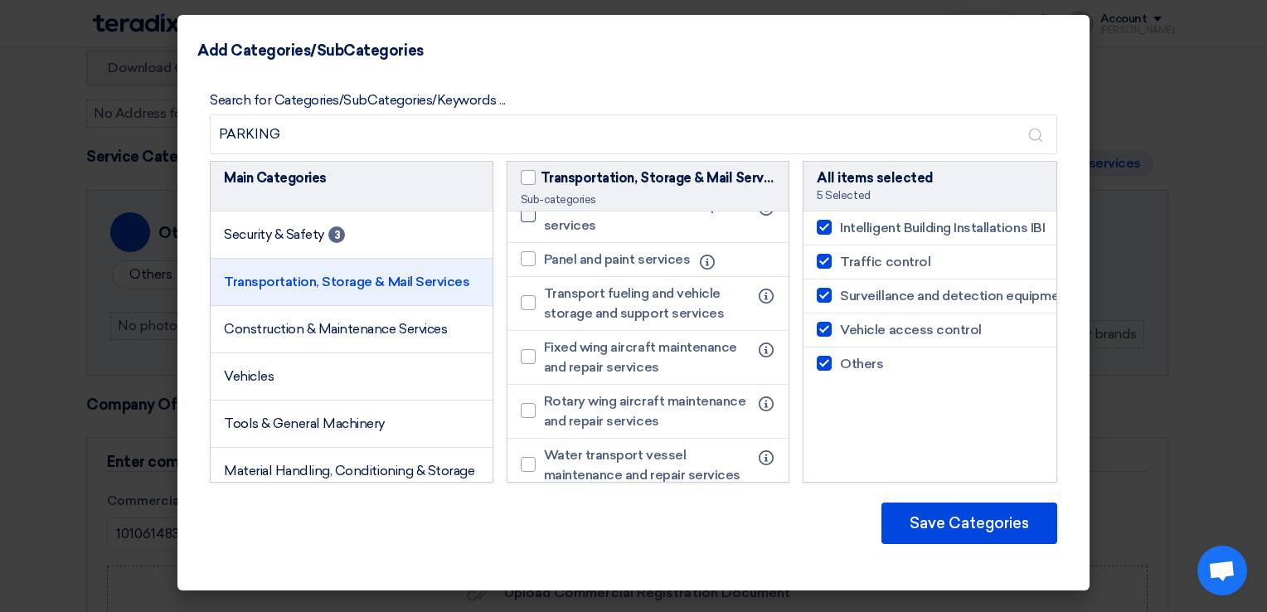
scroll to position [1078, 0]
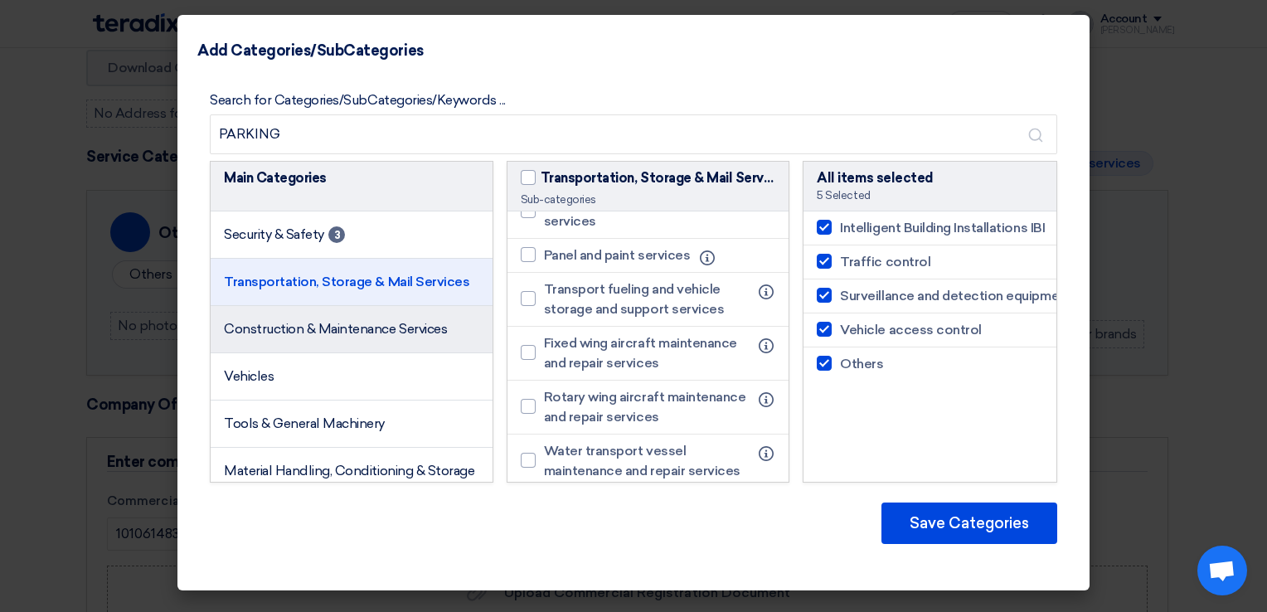
click at [312, 326] on span "Construction & Maintenance Services" at bounding box center [335, 329] width 223 height 16
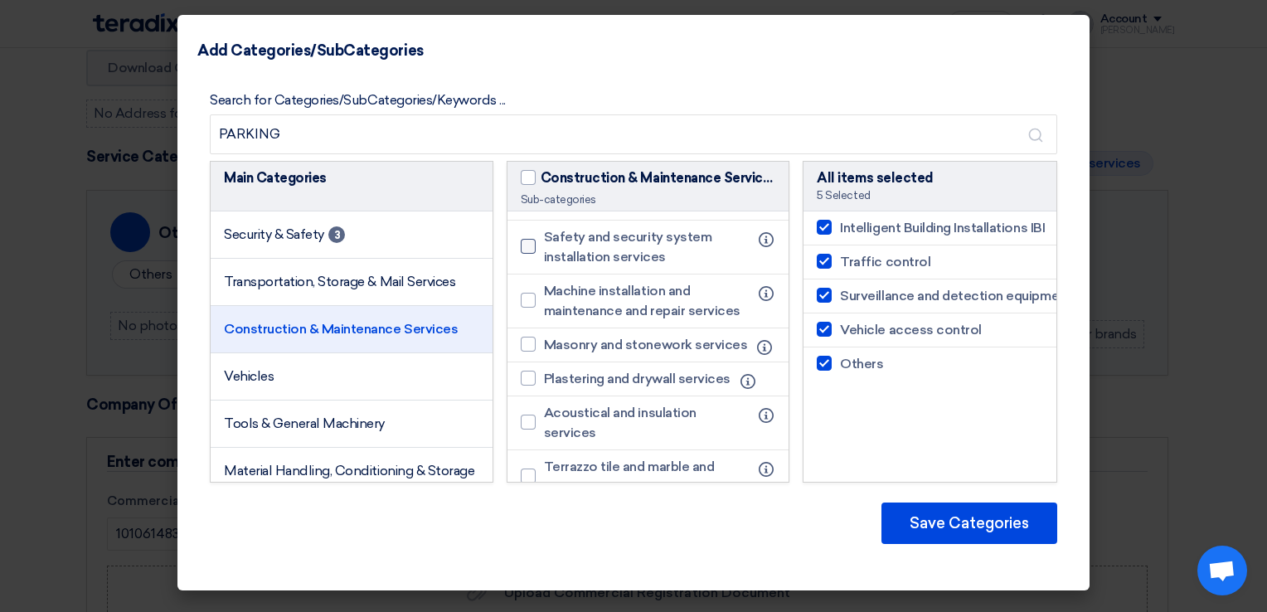
scroll to position [1410, 0]
click at [708, 264] on span "Safety and security system installation services" at bounding box center [647, 244] width 206 height 40
click at [555, 249] on input "Safety and security system installation services" at bounding box center [549, 243] width 11 height 11
checkbox input "true"
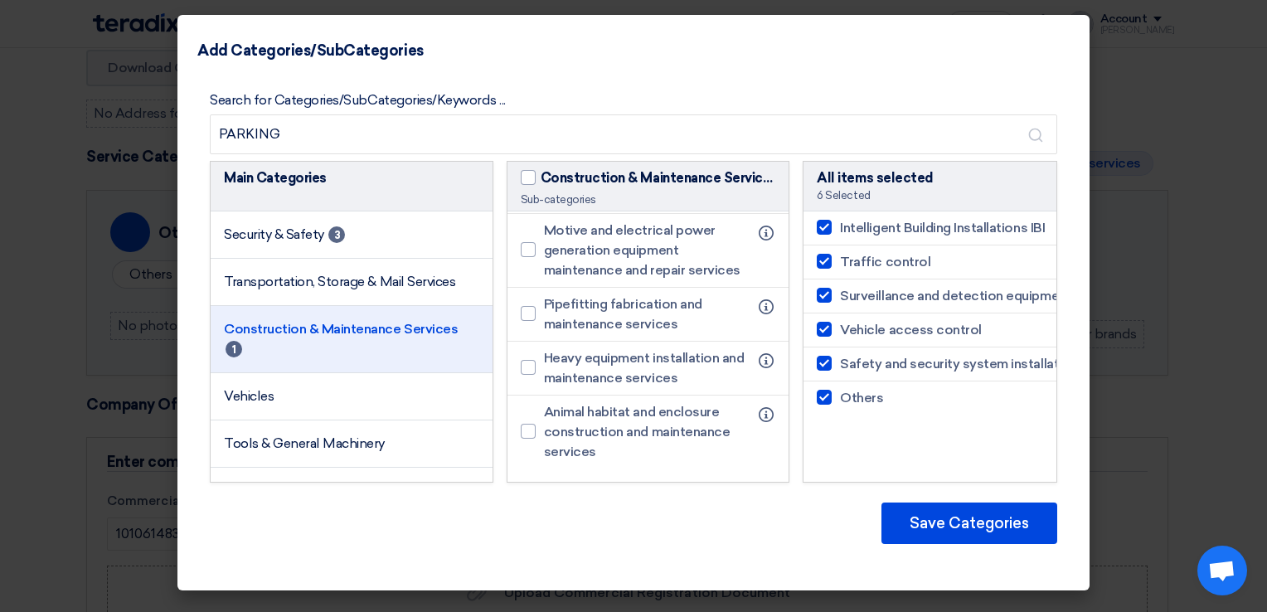
scroll to position [2849, 0]
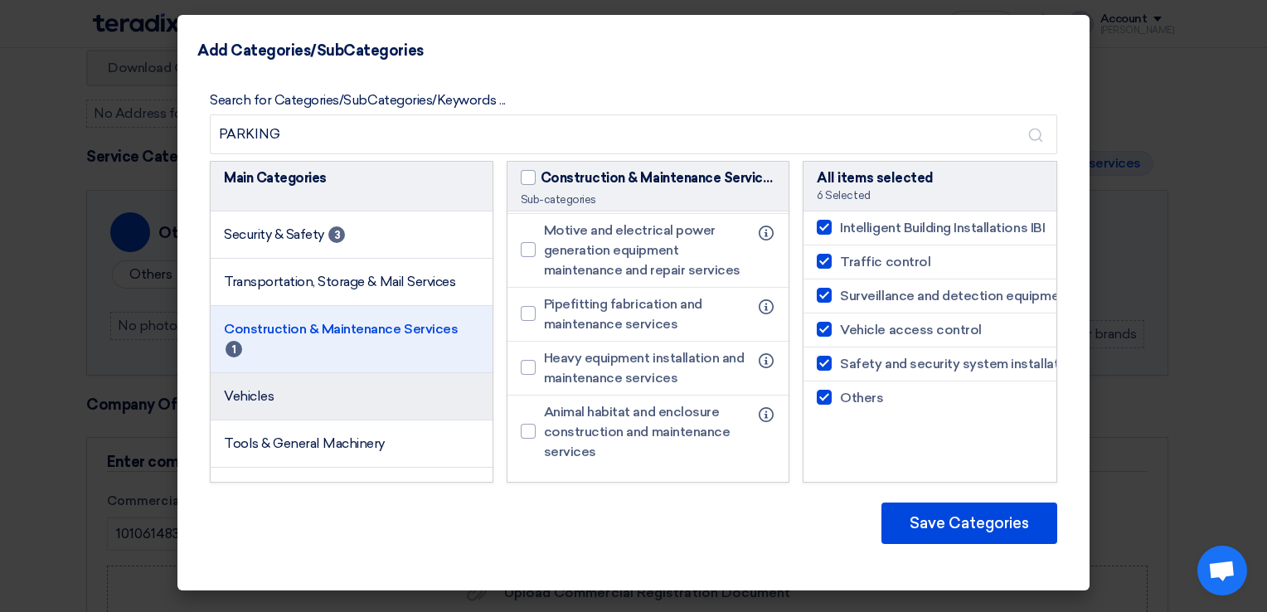
click at [344, 395] on li "Vehicles" at bounding box center [352, 396] width 282 height 47
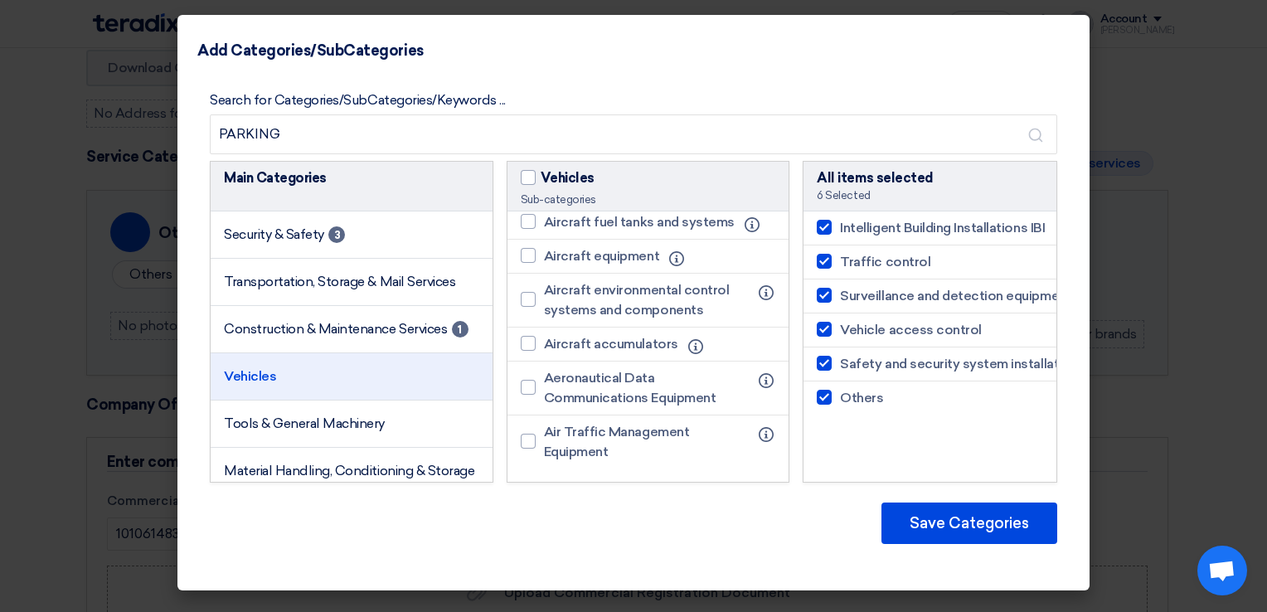
scroll to position [3011, 0]
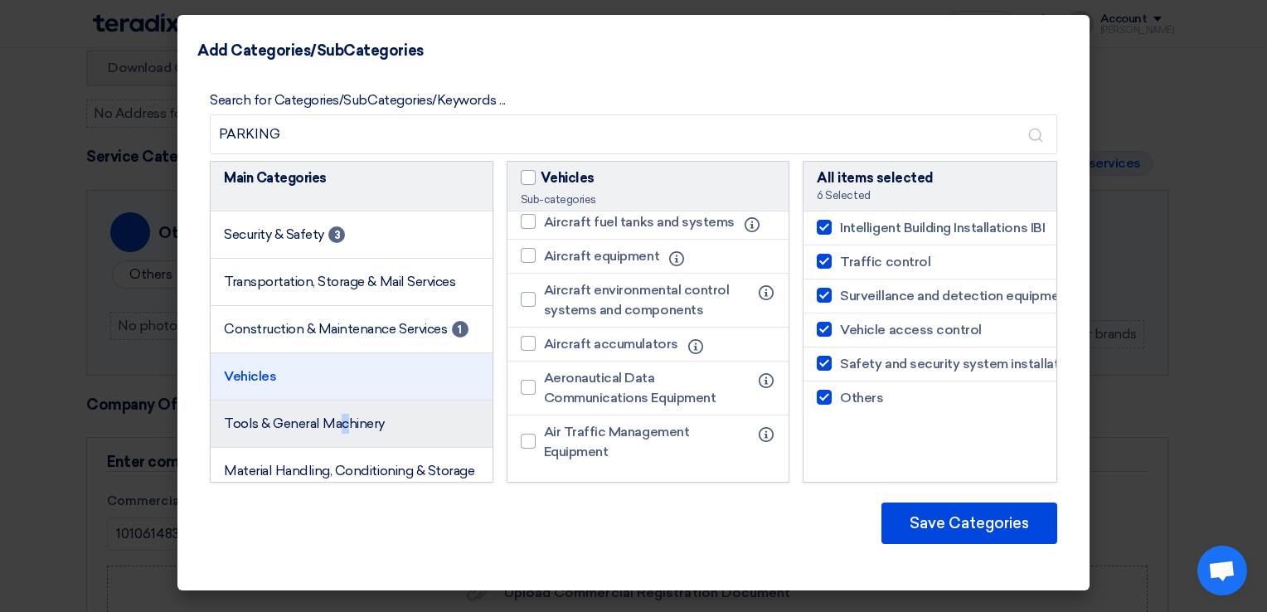
click at [344, 431] on span "Tools & General Machinery" at bounding box center [304, 423] width 161 height 16
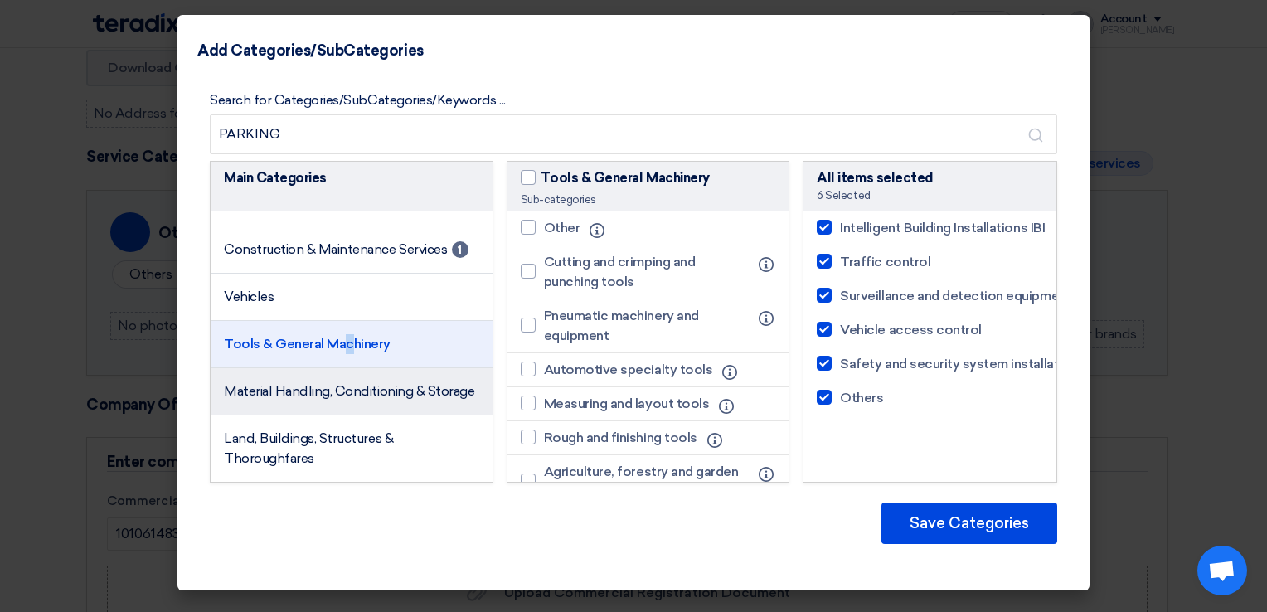
scroll to position [117, 0]
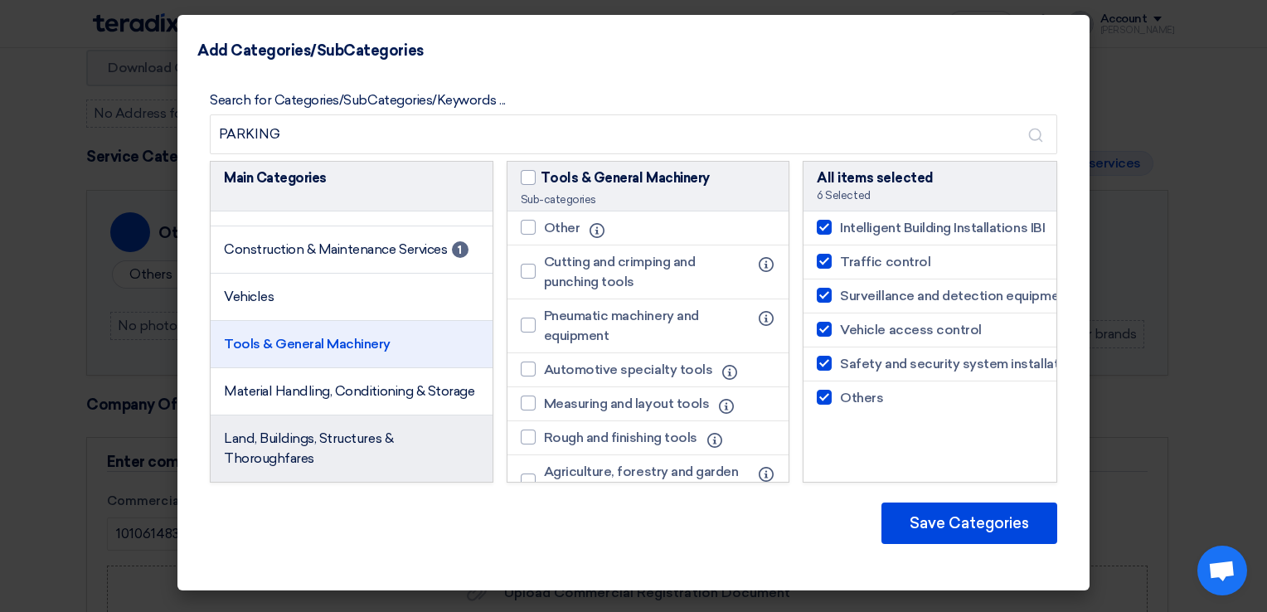
click at [342, 453] on li "Land, Buildings, Structures & Thoroughfares" at bounding box center [352, 448] width 282 height 66
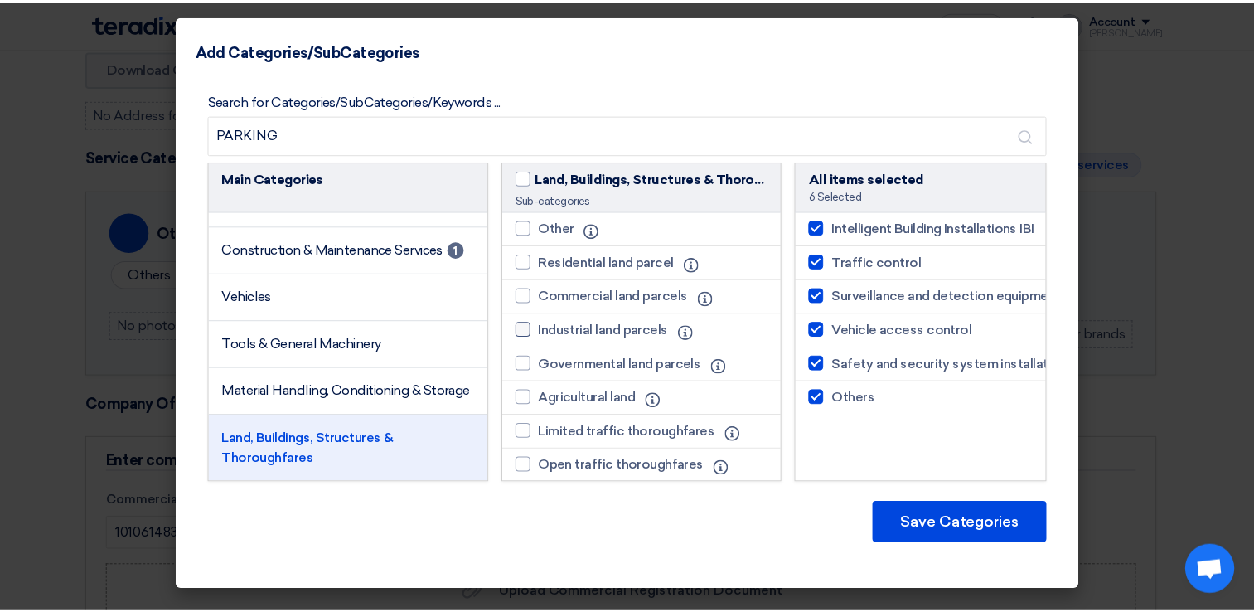
scroll to position [83, 0]
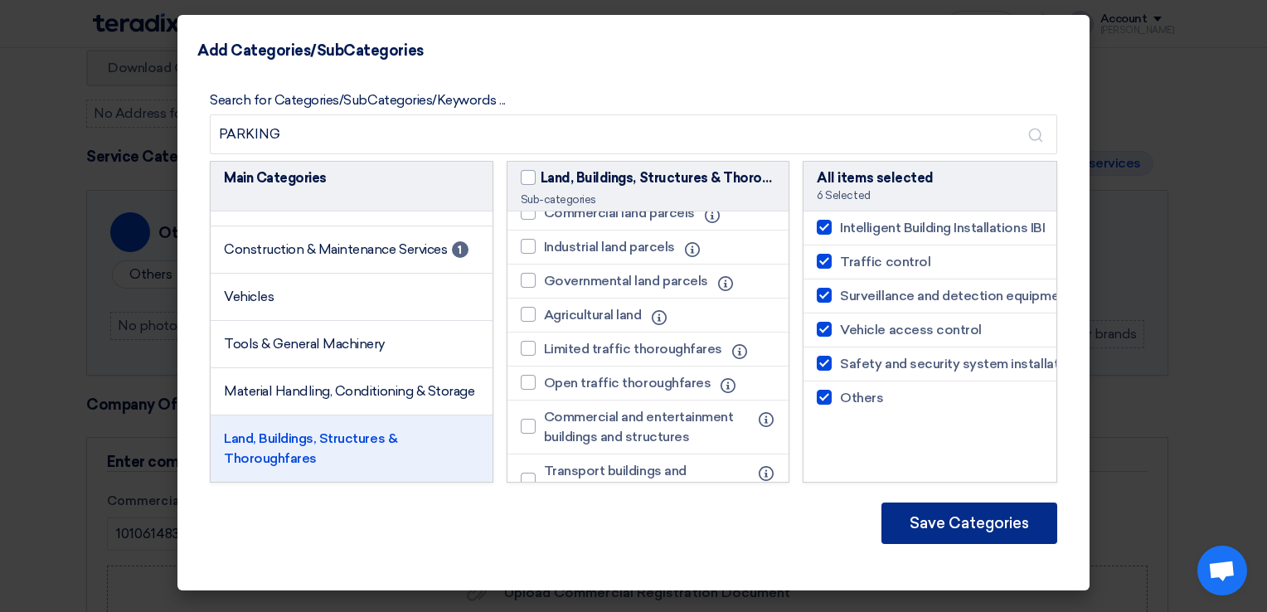
click at [988, 529] on button "Save Categories" at bounding box center [969, 522] width 176 height 41
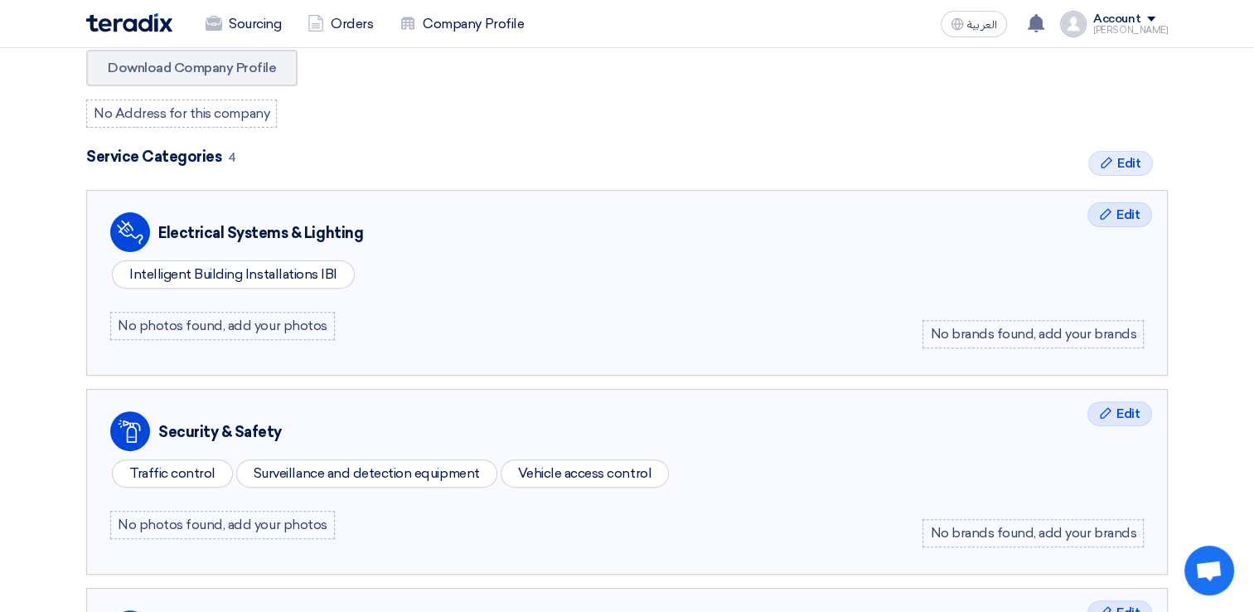
click at [289, 327] on div "No photos found, add your photos" at bounding box center [222, 326] width 225 height 28
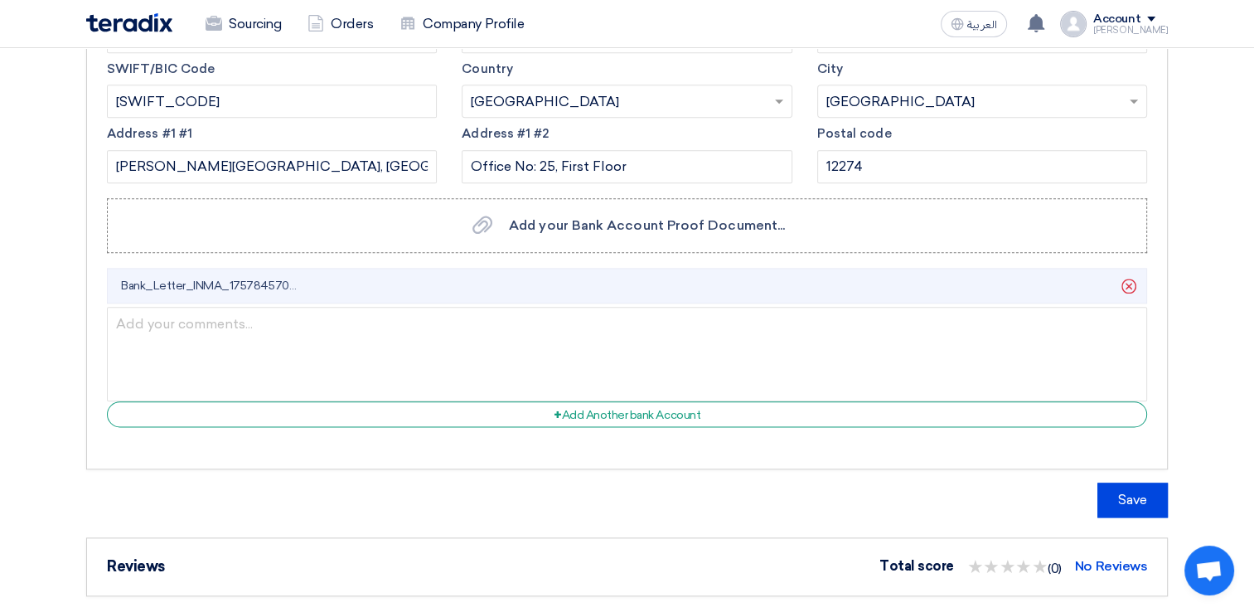
scroll to position [2073, 0]
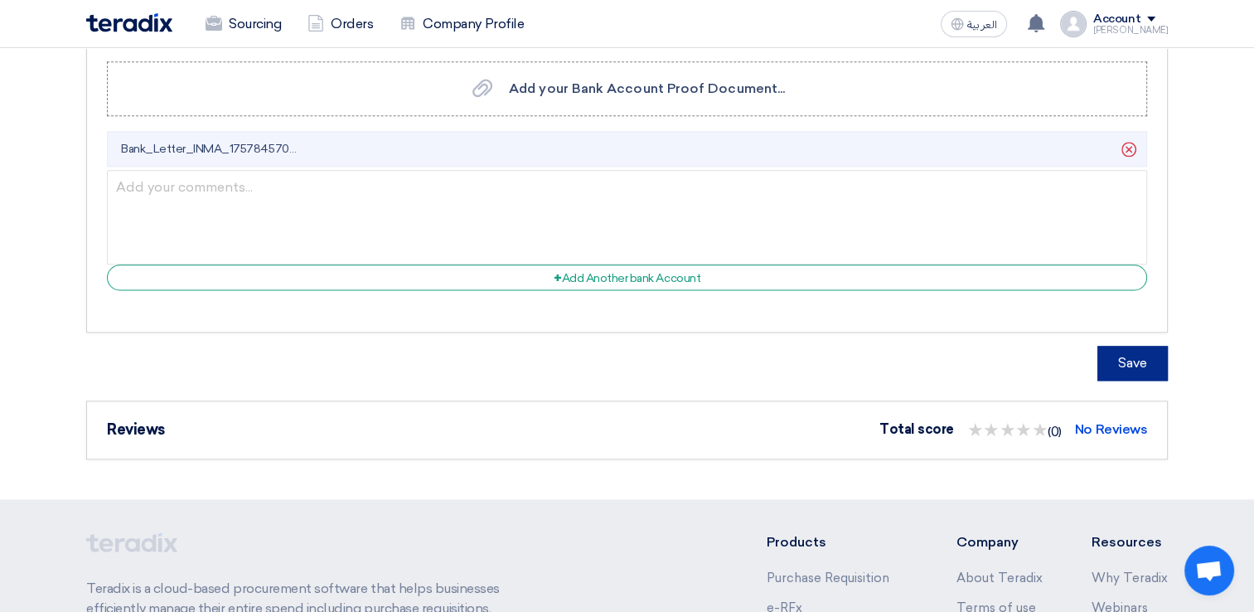
click at [1125, 346] on button "Save" at bounding box center [1133, 363] width 70 height 35
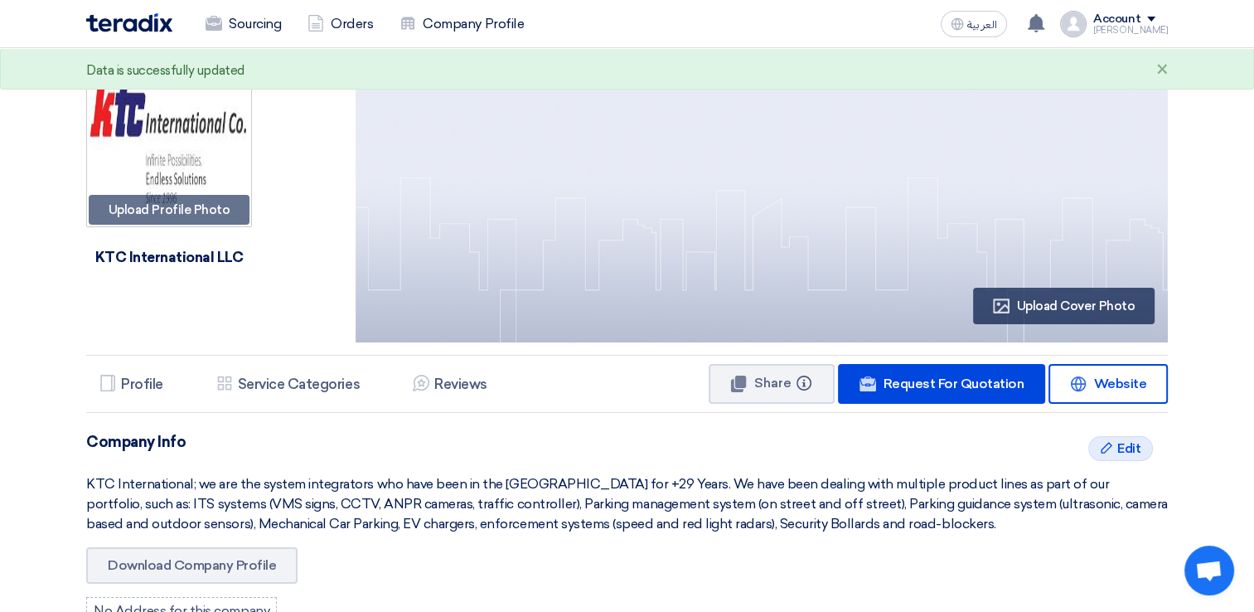
scroll to position [0, 0]
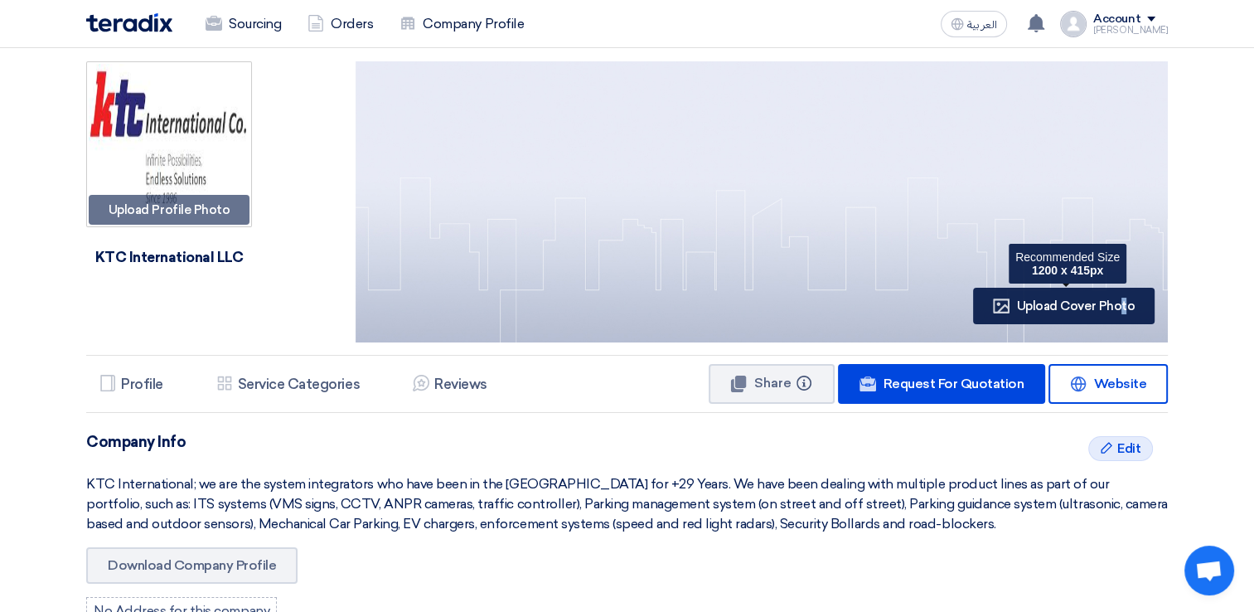
click at [1033, 305] on span "Upload Cover Photo" at bounding box center [1076, 305] width 118 height 15
click at [1039, 313] on span "Upload Cover Photo" at bounding box center [1076, 305] width 118 height 15
type input "C:\fakepath\How AI is Revolution.png"
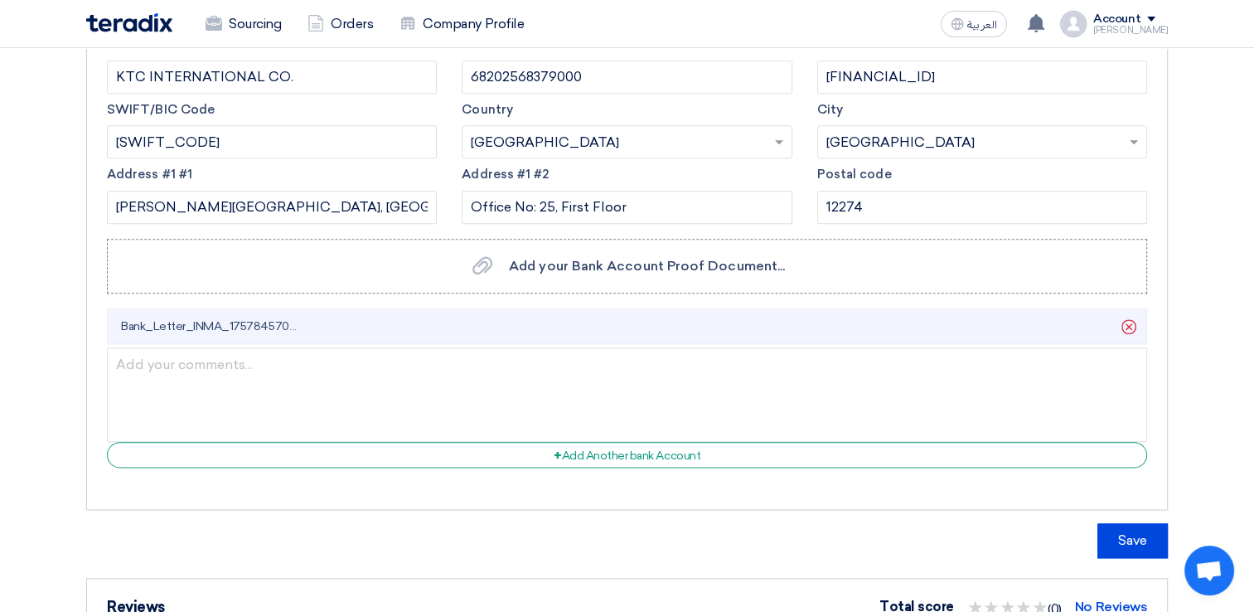
scroll to position [2323, 0]
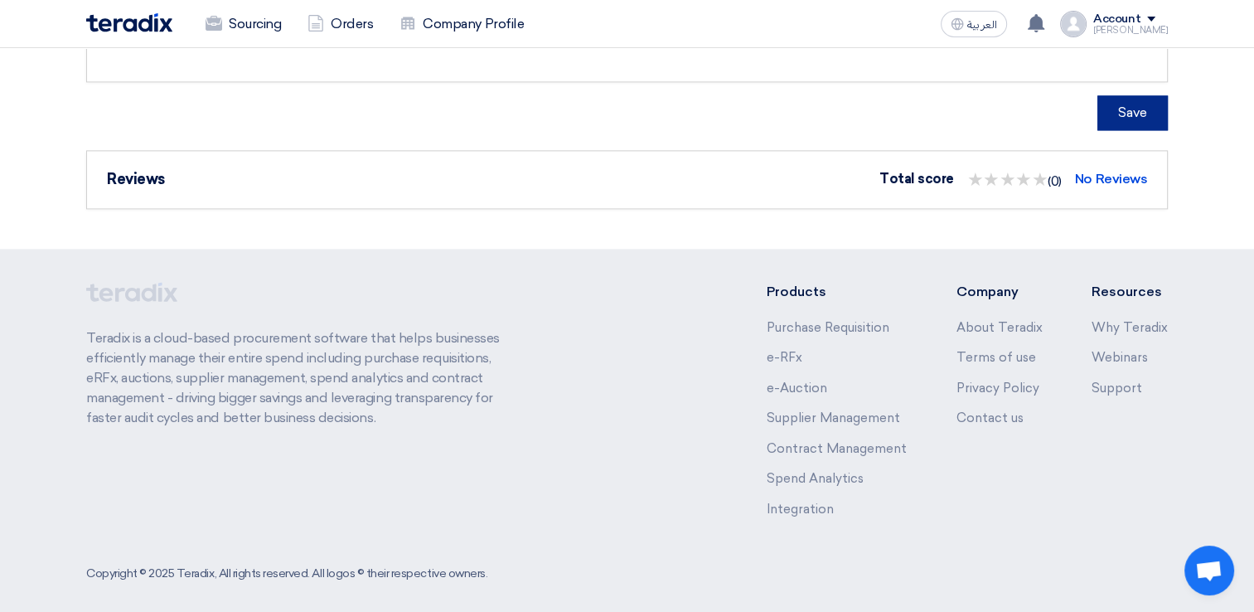
click at [1121, 98] on button "Save" at bounding box center [1133, 112] width 70 height 35
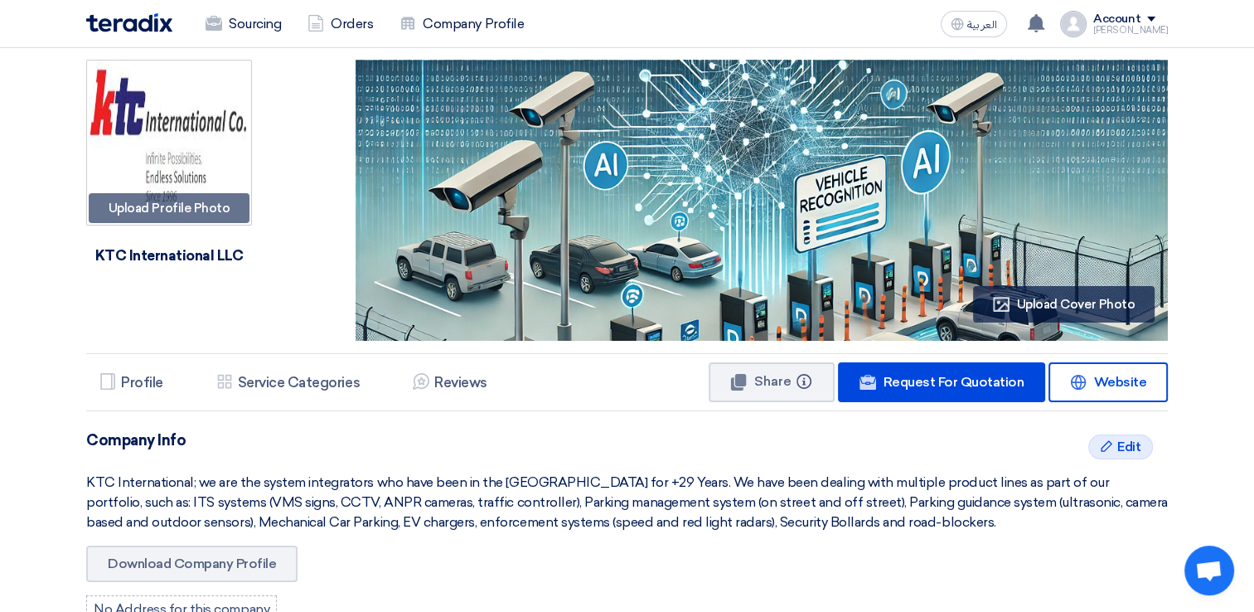
scroll to position [0, 0]
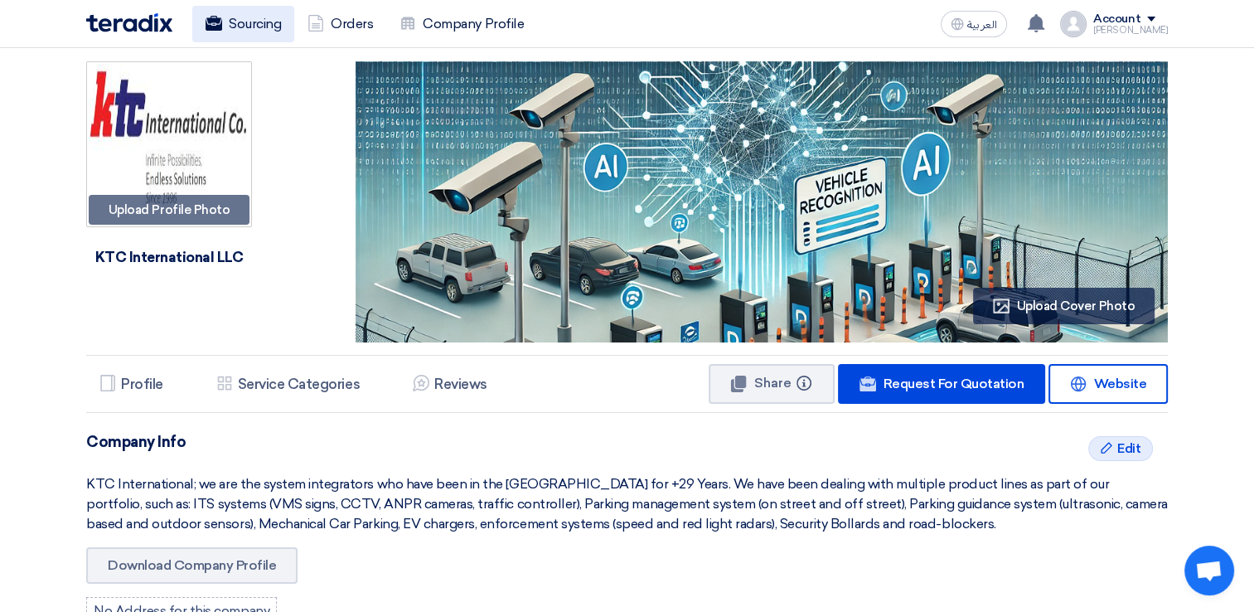
click at [245, 28] on link "Sourcing" at bounding box center [243, 24] width 102 height 36
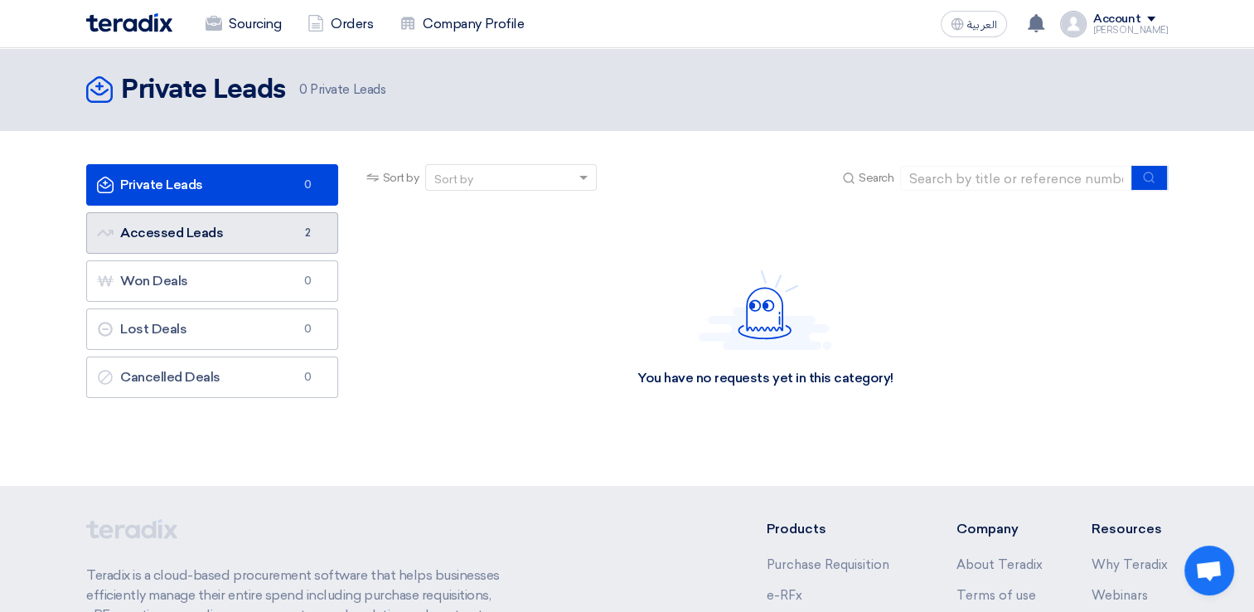
click at [244, 224] on link "Accessed Leads Accessed Leads 2" at bounding box center [212, 232] width 252 height 41
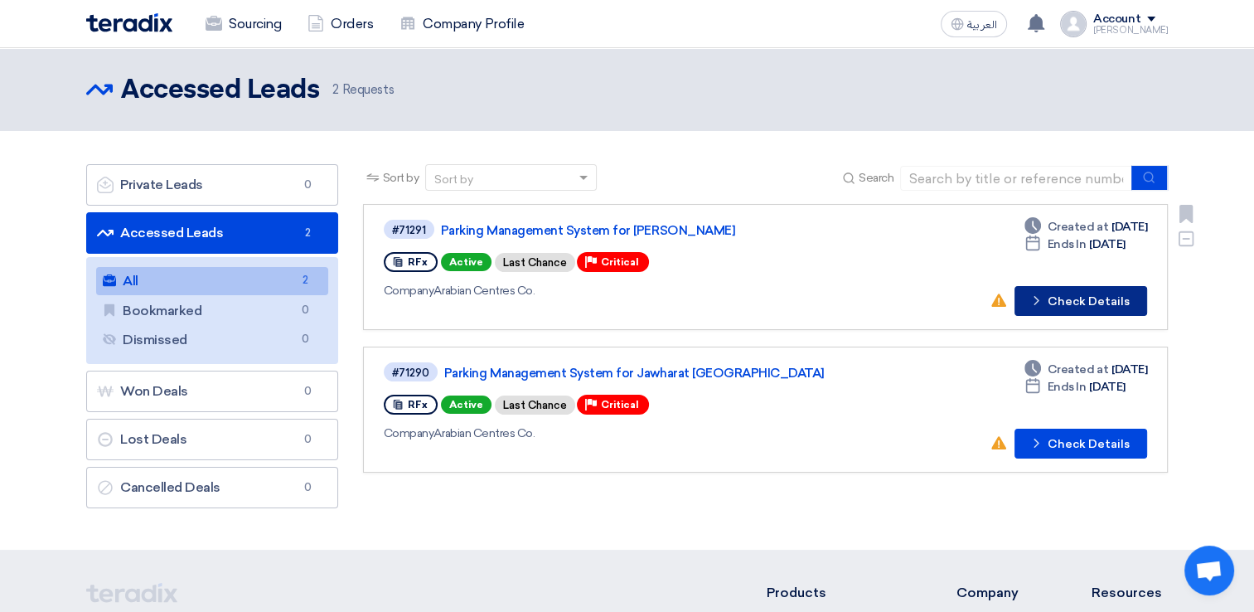
click at [1088, 300] on button "Check details Check Details" at bounding box center [1081, 301] width 133 height 30
